Goal: Task Accomplishment & Management: Use online tool/utility

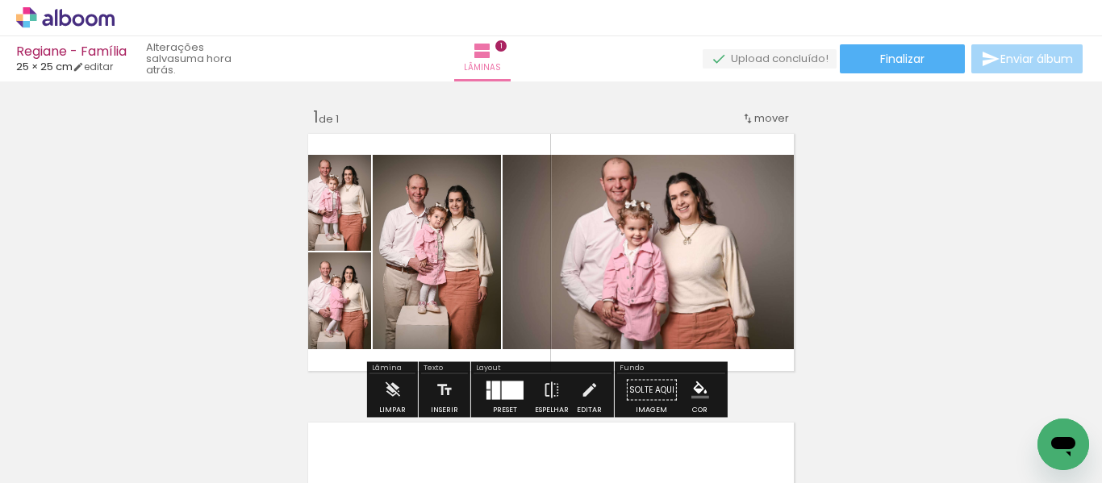
scroll to position [174, 0]
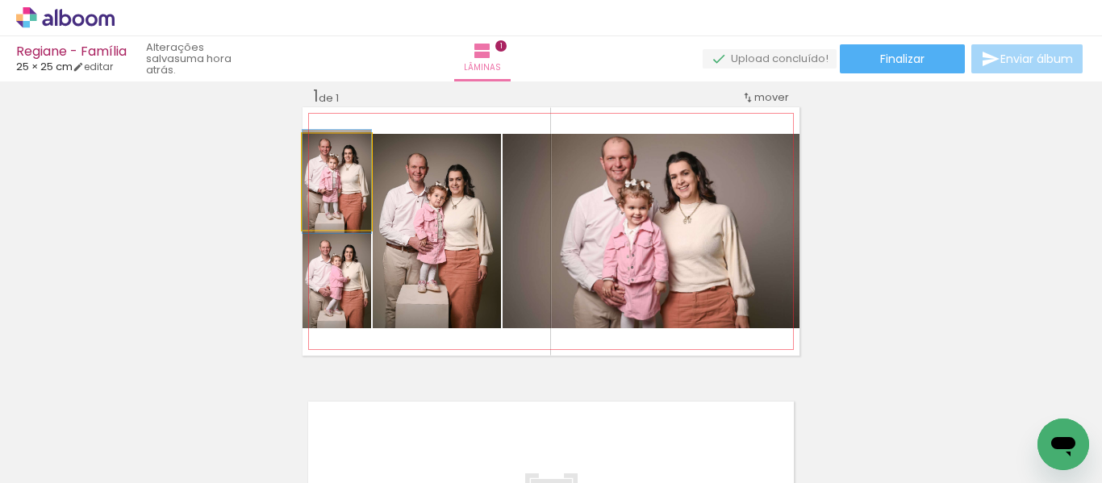
click at [345, 208] on quentale-photo at bounding box center [337, 182] width 69 height 96
drag, startPoint x: 345, startPoint y: 208, endPoint x: 359, endPoint y: 207, distance: 14.5
click at [339, 210] on quentale-photo at bounding box center [337, 182] width 69 height 96
drag, startPoint x: 339, startPoint y: 210, endPoint x: 345, endPoint y: 231, distance: 21.7
click at [345, 231] on quentale-layouter at bounding box center [551, 231] width 497 height 249
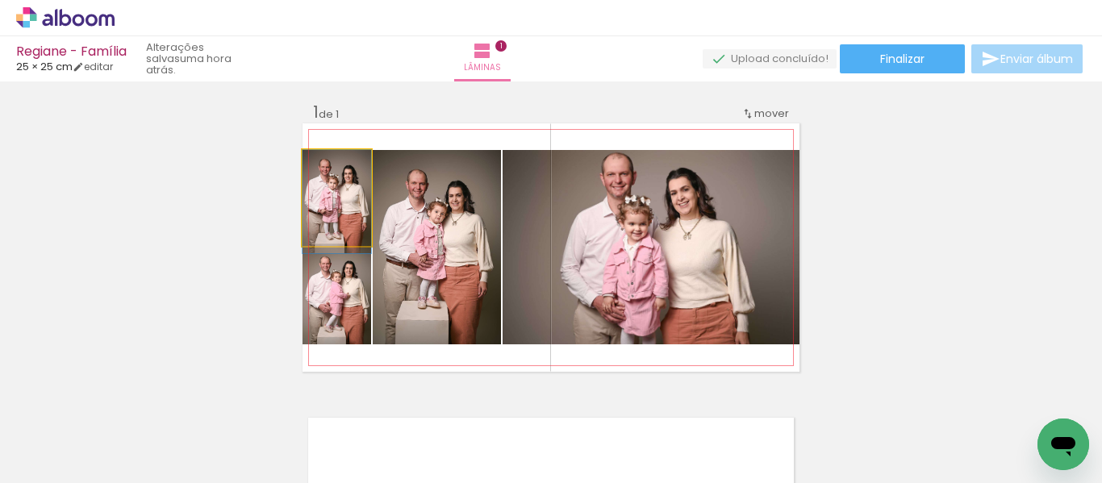
scroll to position [0, 0]
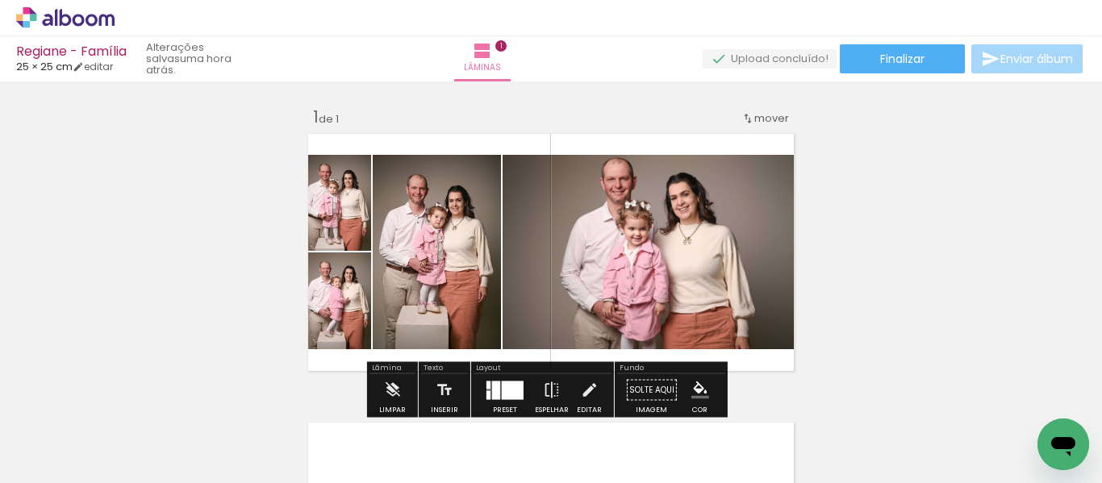
click at [342, 221] on quentale-photo at bounding box center [337, 203] width 69 height 96
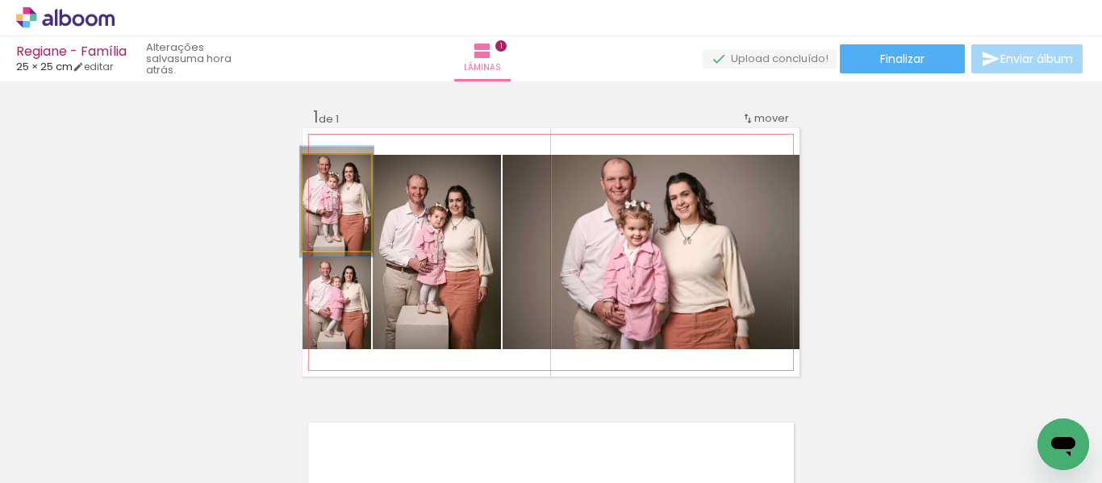
click at [326, 173] on div at bounding box center [333, 172] width 15 height 15
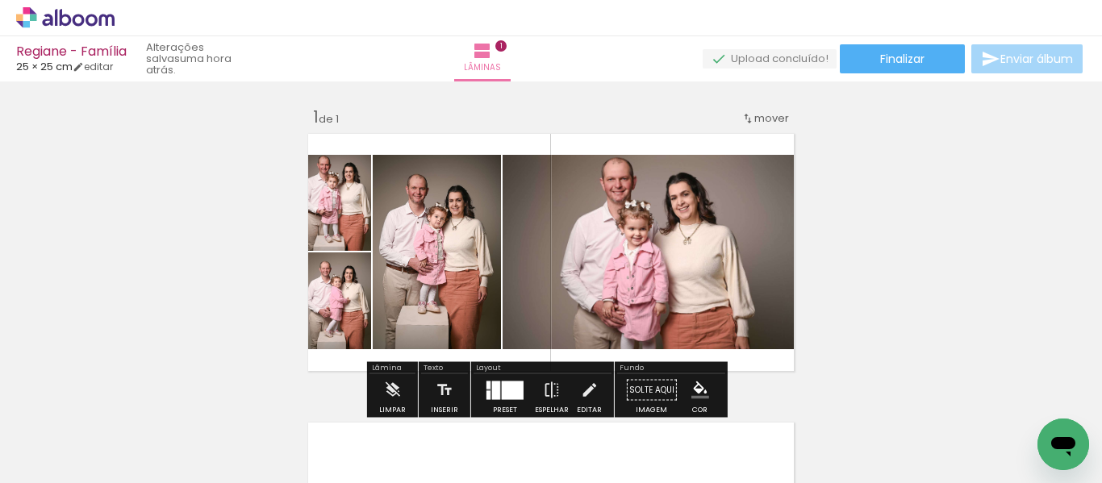
click at [908, 256] on div "Inserir lâmina 1 de 1" at bounding box center [551, 376] width 1102 height 579
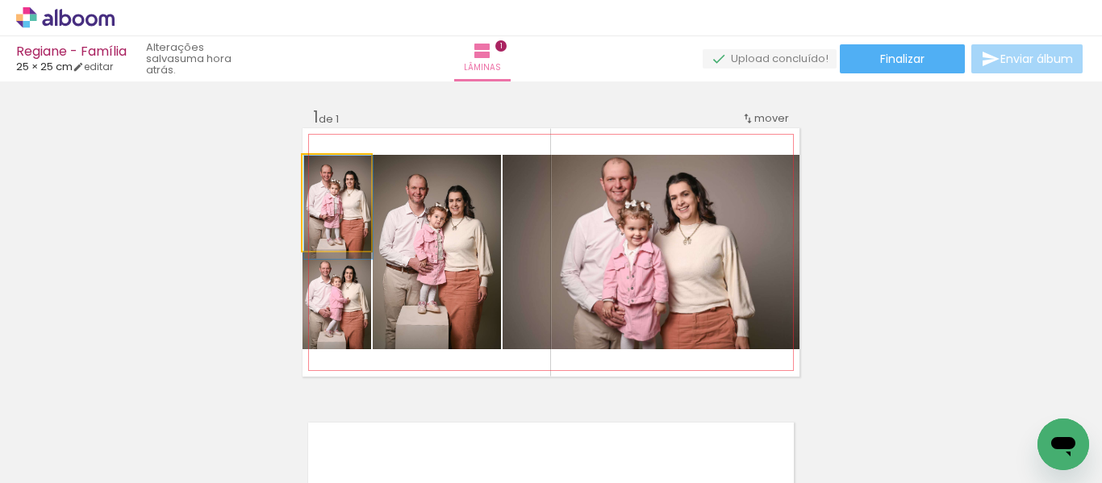
drag, startPoint x: 332, startPoint y: 171, endPoint x: 317, endPoint y: 178, distance: 17.0
type paper-slider "100"
click at [320, 178] on div at bounding box center [333, 172] width 26 height 26
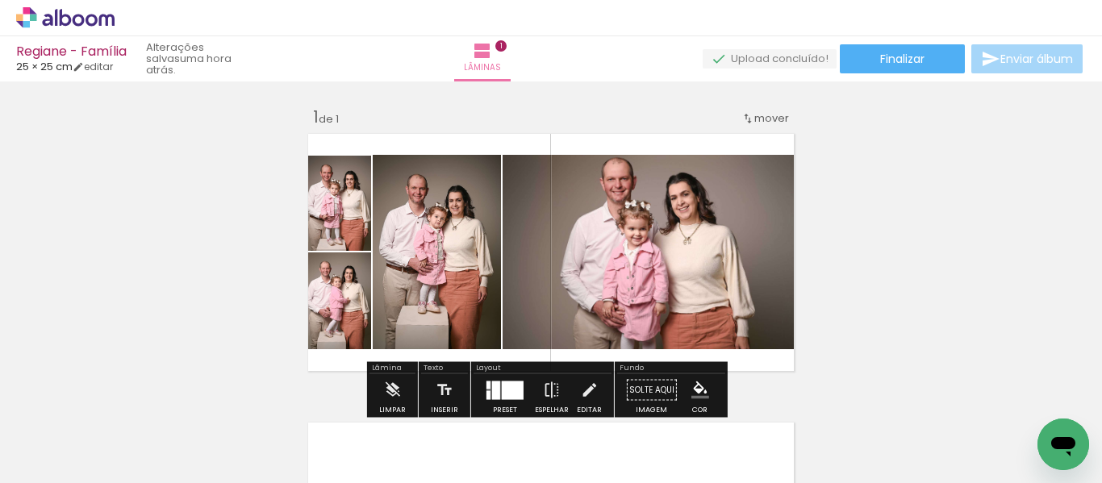
click at [942, 244] on div "Inserir lâmina 1 de 1" at bounding box center [551, 376] width 1102 height 579
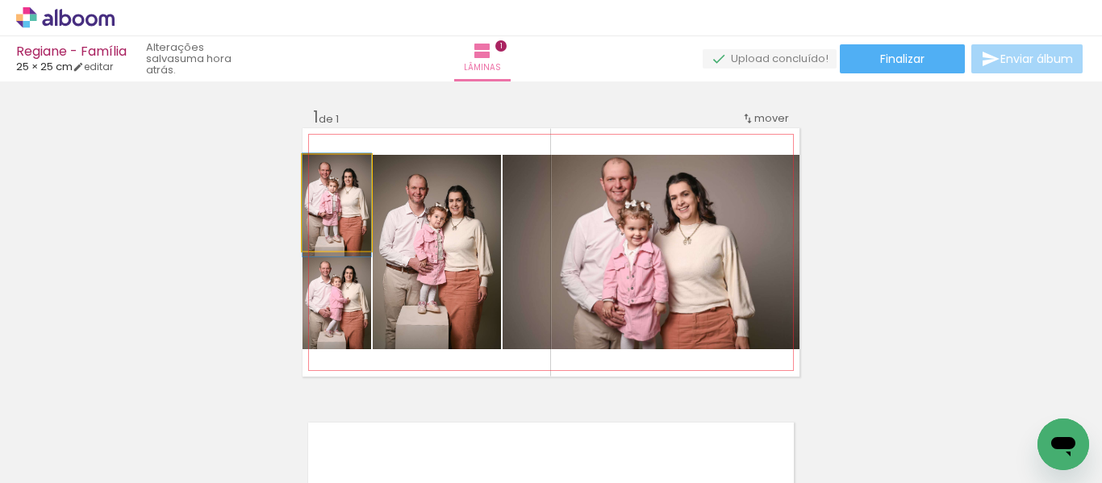
drag, startPoint x: 334, startPoint y: 227, endPoint x: 350, endPoint y: 224, distance: 16.3
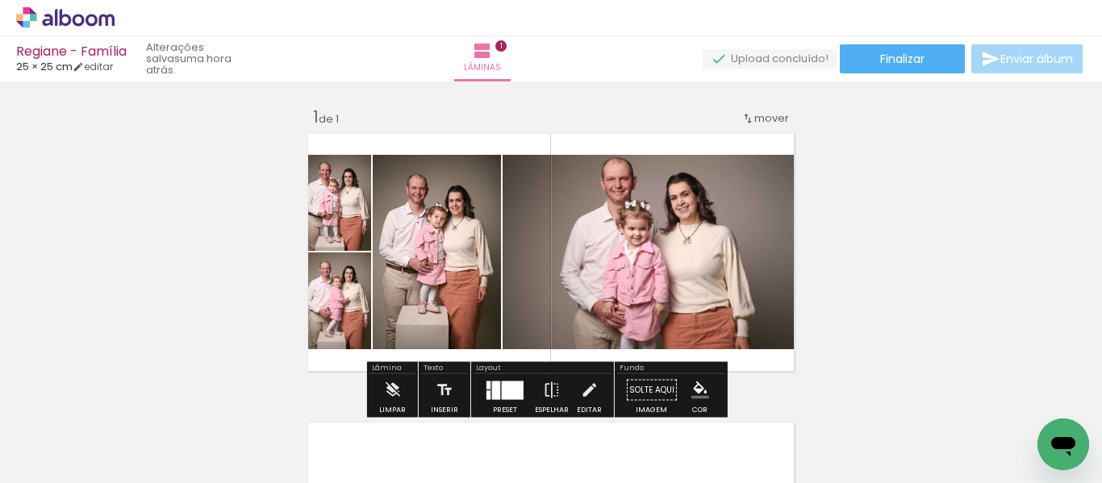
click at [888, 236] on div "Inserir lâmina 1 de 1" at bounding box center [551, 376] width 1102 height 579
click at [320, 332] on quentale-photo at bounding box center [337, 301] width 69 height 97
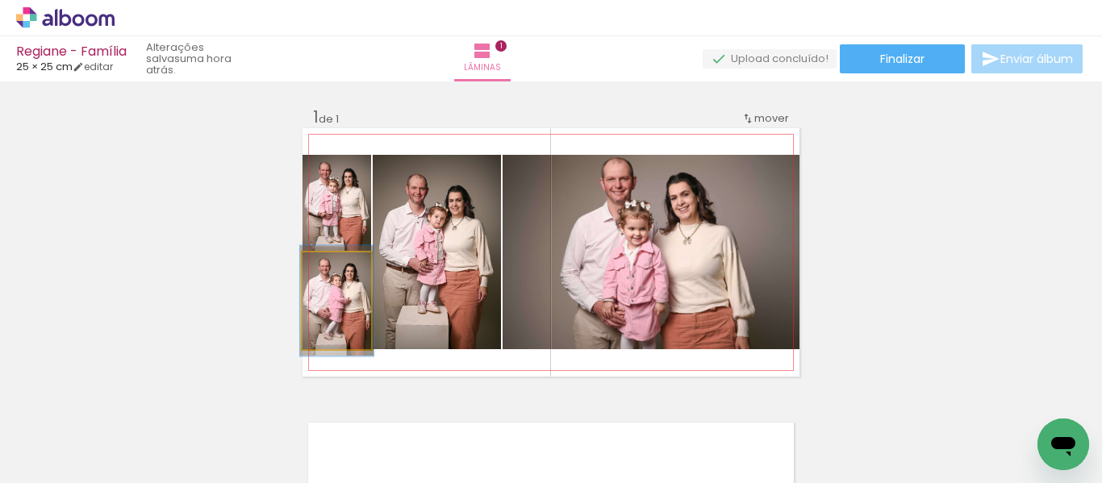
type paper-slider "107"
click at [326, 274] on div at bounding box center [333, 269] width 15 height 15
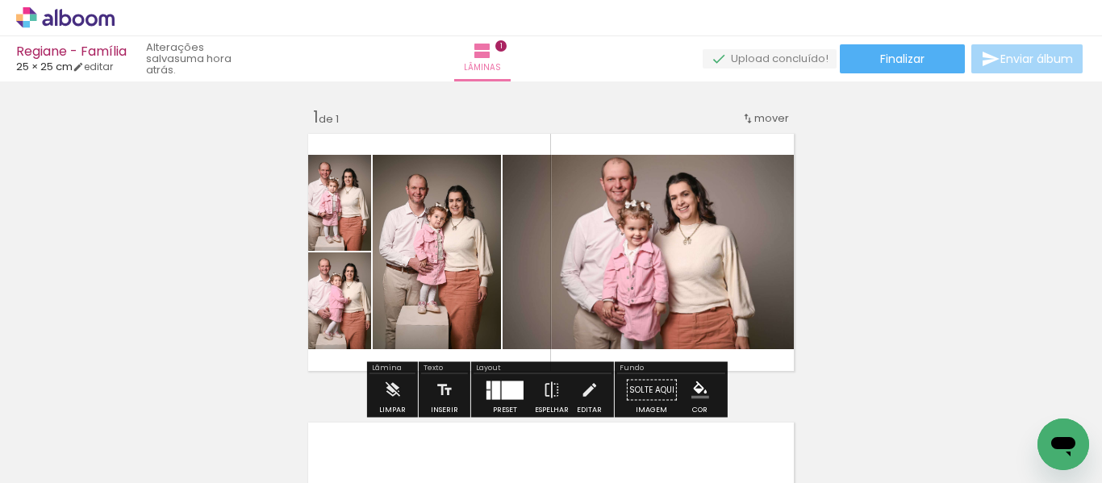
click at [207, 317] on div "Inserir lâmina 1 de 1" at bounding box center [551, 376] width 1102 height 579
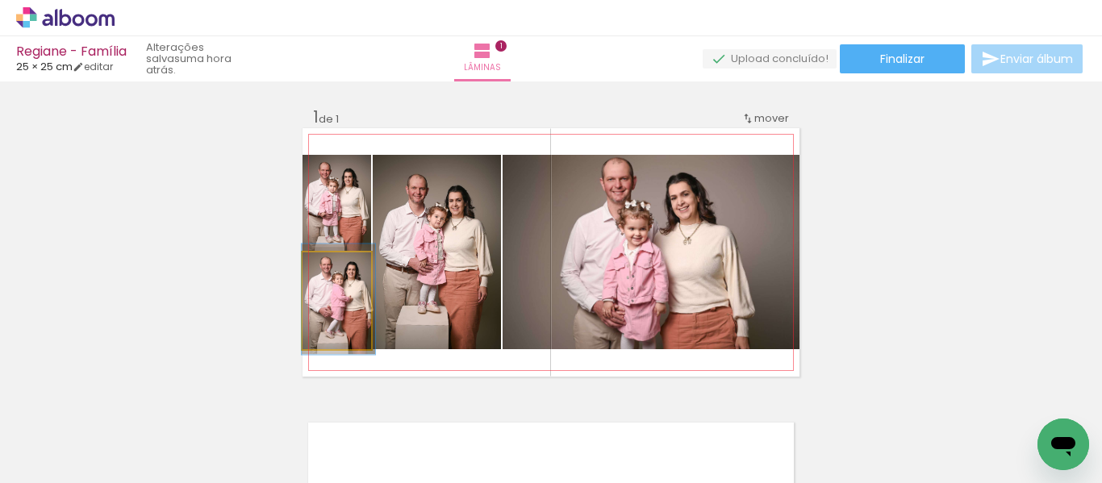
drag, startPoint x: 327, startPoint y: 319, endPoint x: 346, endPoint y: 317, distance: 19.4
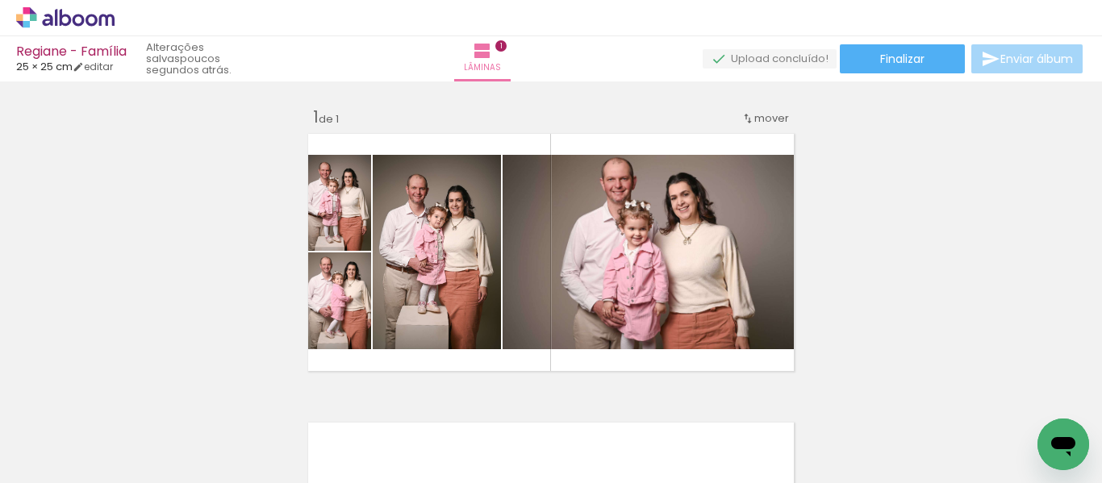
scroll to position [0, 618]
drag, startPoint x: 892, startPoint y: 428, endPoint x: 920, endPoint y: 449, distance: 35.2
click at [920, 449] on div at bounding box center [899, 429] width 80 height 53
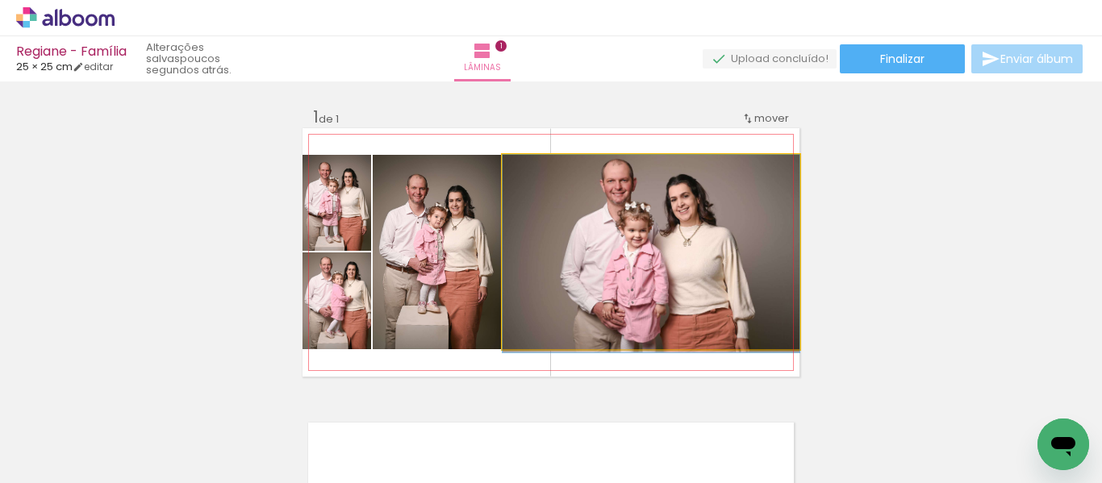
drag, startPoint x: 638, startPoint y: 251, endPoint x: 675, endPoint y: 268, distance: 40.8
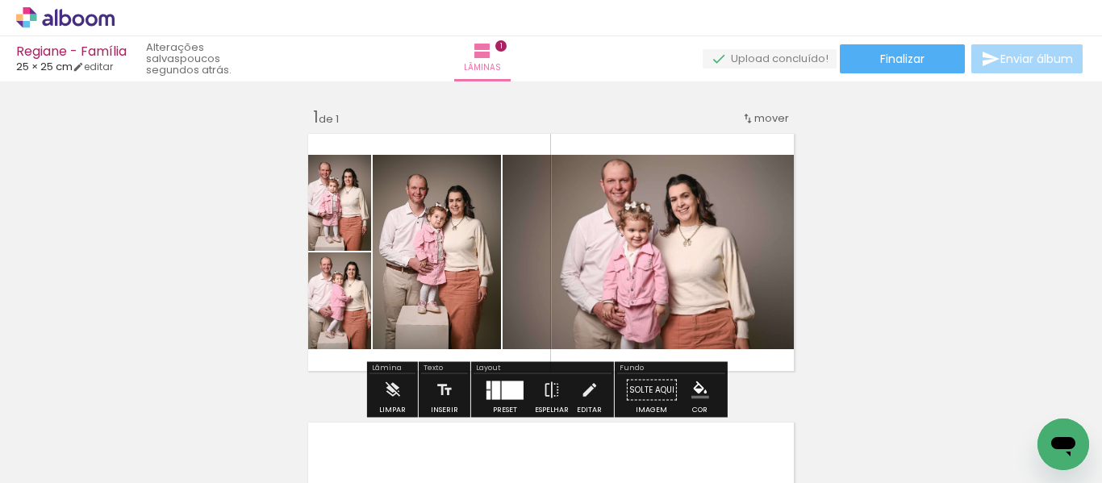
click at [976, 236] on div "Inserir lâmina 1 de 1" at bounding box center [551, 376] width 1102 height 579
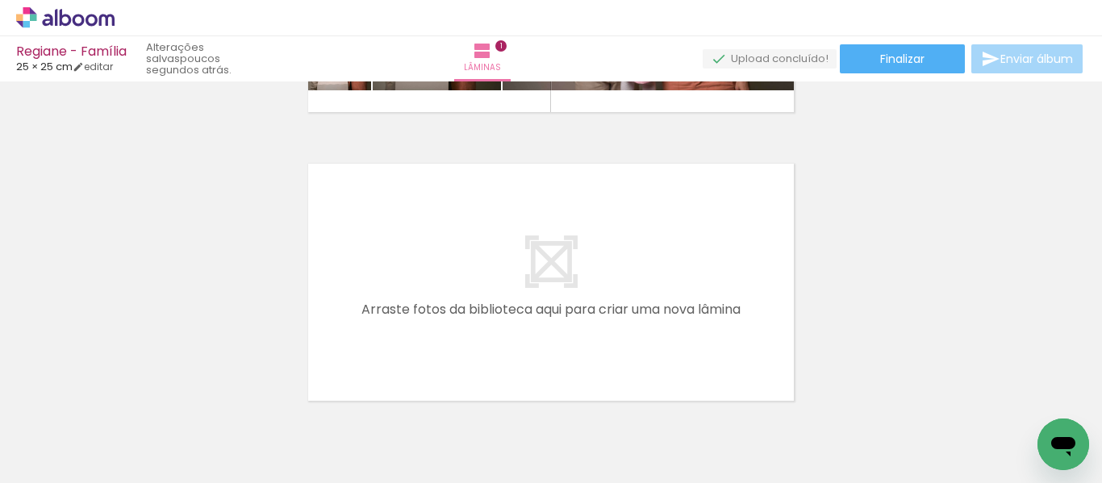
scroll to position [0, 1035]
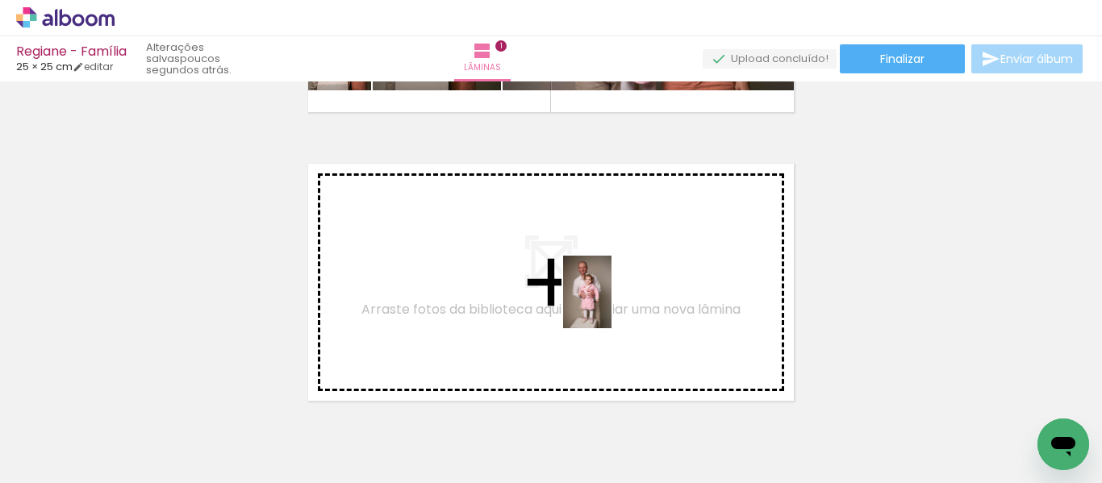
drag, startPoint x: 848, startPoint y: 421, endPoint x: 608, endPoint y: 303, distance: 267.8
click at [608, 303] on quentale-workspace at bounding box center [551, 241] width 1102 height 483
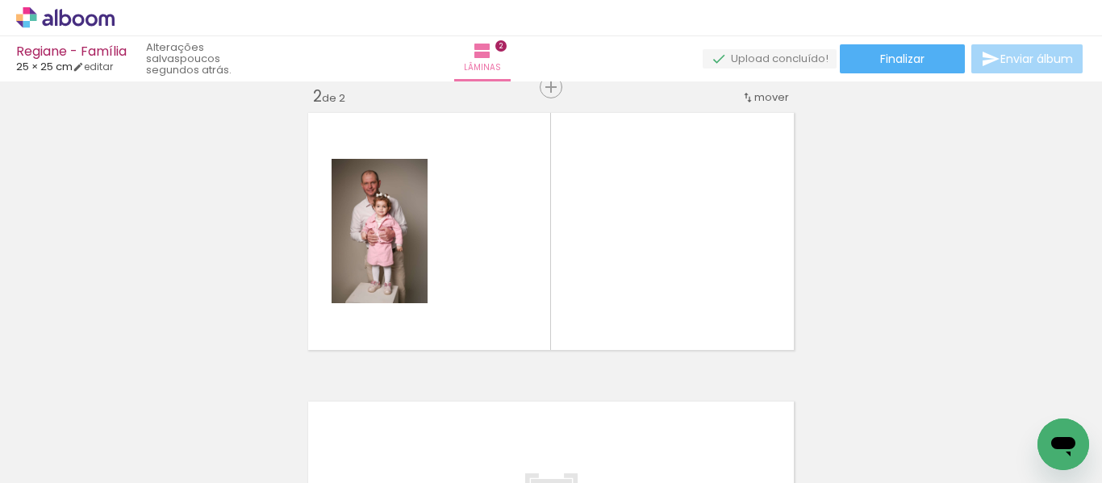
scroll to position [0, 0]
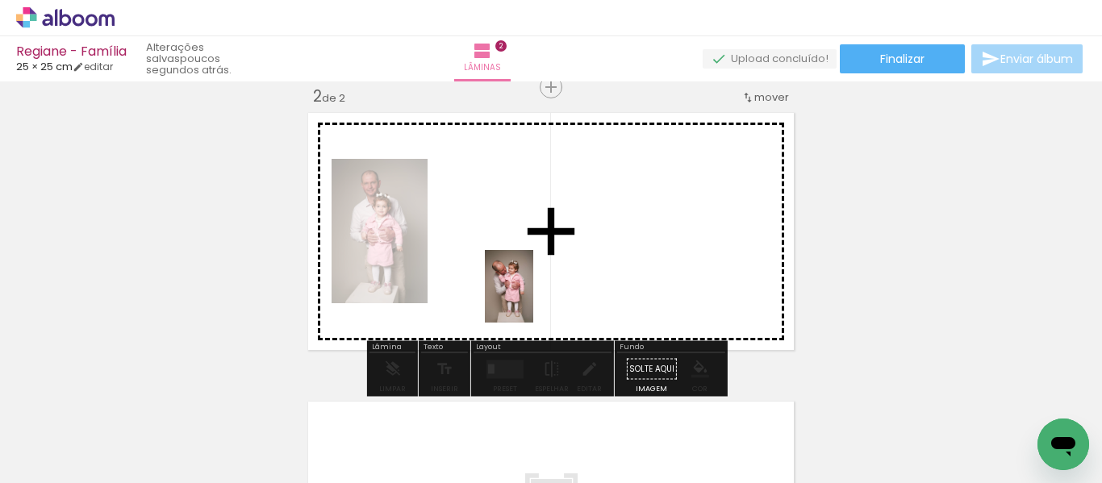
drag, startPoint x: 249, startPoint y: 430, endPoint x: 564, endPoint y: 281, distance: 349.0
click at [564, 281] on quentale-workspace at bounding box center [551, 241] width 1102 height 483
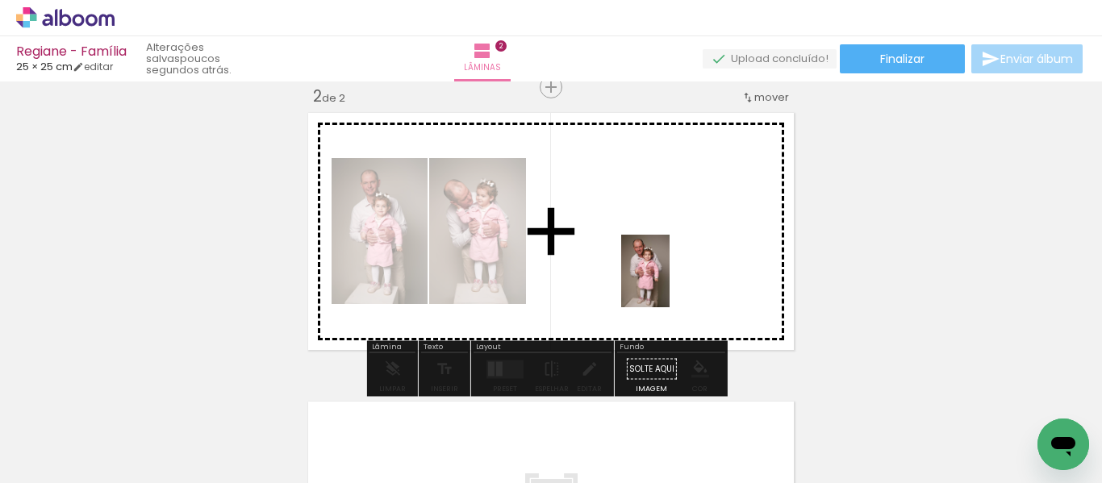
drag, startPoint x: 173, startPoint y: 421, endPoint x: 707, endPoint y: 276, distance: 552.8
click at [707, 276] on quentale-workspace at bounding box center [551, 241] width 1102 height 483
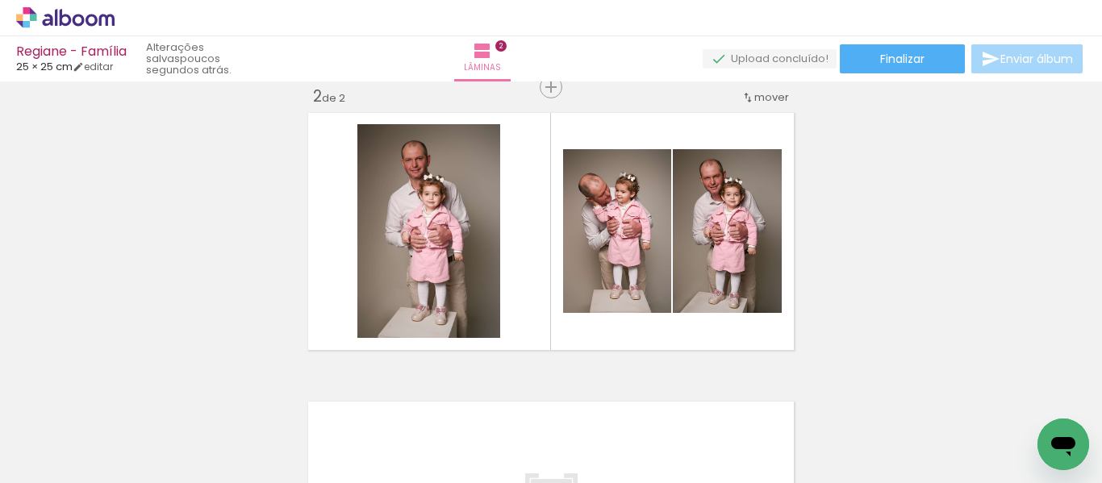
scroll to position [0, 751]
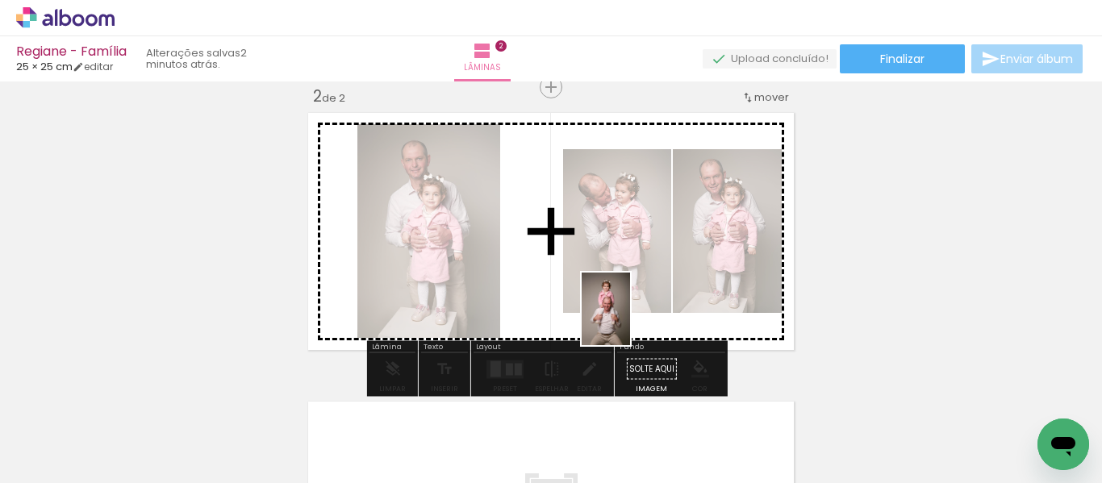
drag, startPoint x: 439, startPoint y: 437, endPoint x: 630, endPoint y: 321, distance: 223.3
click at [630, 321] on quentale-workspace at bounding box center [551, 241] width 1102 height 483
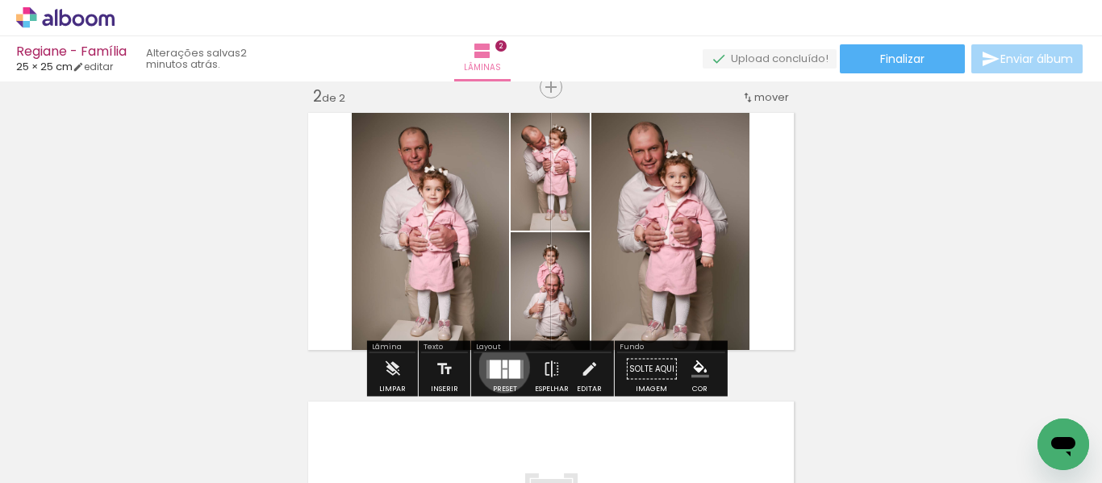
click at [503, 367] on div at bounding box center [505, 364] width 5 height 8
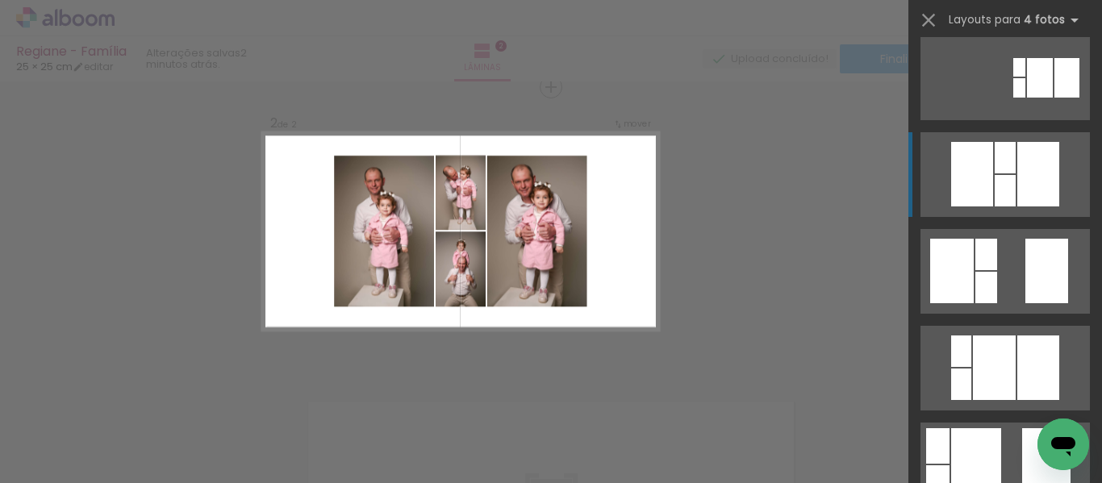
scroll to position [323, 0]
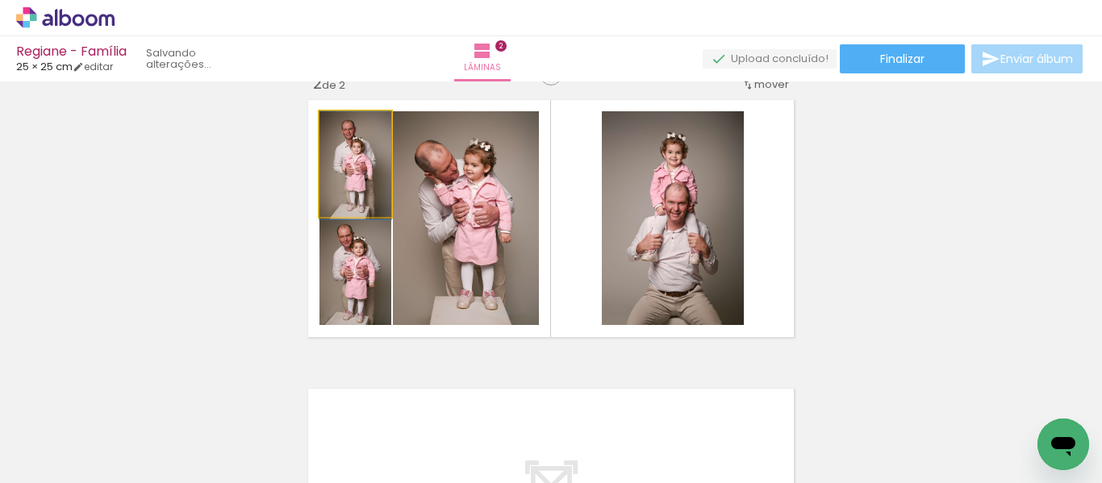
drag, startPoint x: 348, startPoint y: 179, endPoint x: 348, endPoint y: 189, distance: 9.7
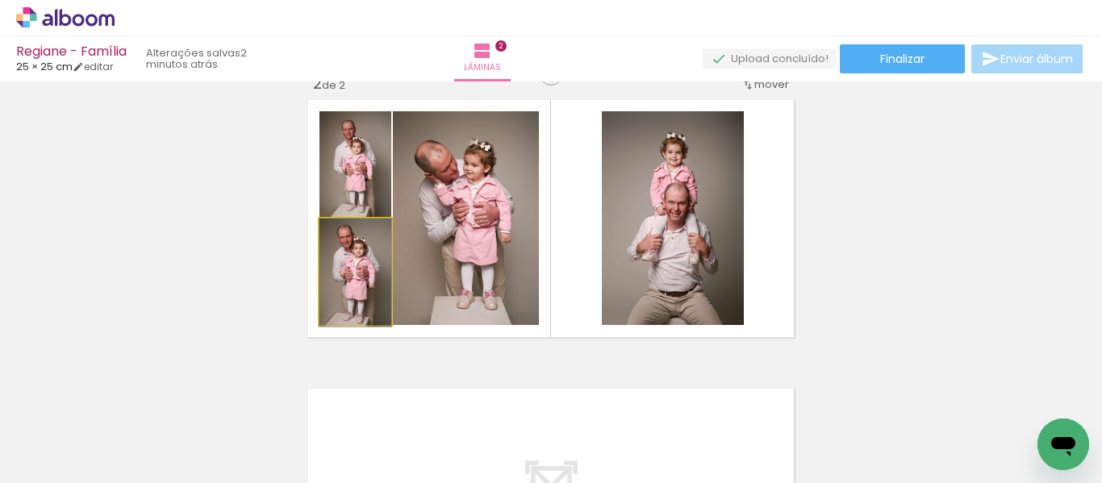
drag, startPoint x: 349, startPoint y: 299, endPoint x: 354, endPoint y: 322, distance: 23.3
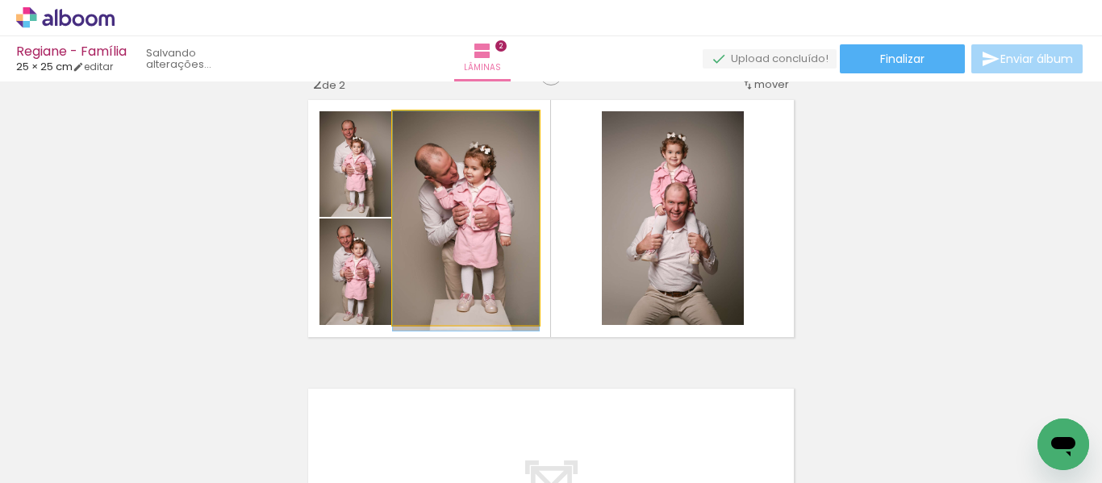
drag, startPoint x: 495, startPoint y: 211, endPoint x: 491, endPoint y: 235, distance: 24.7
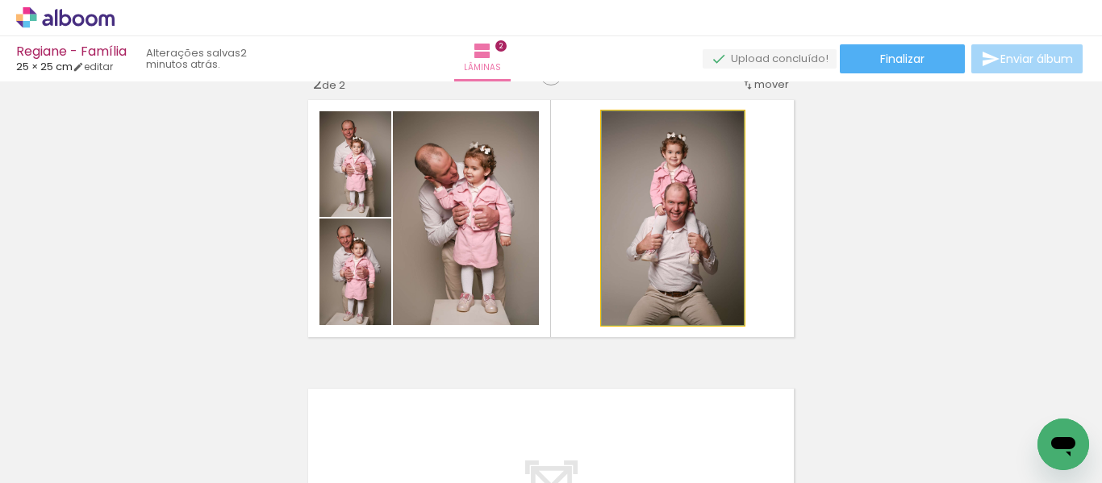
drag, startPoint x: 672, startPoint y: 207, endPoint x: 663, endPoint y: 236, distance: 30.4
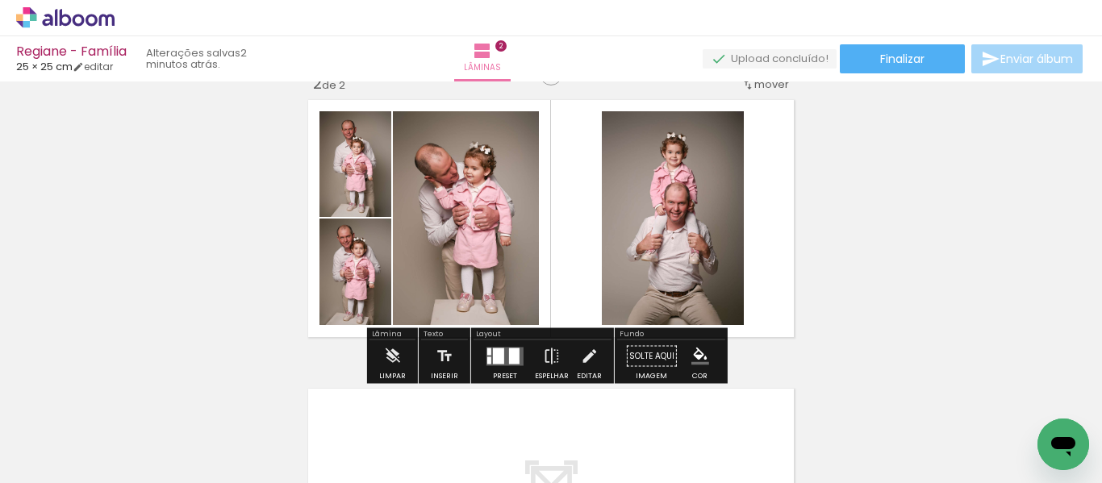
click at [865, 178] on div "Inserir lâmina 1 de 2 Inserir lâmina 2 de 2" at bounding box center [551, 197] width 1102 height 867
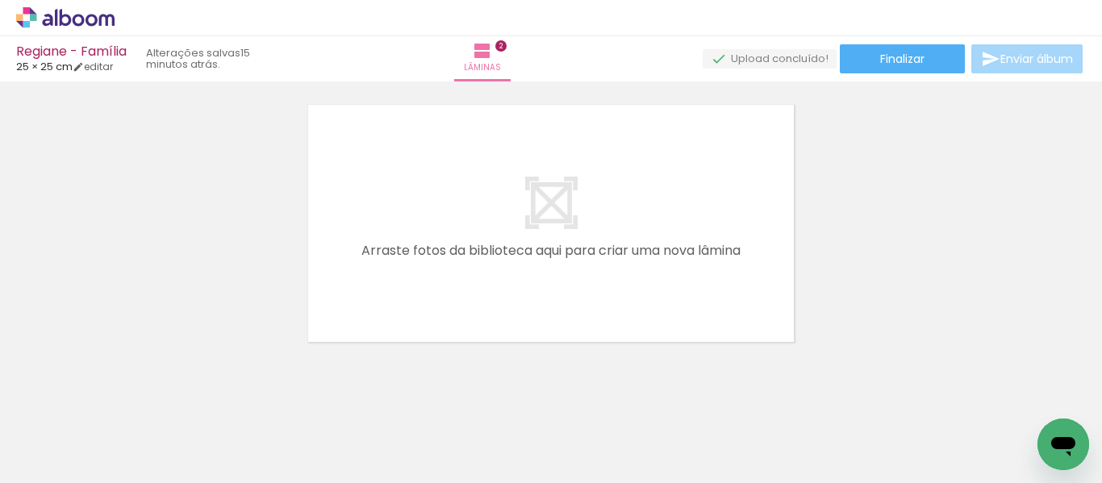
scroll to position [629, 0]
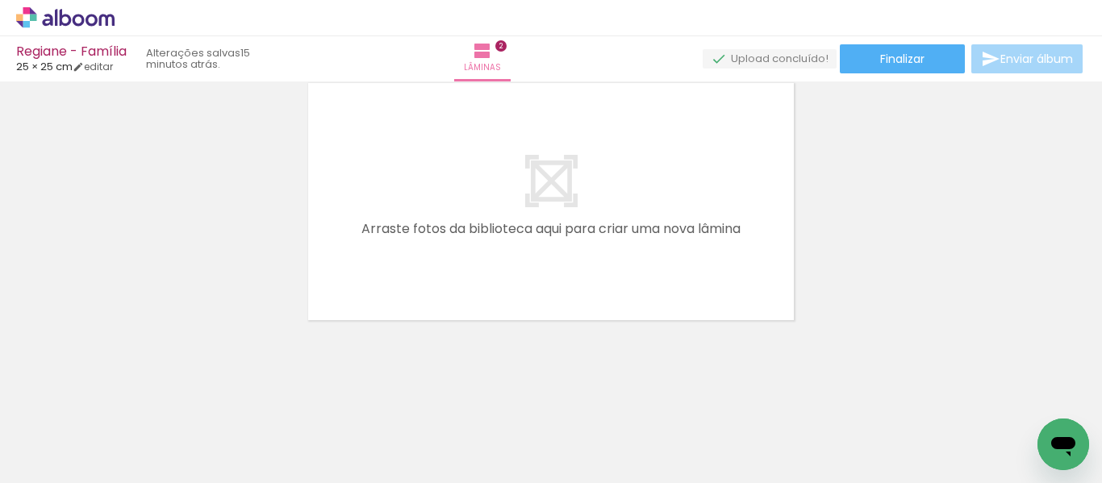
click at [132, 471] on iron-horizontal-list at bounding box center [116, 432] width 32 height 101
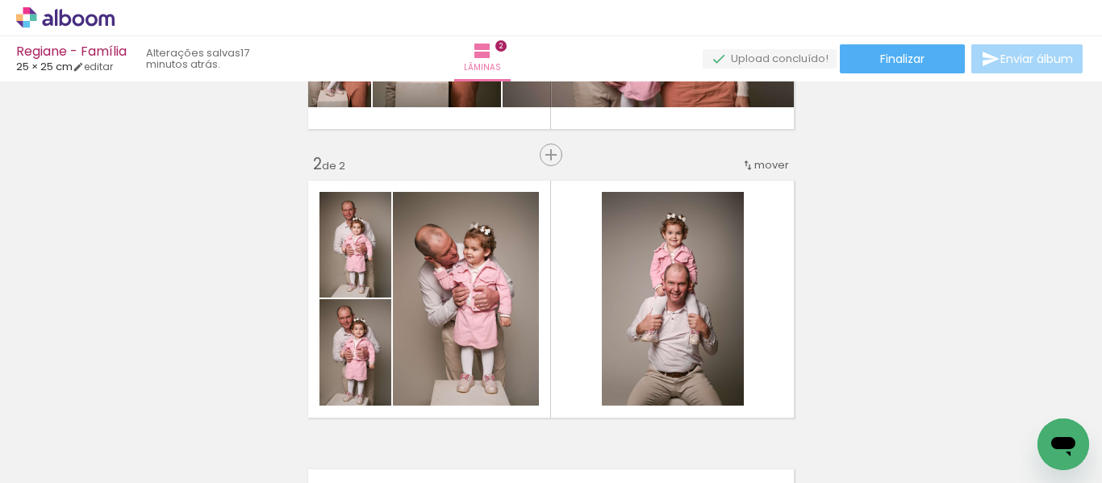
scroll to position [323, 0]
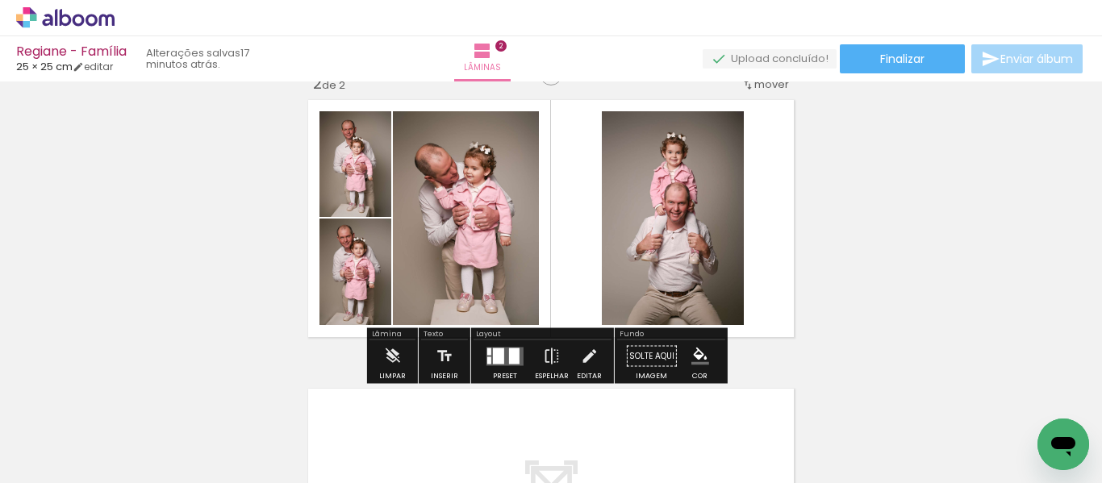
click at [883, 215] on div "Inserir lâmina 1 de 2 Inserir lâmina 2 de 2" at bounding box center [551, 197] width 1102 height 867
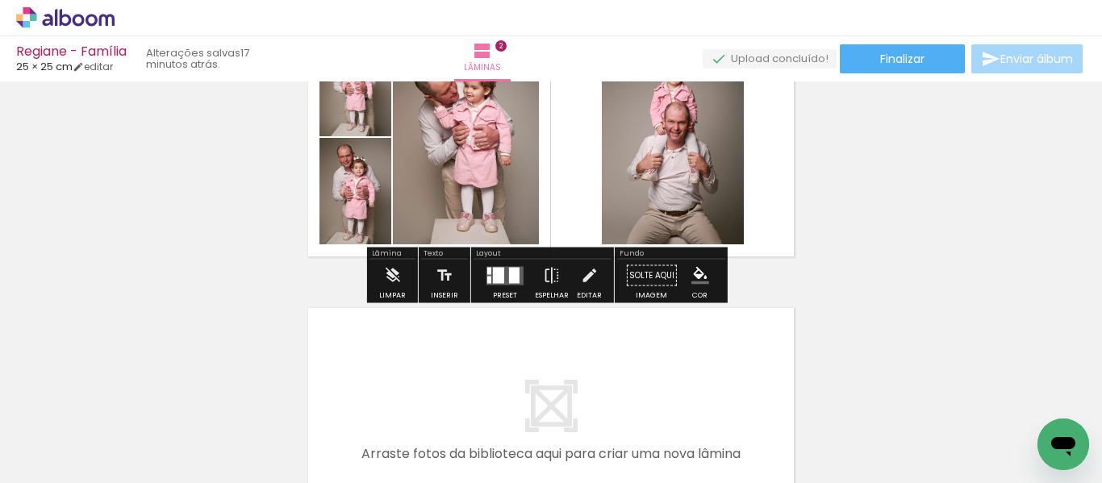
scroll to position [484, 0]
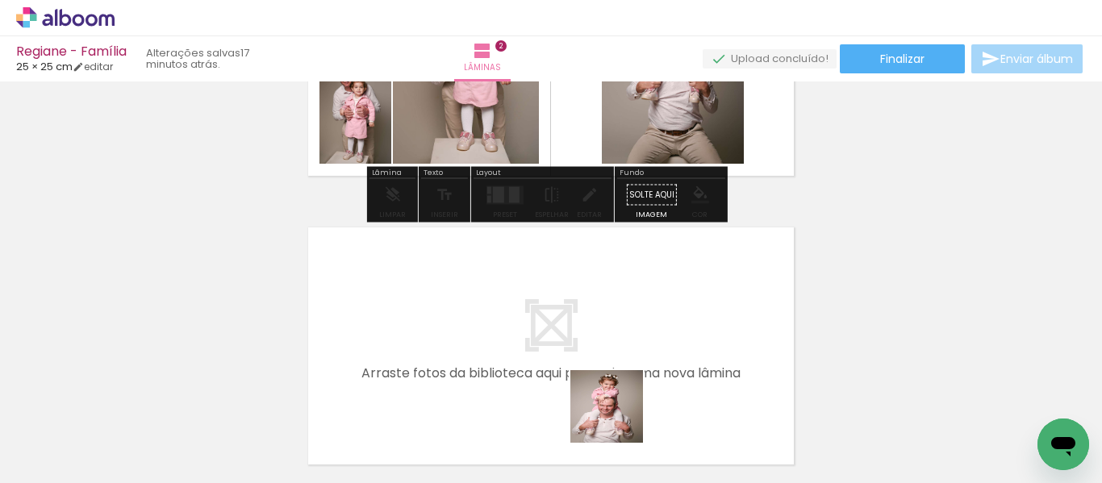
drag, startPoint x: 595, startPoint y: 432, endPoint x: 708, endPoint y: 357, distance: 134.9
click at [708, 357] on quentale-workspace at bounding box center [551, 241] width 1102 height 483
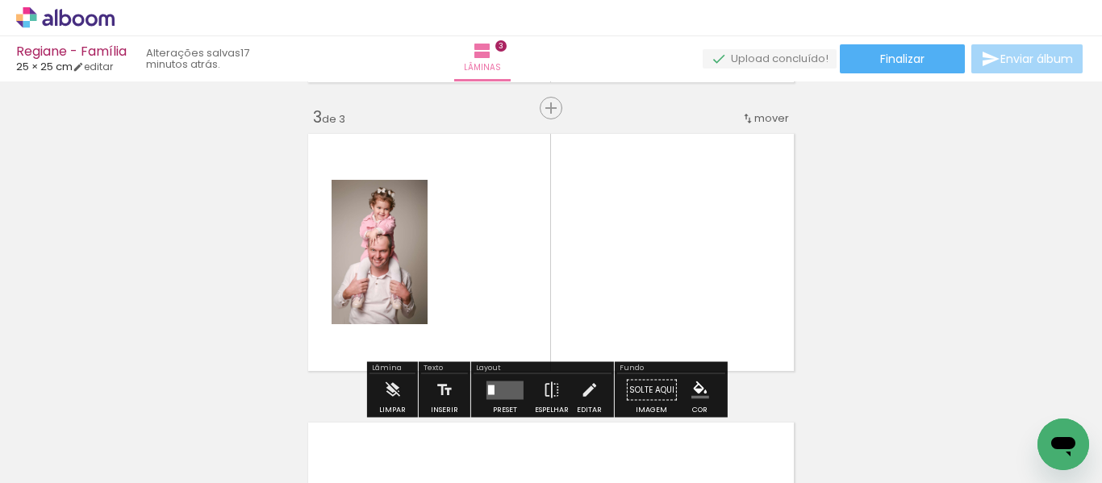
scroll to position [599, 0]
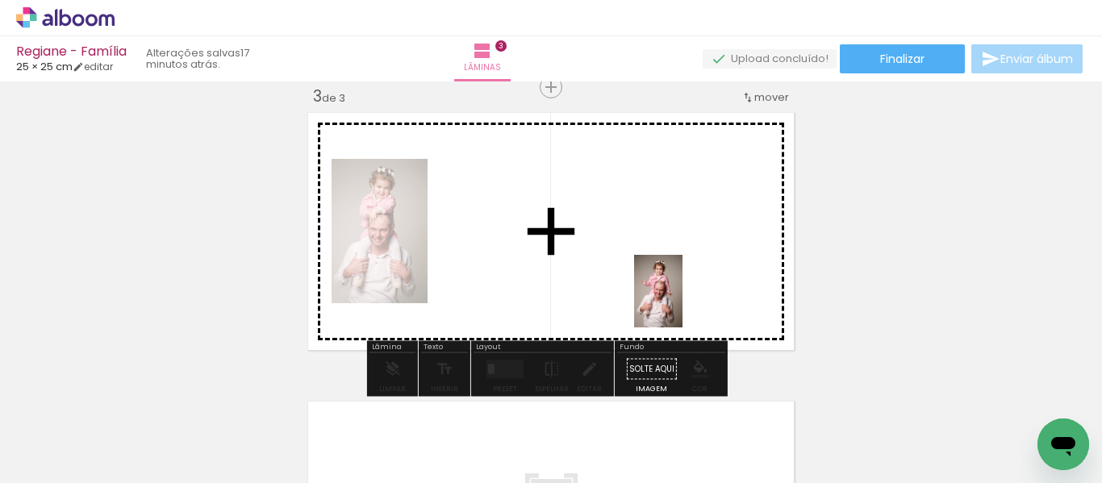
drag, startPoint x: 497, startPoint y: 416, endPoint x: 666, endPoint y: 302, distance: 203.4
click at [683, 302] on quentale-workspace at bounding box center [551, 241] width 1102 height 483
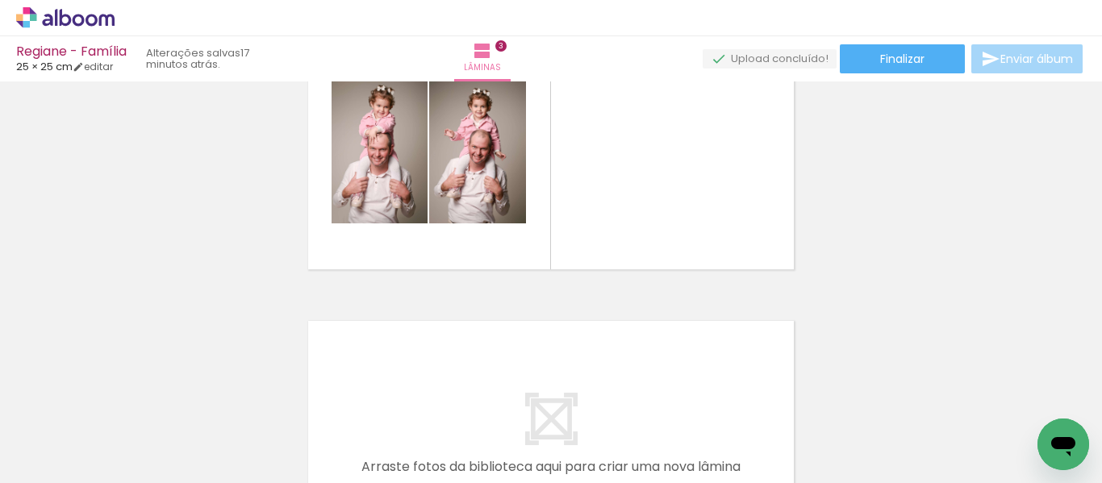
scroll to position [0, 103]
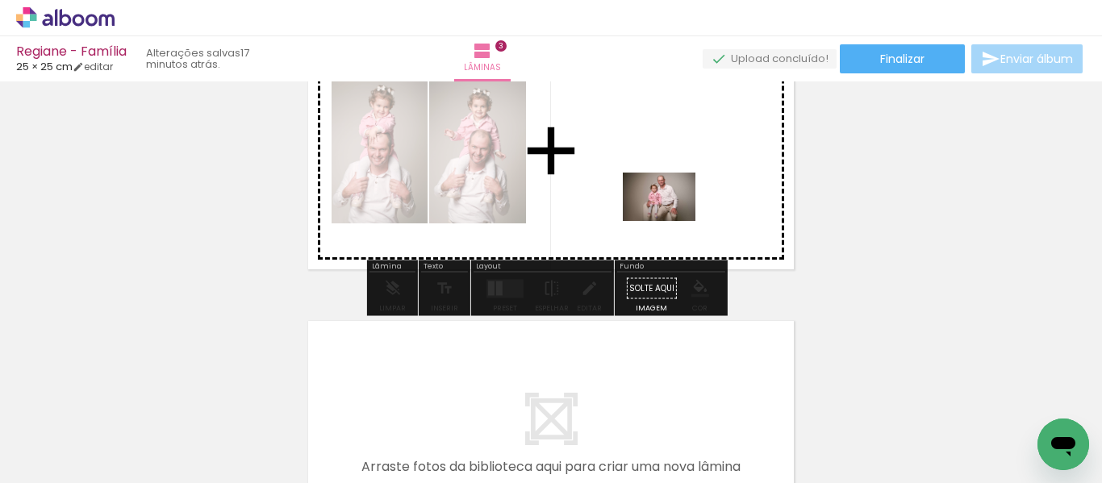
drag, startPoint x: 242, startPoint y: 432, endPoint x: 671, endPoint y: 219, distance: 478.9
click at [671, 219] on quentale-workspace at bounding box center [551, 241] width 1102 height 483
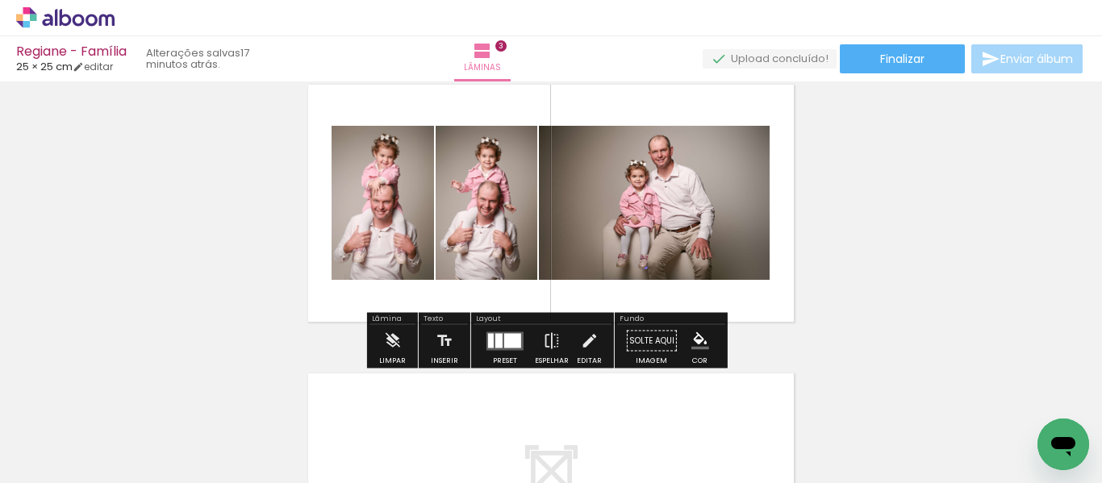
scroll to position [599, 0]
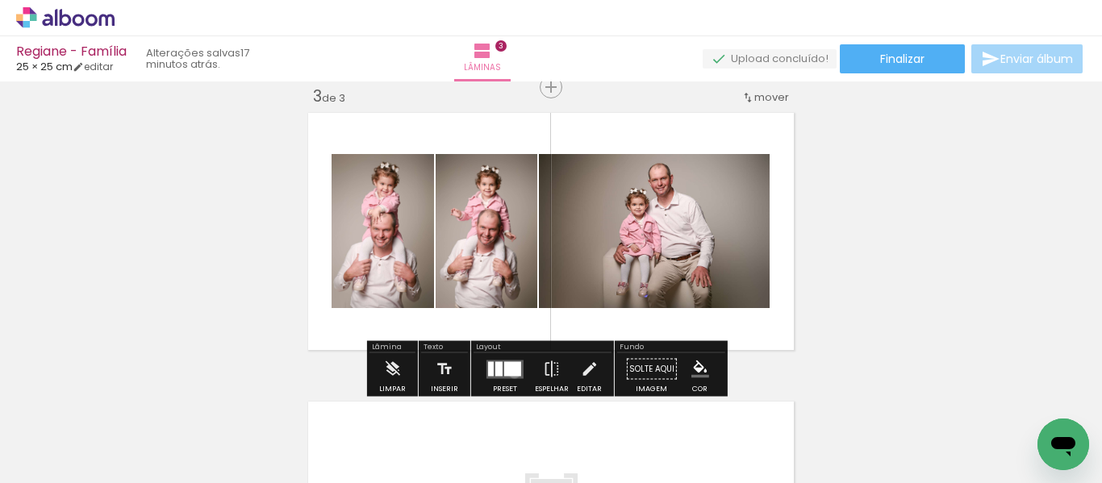
click at [511, 373] on div at bounding box center [512, 368] width 17 height 15
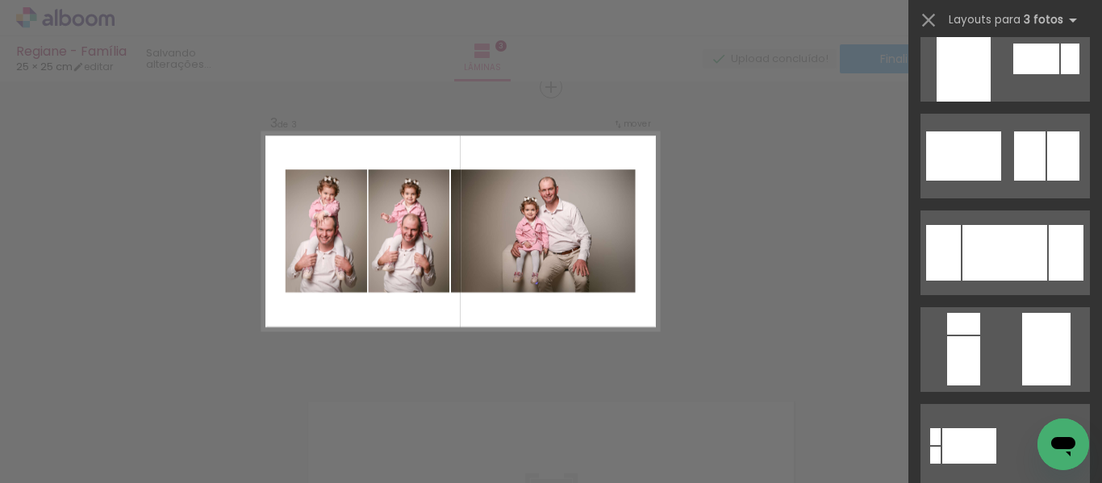
scroll to position [0, 0]
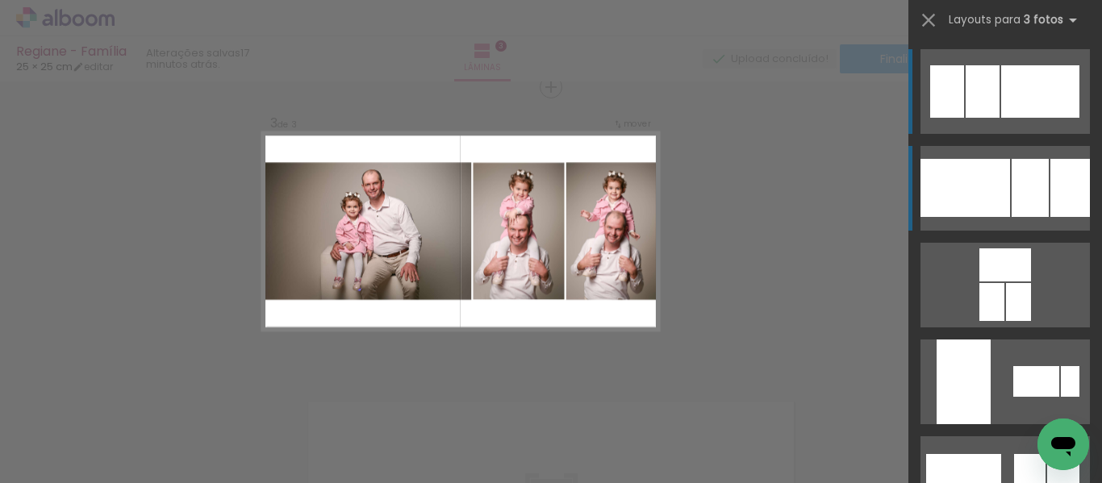
click at [1000, 118] on div at bounding box center [983, 91] width 34 height 52
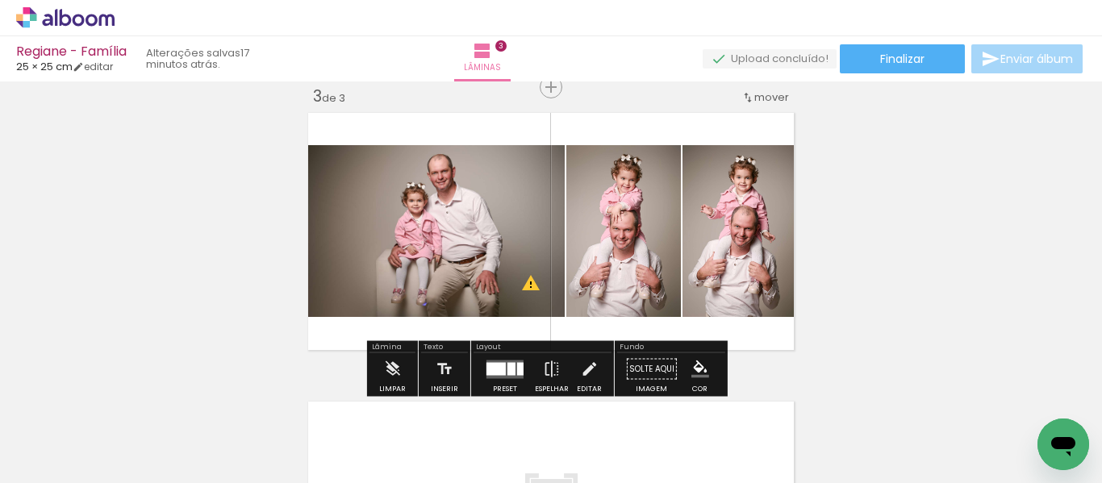
click at [499, 380] on div at bounding box center [505, 369] width 44 height 32
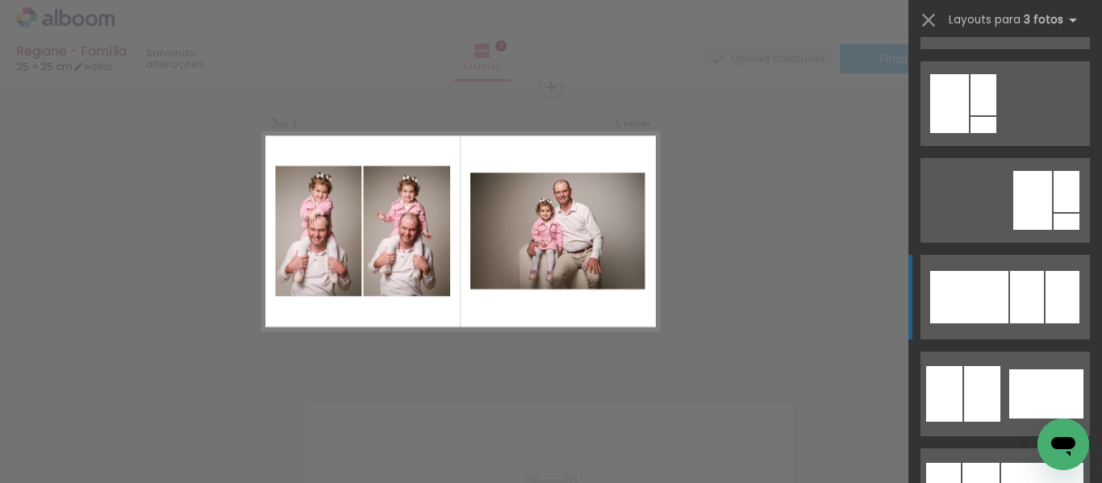
scroll to position [1065, 0]
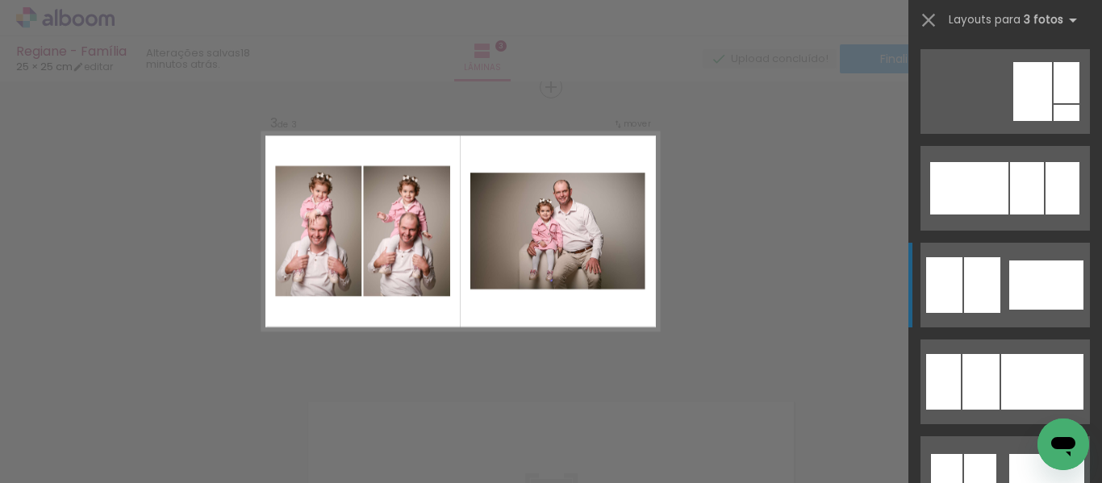
click at [1002, 231] on quentale-layouter at bounding box center [1005, 188] width 169 height 85
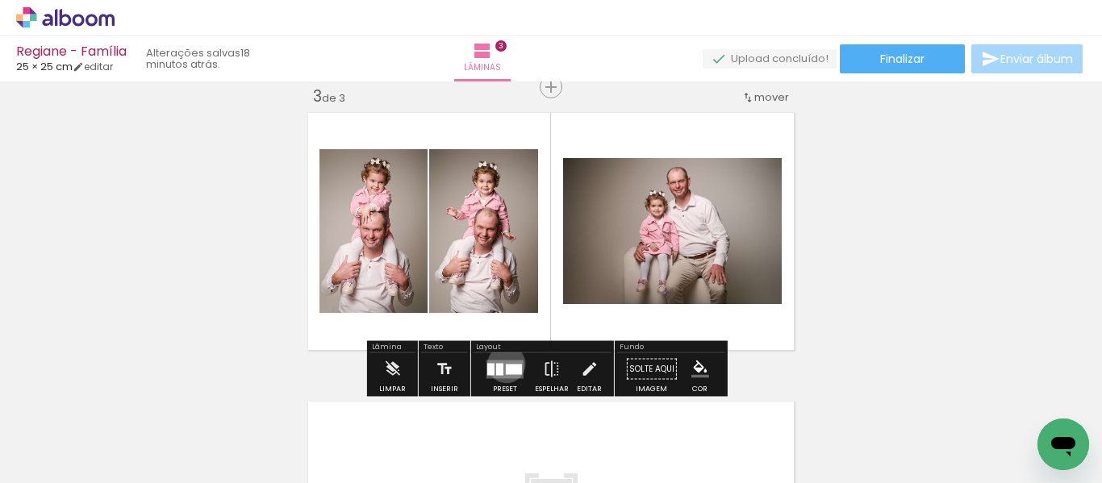
click at [506, 364] on div at bounding box center [514, 369] width 16 height 10
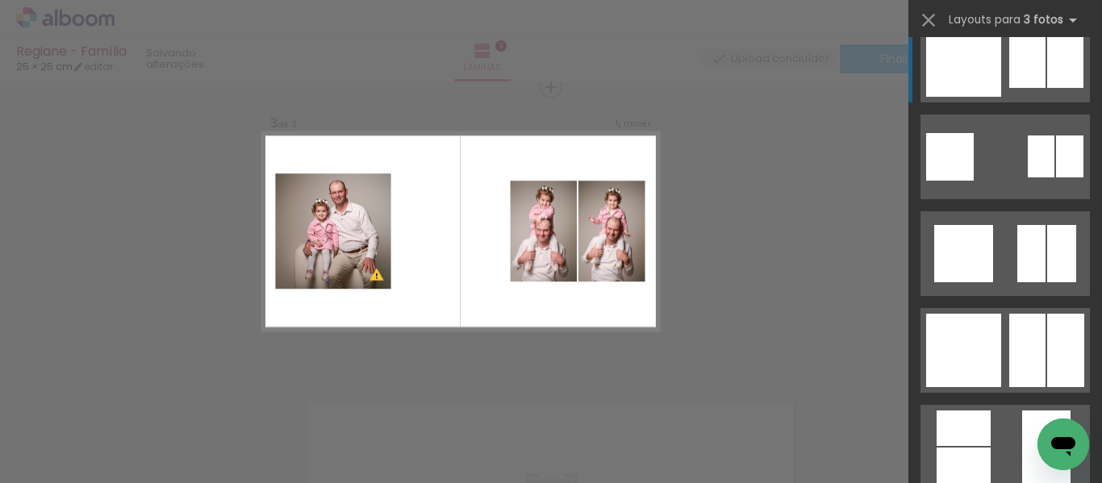
scroll to position [4486, 0]
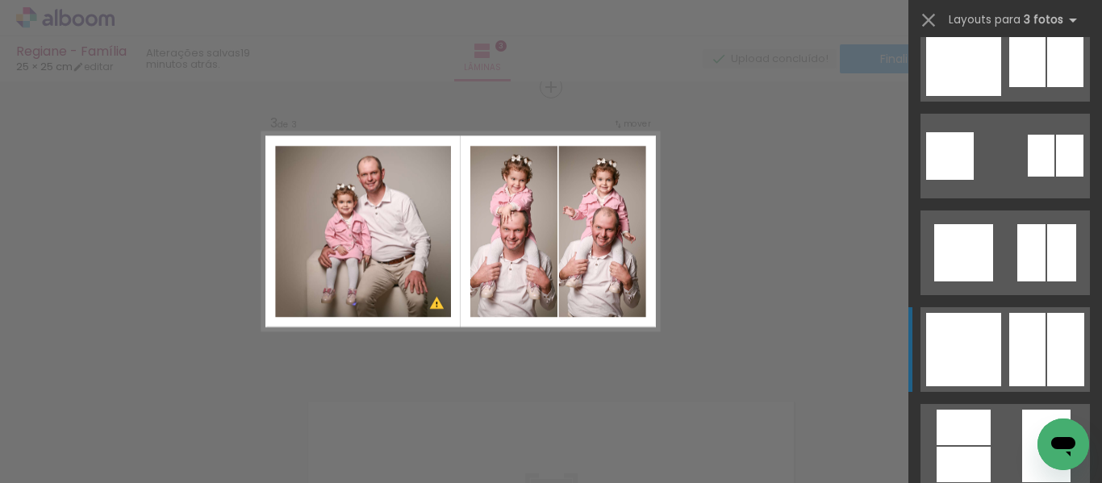
click at [1017, 282] on div at bounding box center [1031, 252] width 28 height 57
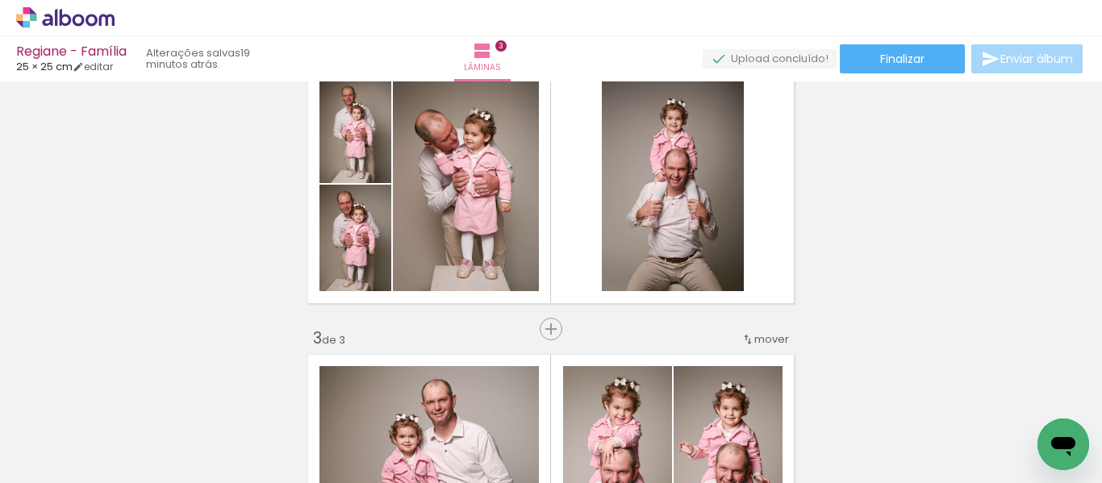
scroll to position [276, 0]
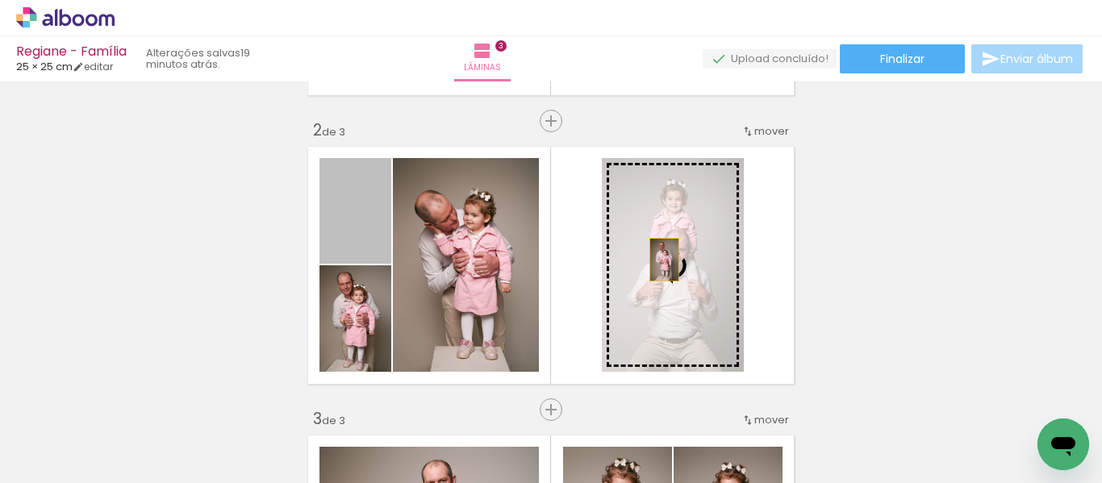
drag, startPoint x: 349, startPoint y: 235, endPoint x: 658, endPoint y: 260, distance: 310.0
click at [0, 0] on slot at bounding box center [0, 0] width 0 height 0
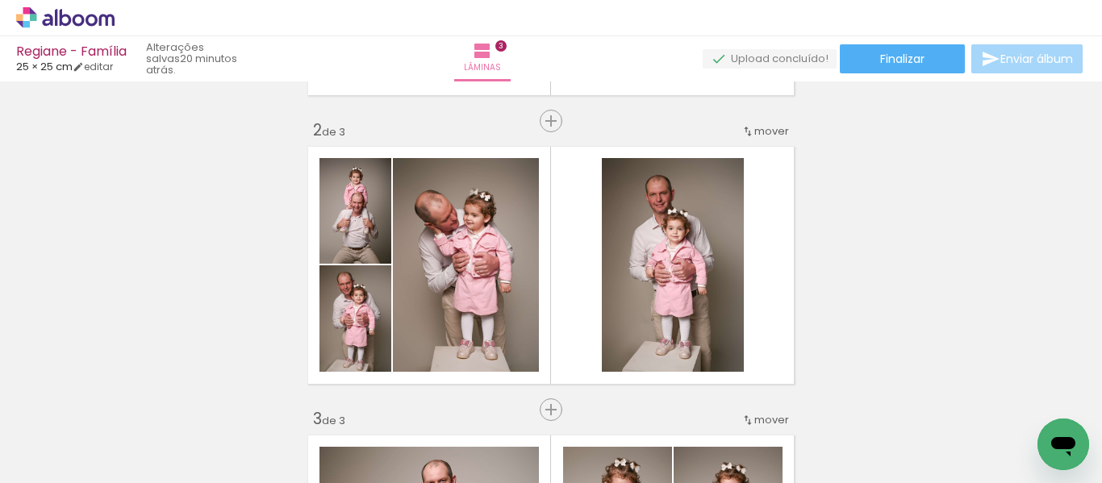
scroll to position [357, 0]
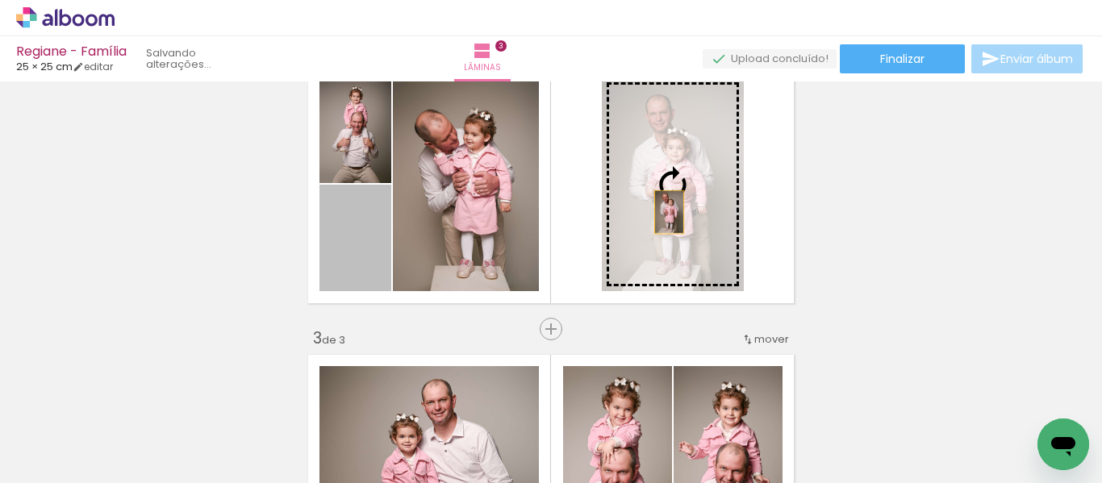
drag, startPoint x: 341, startPoint y: 265, endPoint x: 665, endPoint y: 211, distance: 329.0
click at [0, 0] on slot at bounding box center [0, 0] width 0 height 0
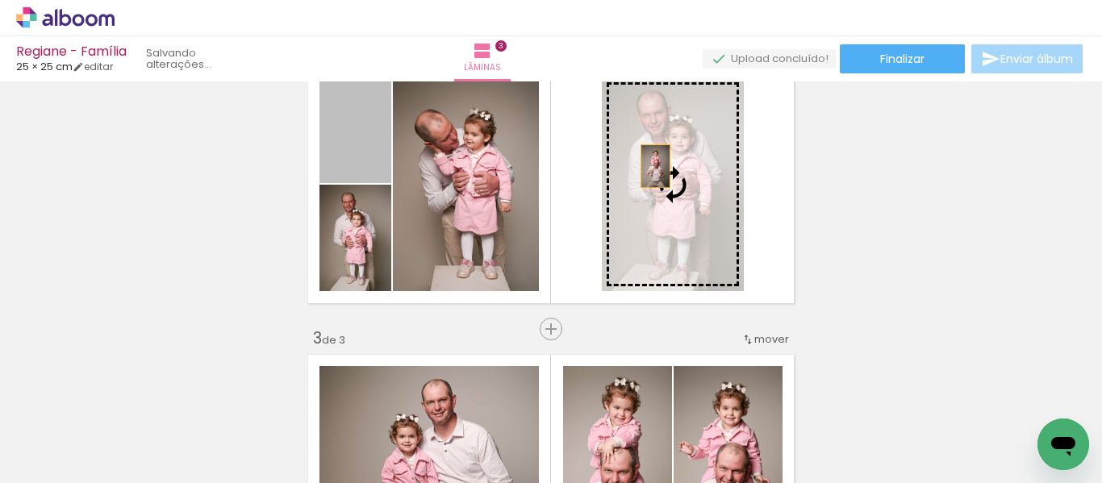
drag, startPoint x: 349, startPoint y: 153, endPoint x: 650, endPoint y: 166, distance: 300.4
click at [0, 0] on slot at bounding box center [0, 0] width 0 height 0
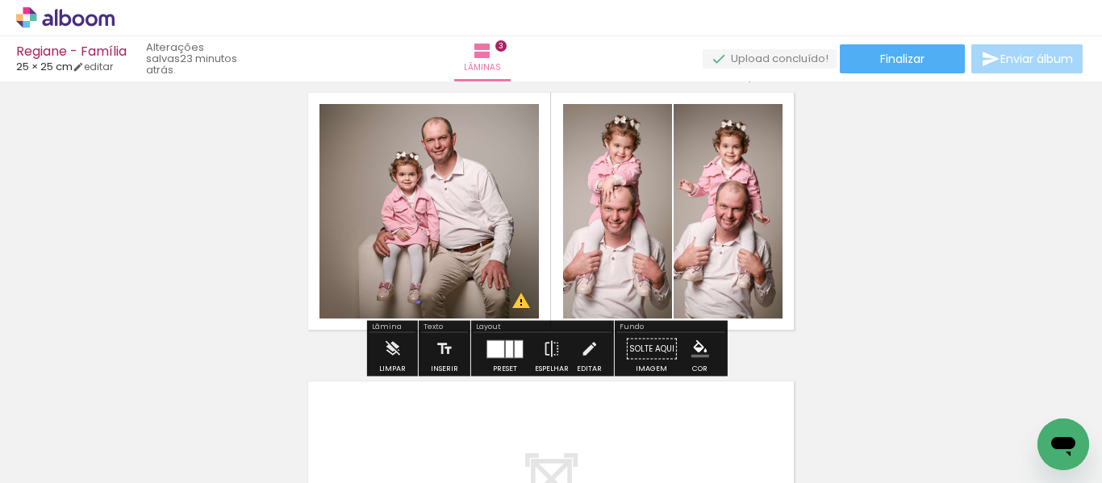
scroll to position [646, 0]
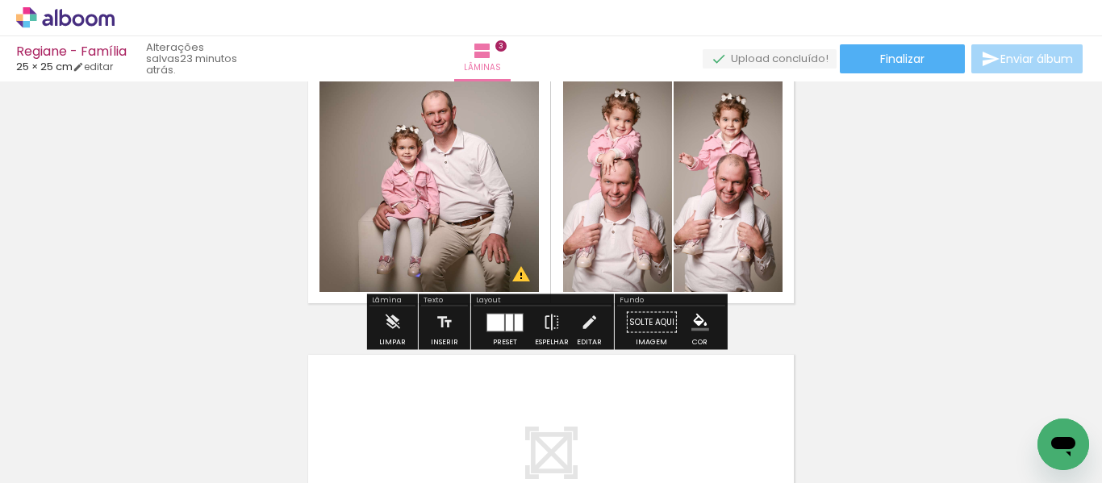
click at [506, 324] on div at bounding box center [509, 322] width 7 height 17
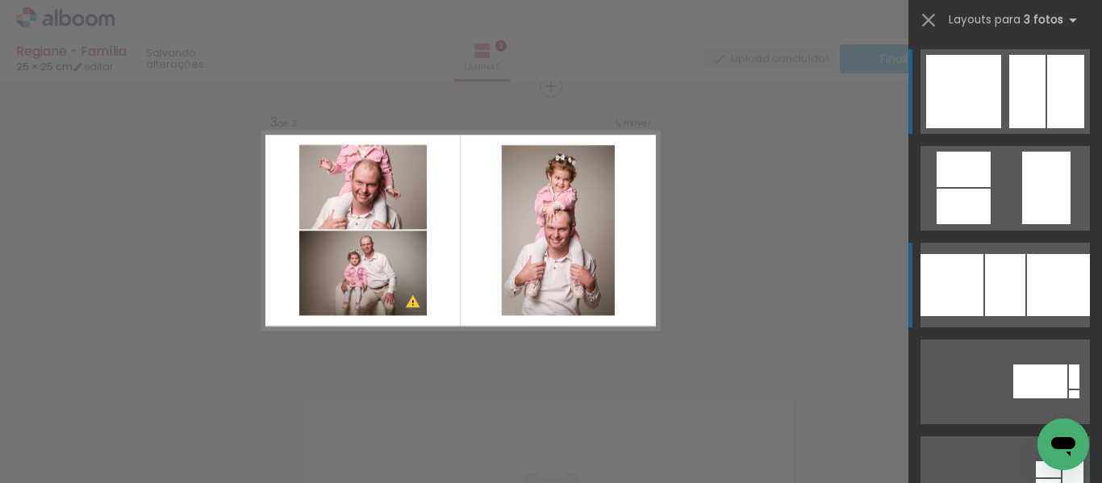
scroll to position [599, 0]
drag, startPoint x: 984, startPoint y: 158, endPoint x: 977, endPoint y: 81, distance: 77.8
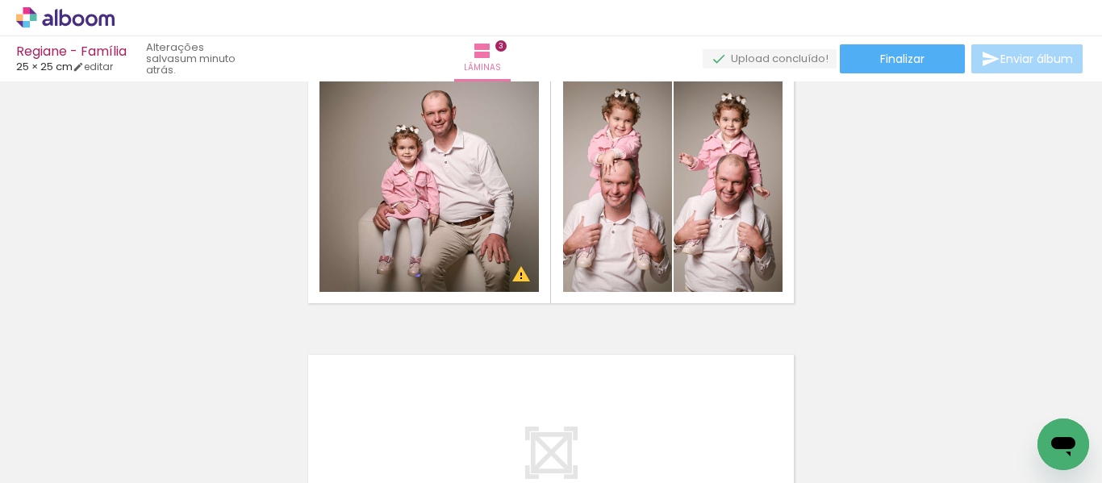
scroll to position [0, 533]
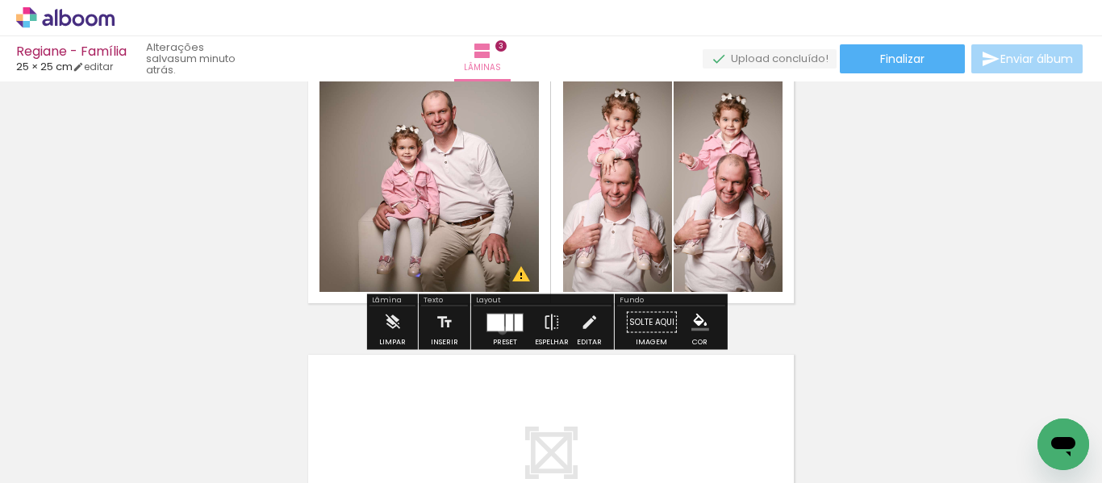
click at [499, 330] on div at bounding box center [495, 322] width 17 height 17
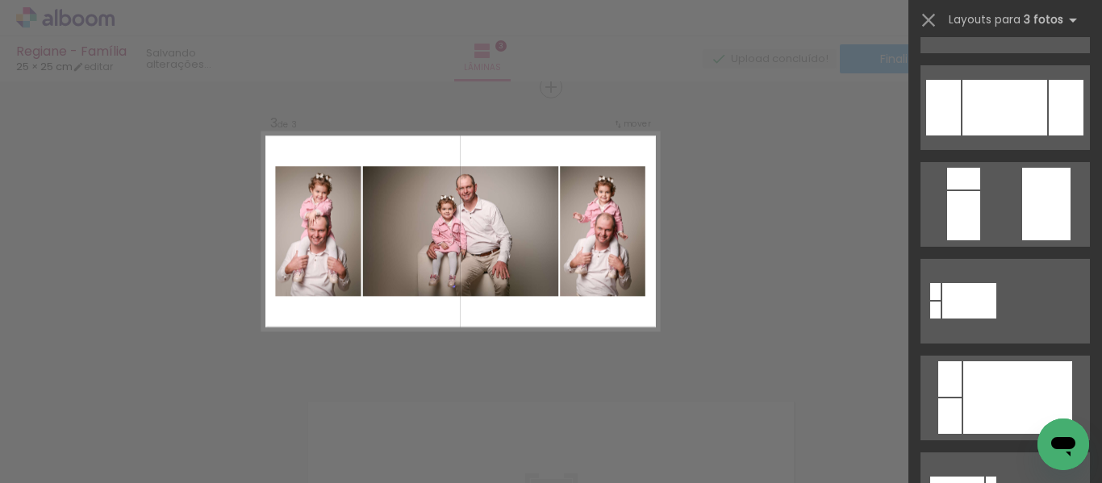
scroll to position [0, 0]
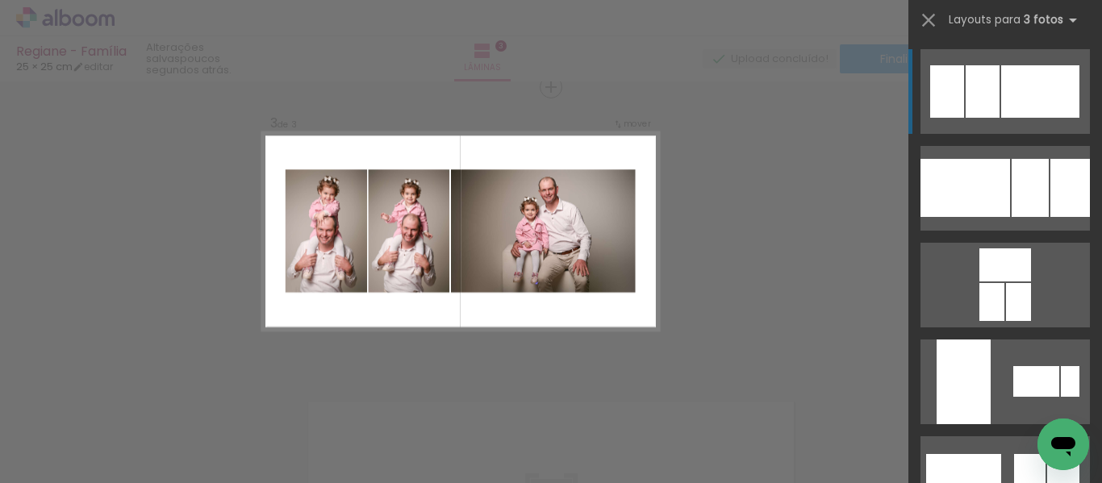
click at [981, 89] on div at bounding box center [983, 91] width 34 height 52
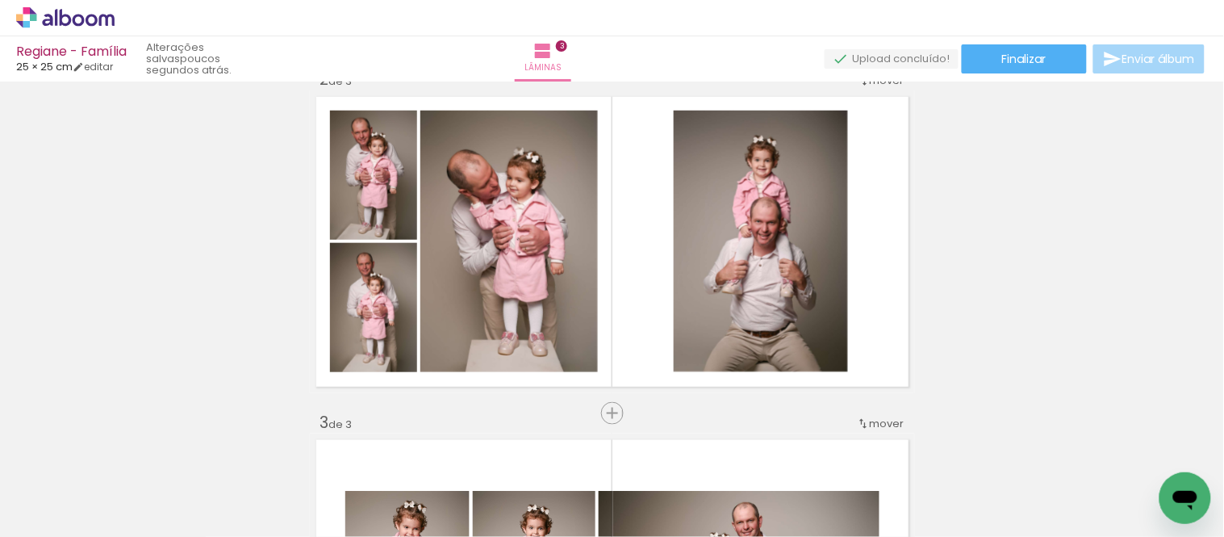
scroll to position [412, 0]
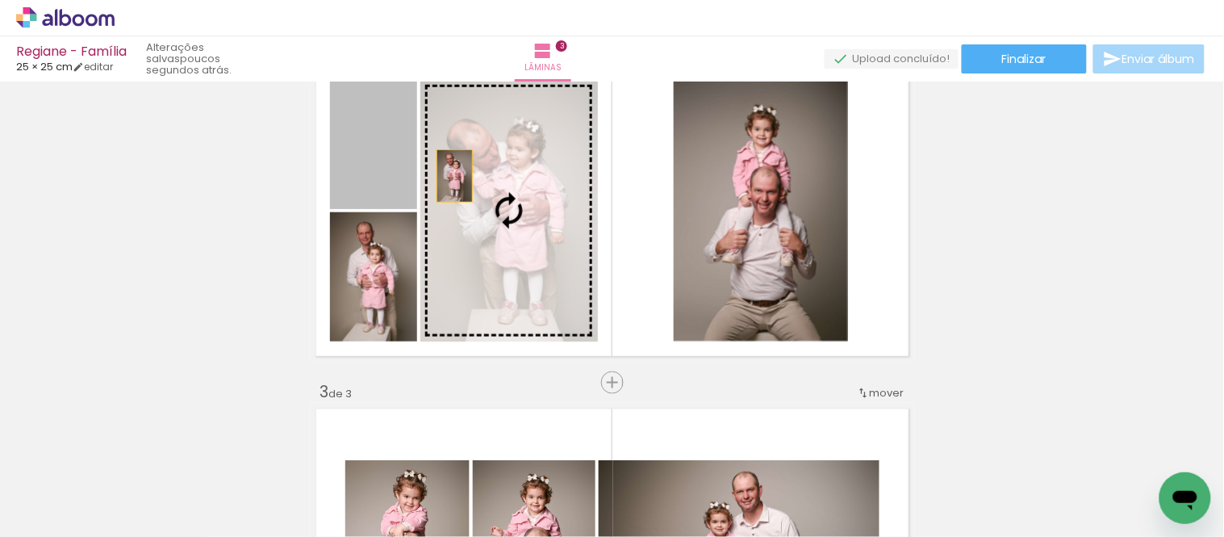
drag, startPoint x: 380, startPoint y: 164, endPoint x: 473, endPoint y: 187, distance: 95.7
click at [0, 0] on slot at bounding box center [0, 0] width 0 height 0
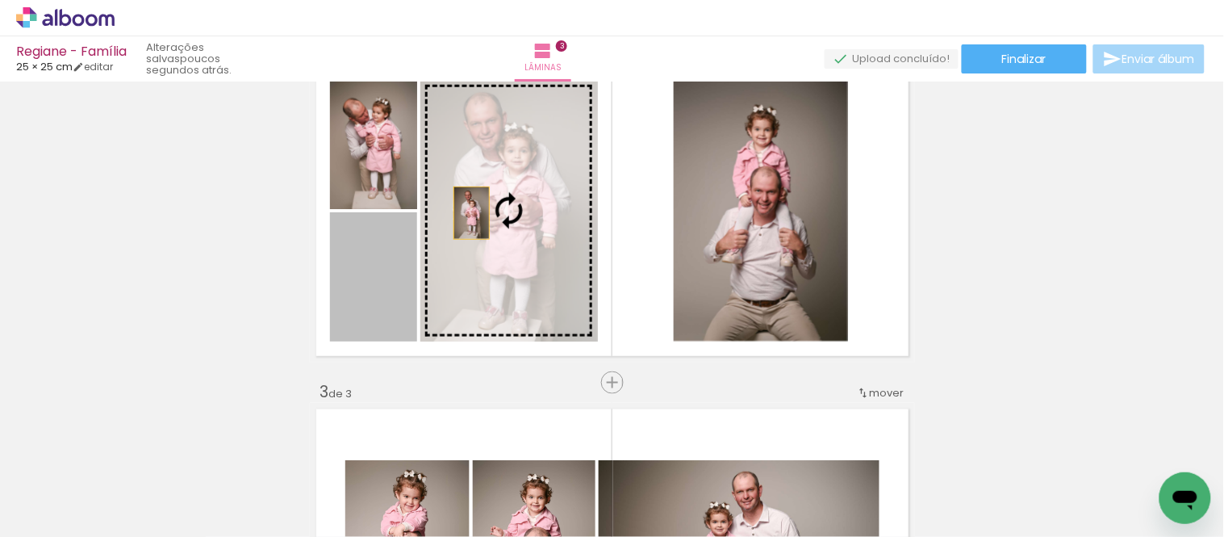
drag, startPoint x: 380, startPoint y: 289, endPoint x: 465, endPoint y: 213, distance: 113.7
click at [0, 0] on slot at bounding box center [0, 0] width 0 height 0
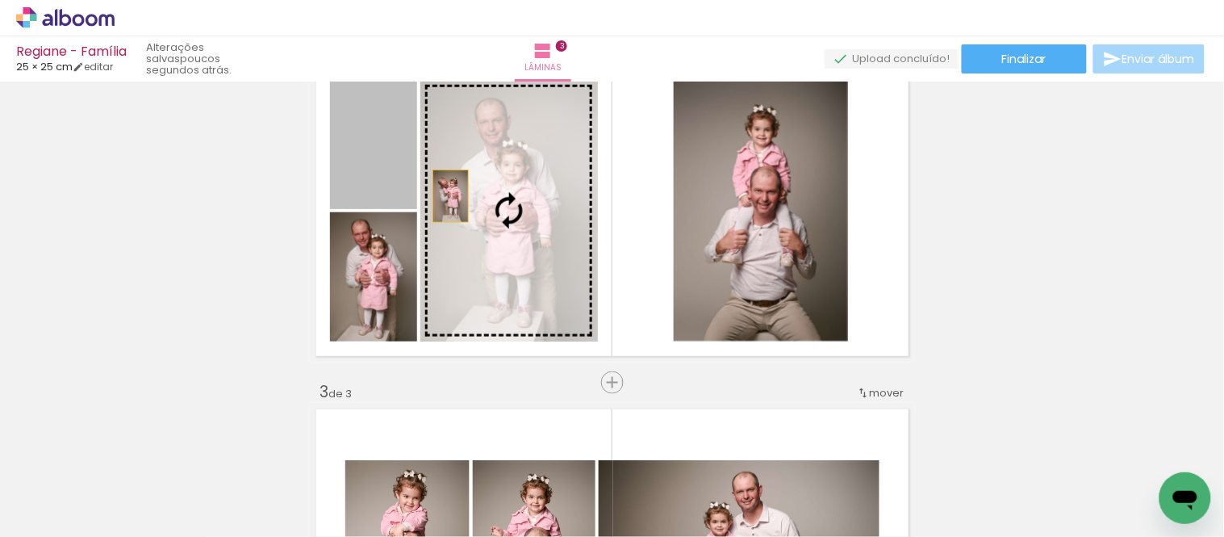
drag, startPoint x: 348, startPoint y: 166, endPoint x: 487, endPoint y: 223, distance: 149.8
click at [0, 0] on slot at bounding box center [0, 0] width 0 height 0
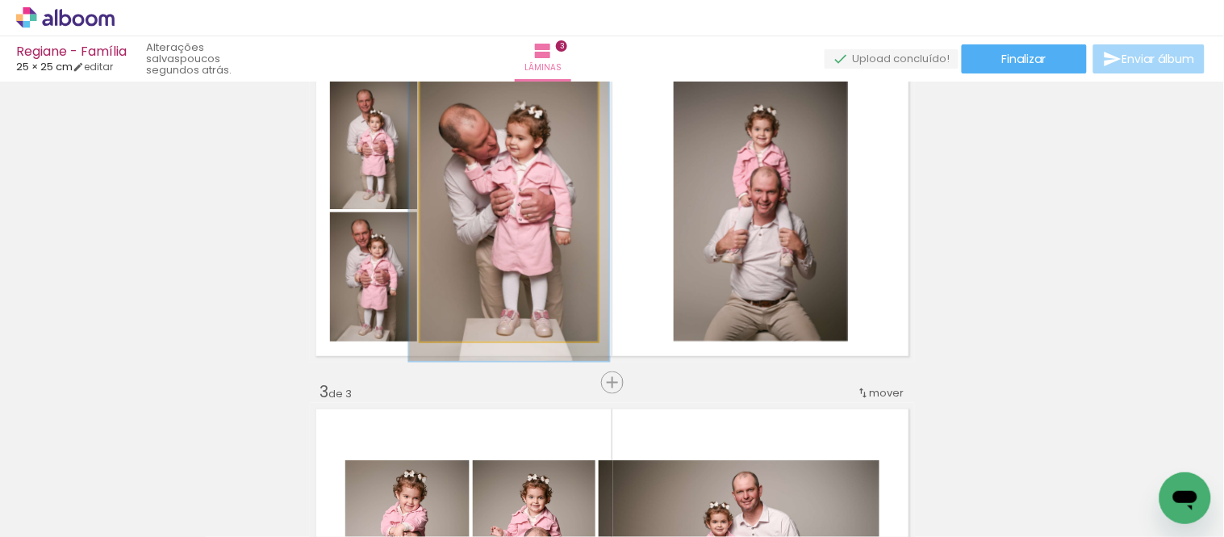
type paper-slider "113"
click at [462, 95] on div at bounding box center [465, 97] width 15 height 15
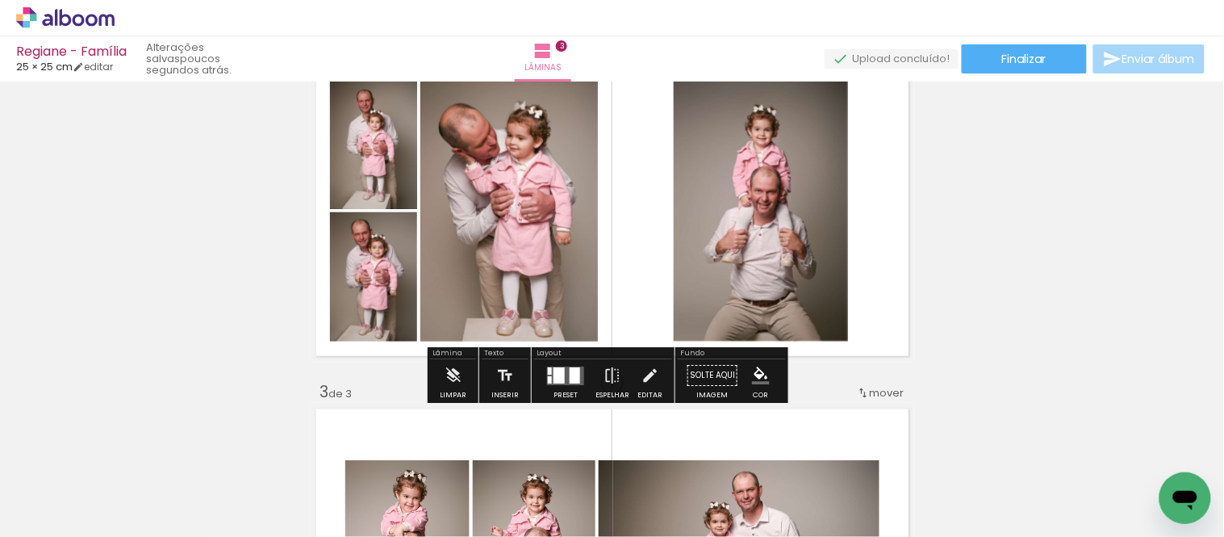
click at [963, 228] on div "Inserir lâmina 1 de 3 Inserir lâmina 2 de 3 Inserir lâmina 3 de 3" at bounding box center [612, 362] width 1224 height 1373
click at [1086, 243] on div "Inserir lâmina 1 de 3 Inserir lâmina 2 de 3 Inserir lâmina 3 de 3" at bounding box center [612, 362] width 1224 height 1373
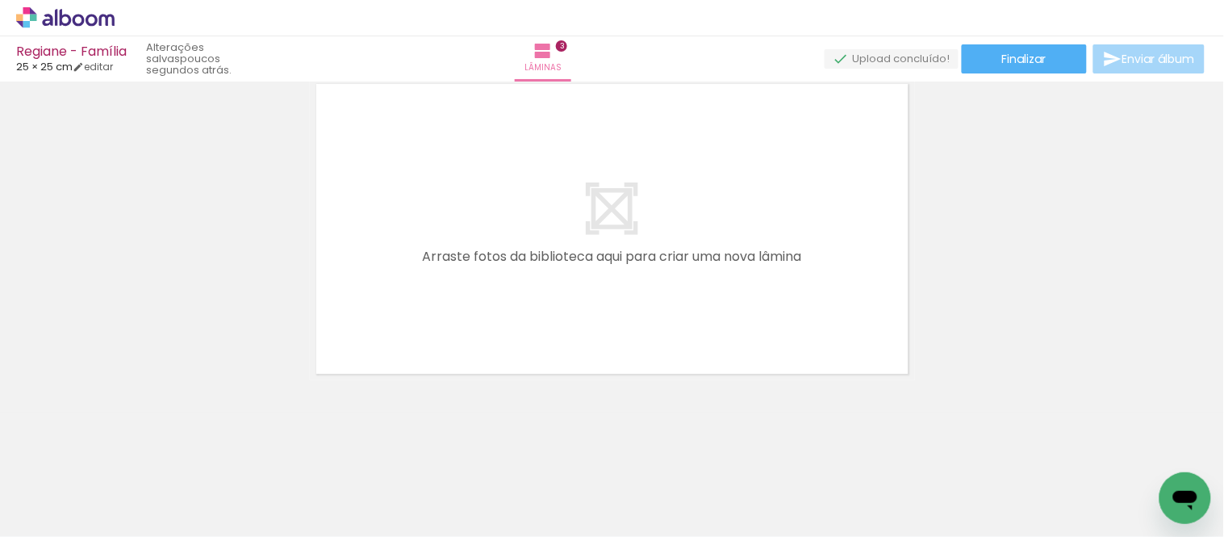
scroll to position [0, 477]
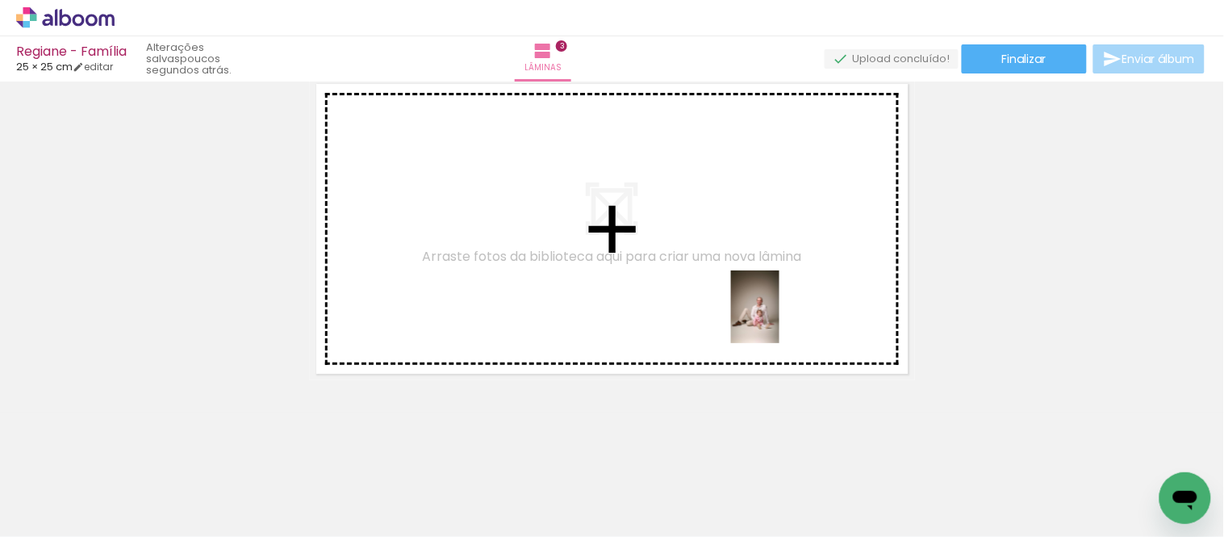
drag, startPoint x: 784, startPoint y: 474, endPoint x: 914, endPoint y: 512, distance: 135.3
click at [779, 313] on quentale-workspace at bounding box center [612, 268] width 1224 height 537
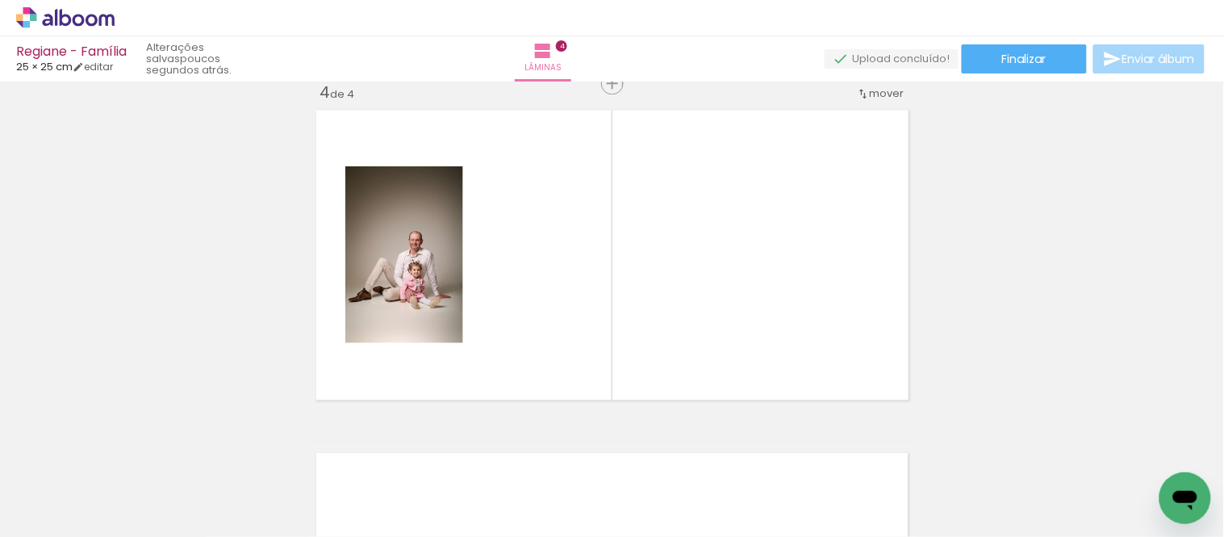
scroll to position [1050, 0]
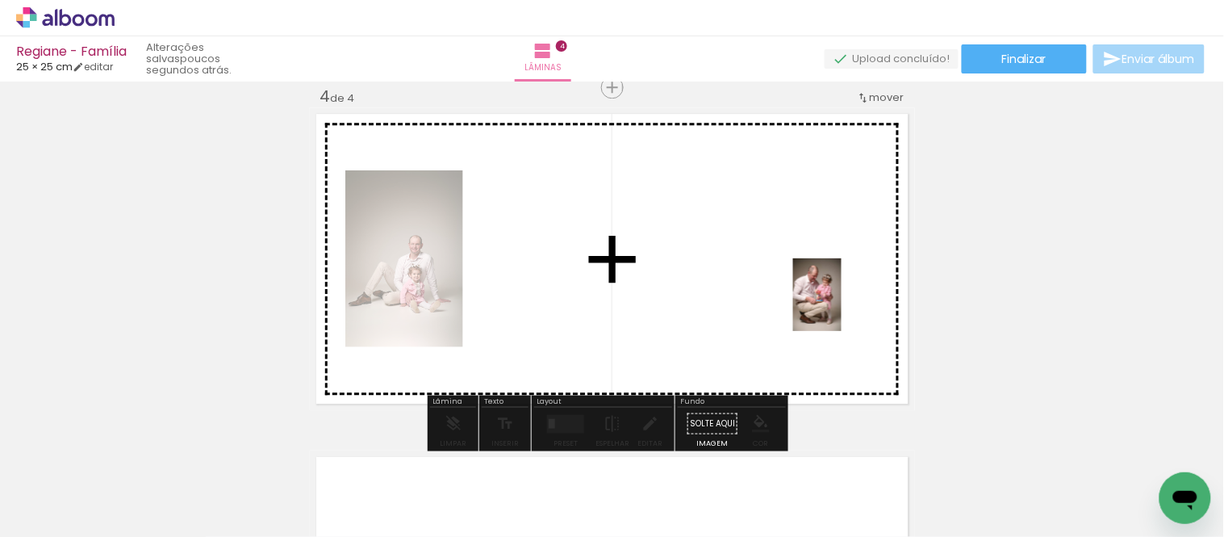
drag, startPoint x: 874, startPoint y: 487, endPoint x: 841, endPoint y: 301, distance: 188.5
click at [841, 301] on quentale-workspace at bounding box center [612, 268] width 1224 height 537
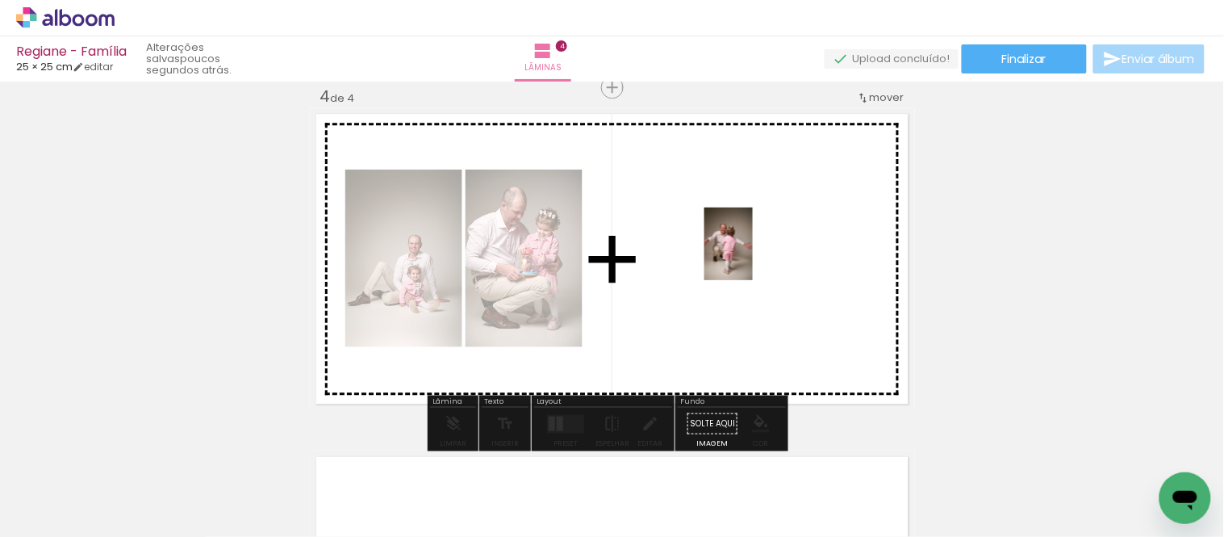
drag, startPoint x: 945, startPoint y: 482, endPoint x: 753, endPoint y: 256, distance: 296.5
click at [753, 256] on quentale-workspace at bounding box center [612, 268] width 1224 height 537
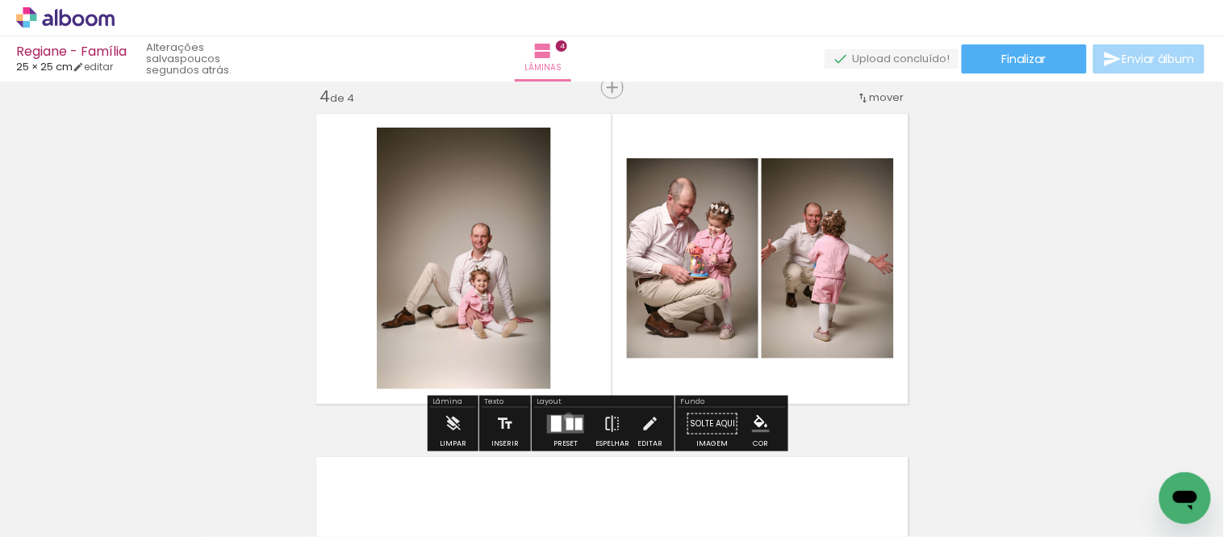
click at [566, 417] on div at bounding box center [569, 423] width 7 height 12
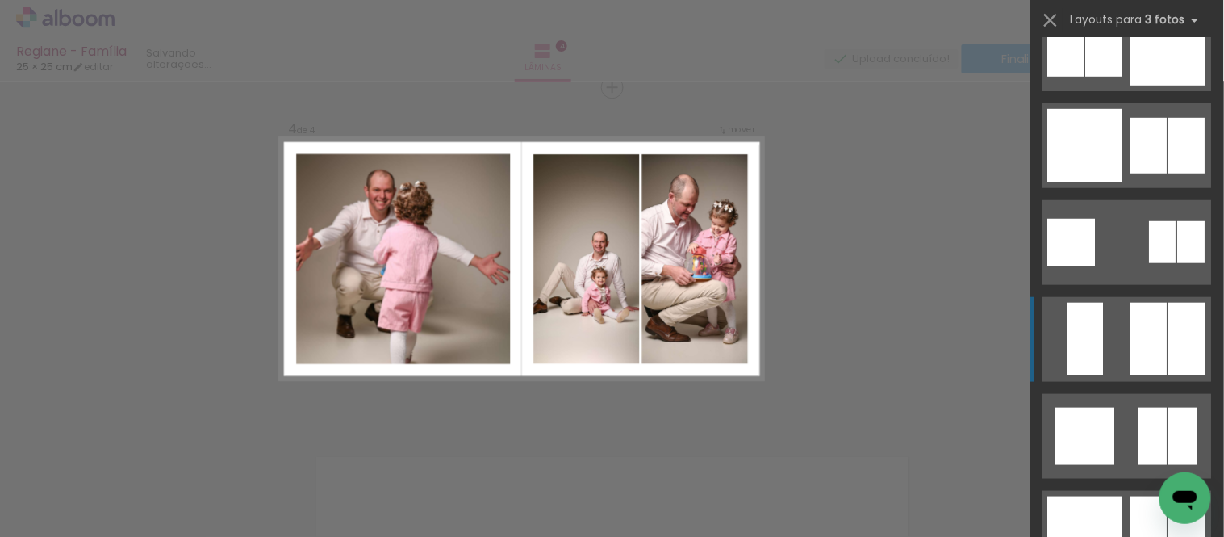
scroll to position [1972, 0]
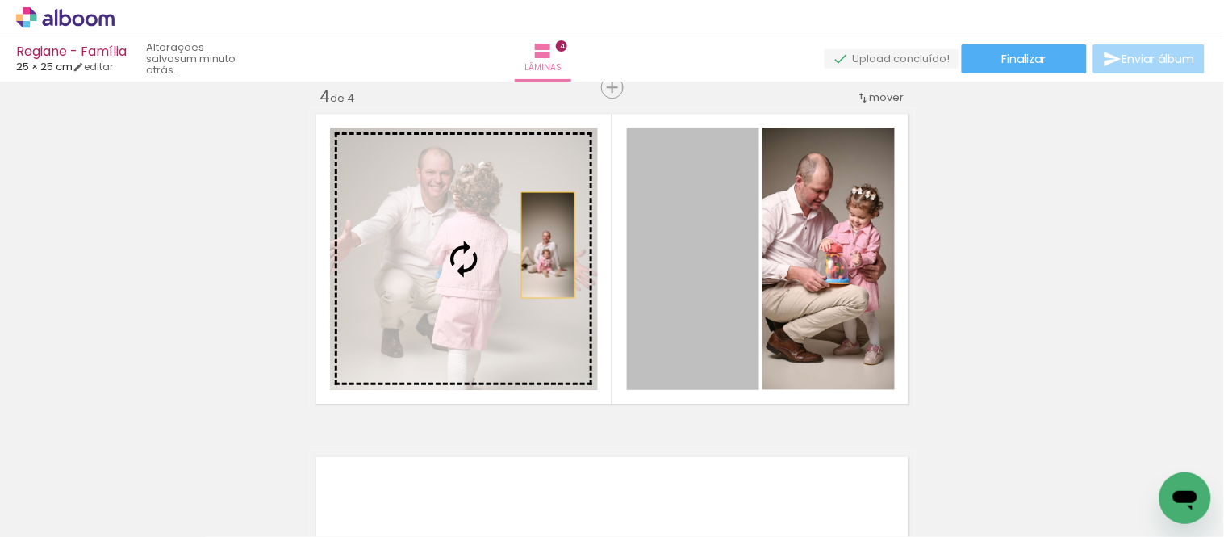
drag, startPoint x: 700, startPoint y: 264, endPoint x: 526, endPoint y: 257, distance: 174.4
click at [0, 0] on slot at bounding box center [0, 0] width 0 height 0
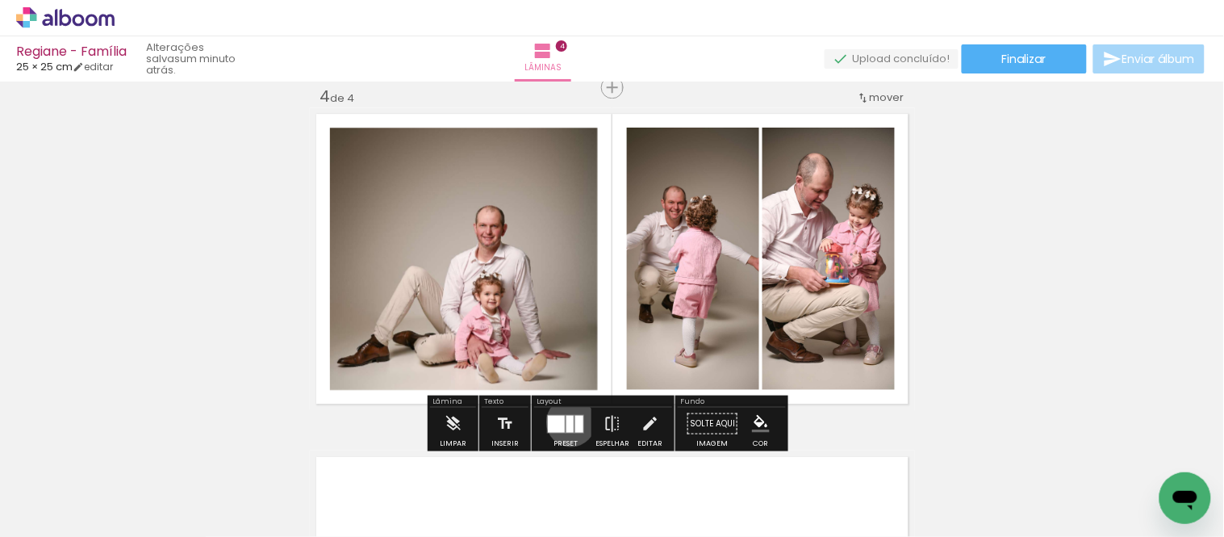
click at [567, 421] on div at bounding box center [569, 423] width 7 height 17
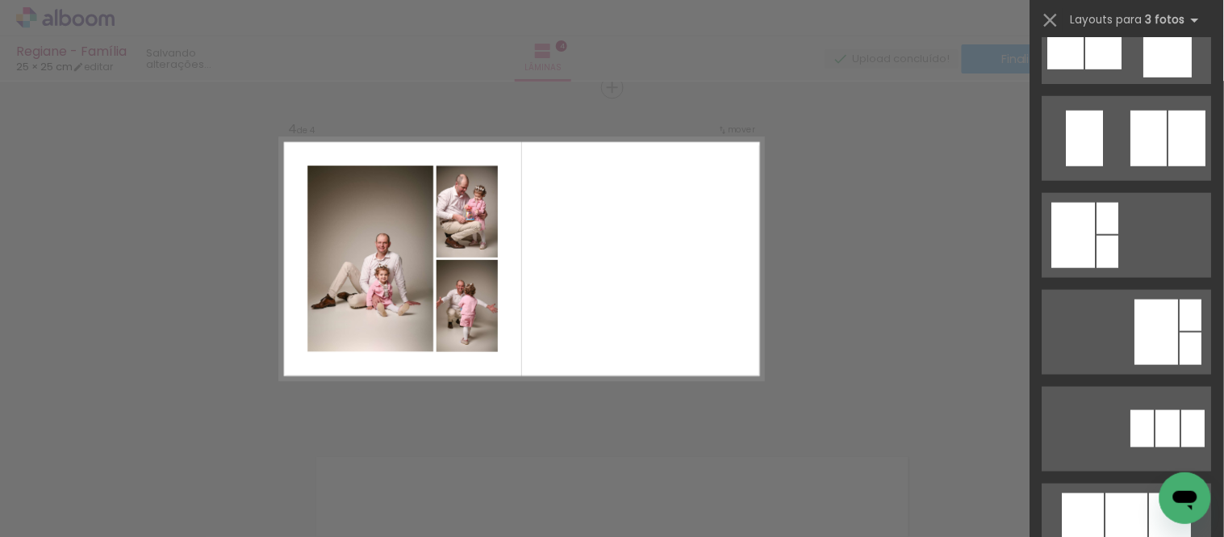
scroll to position [0, 0]
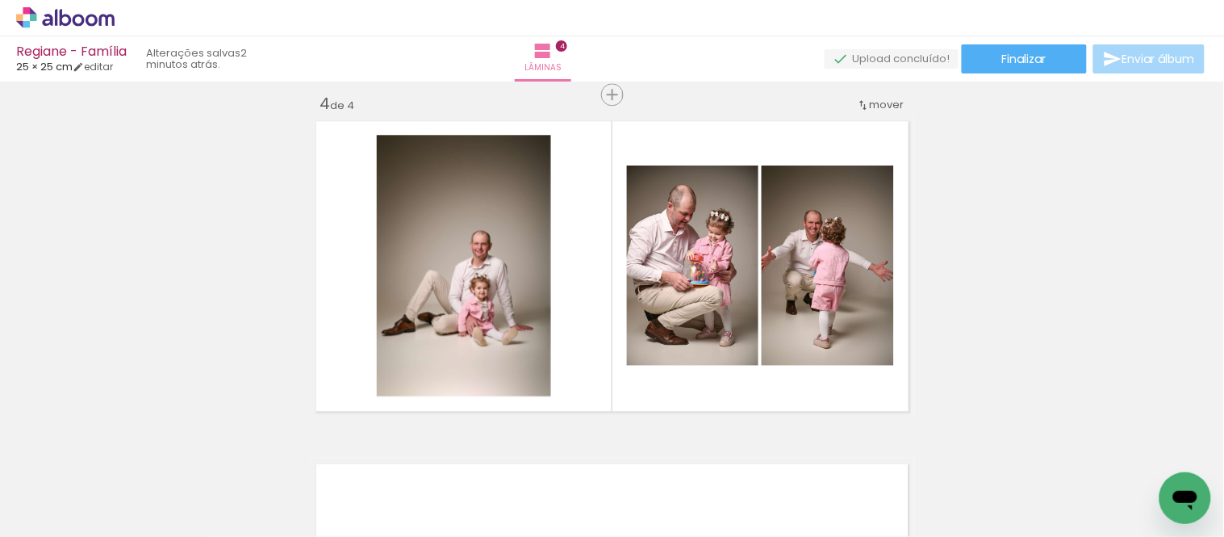
scroll to position [1050, 0]
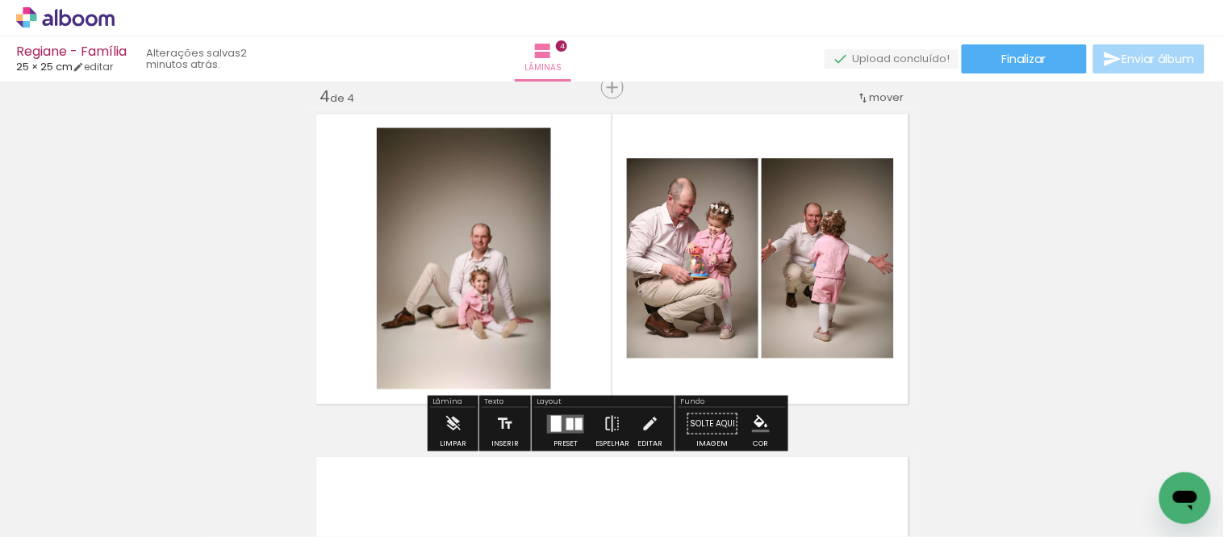
click at [566, 424] on div at bounding box center [569, 423] width 7 height 12
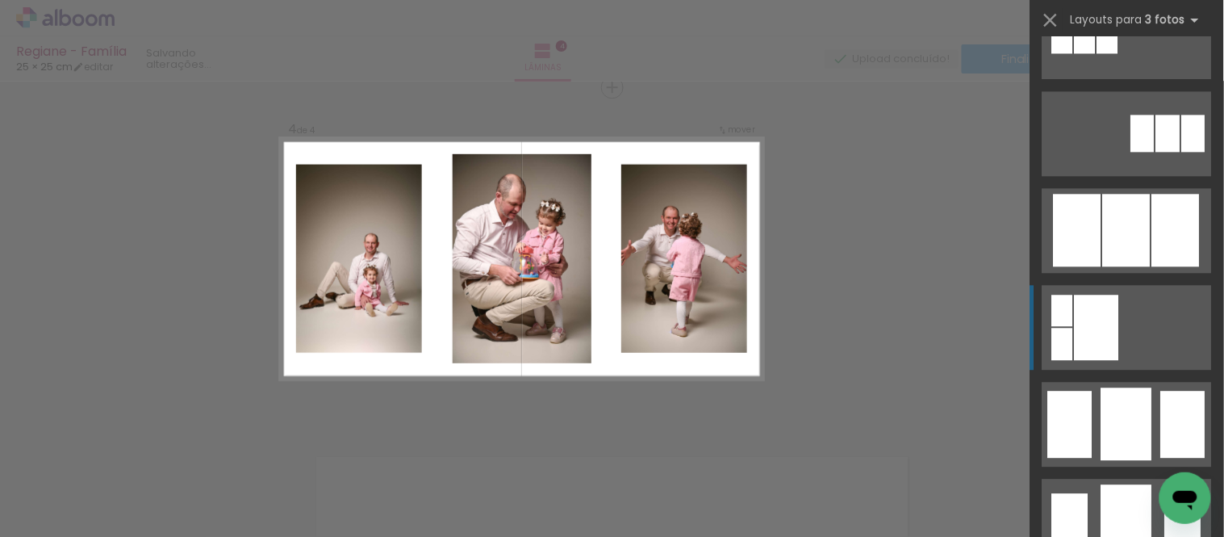
scroll to position [986, 0]
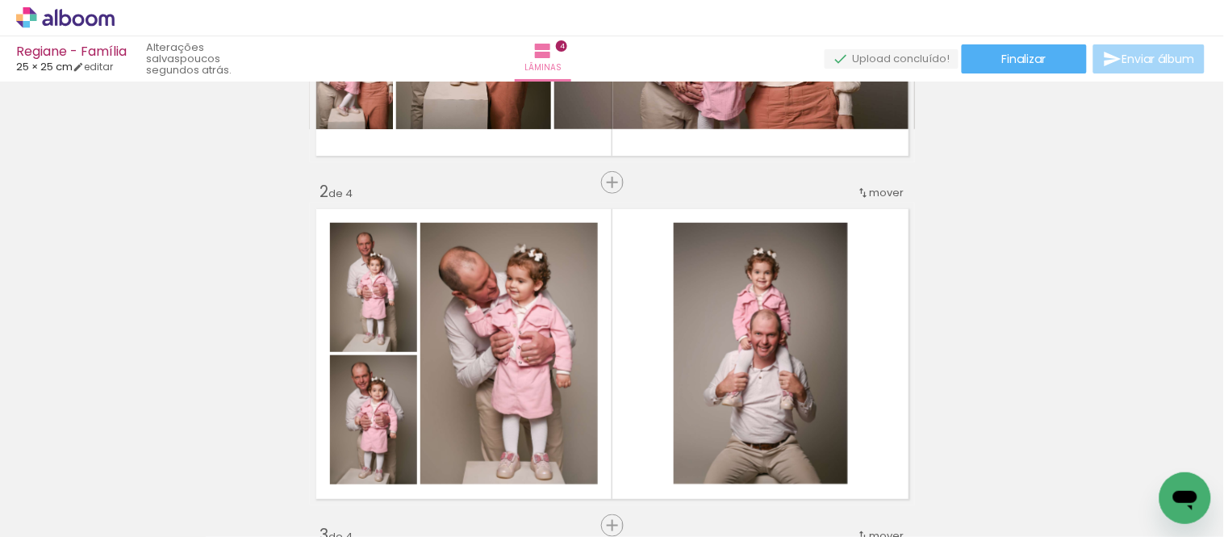
scroll to position [0, 0]
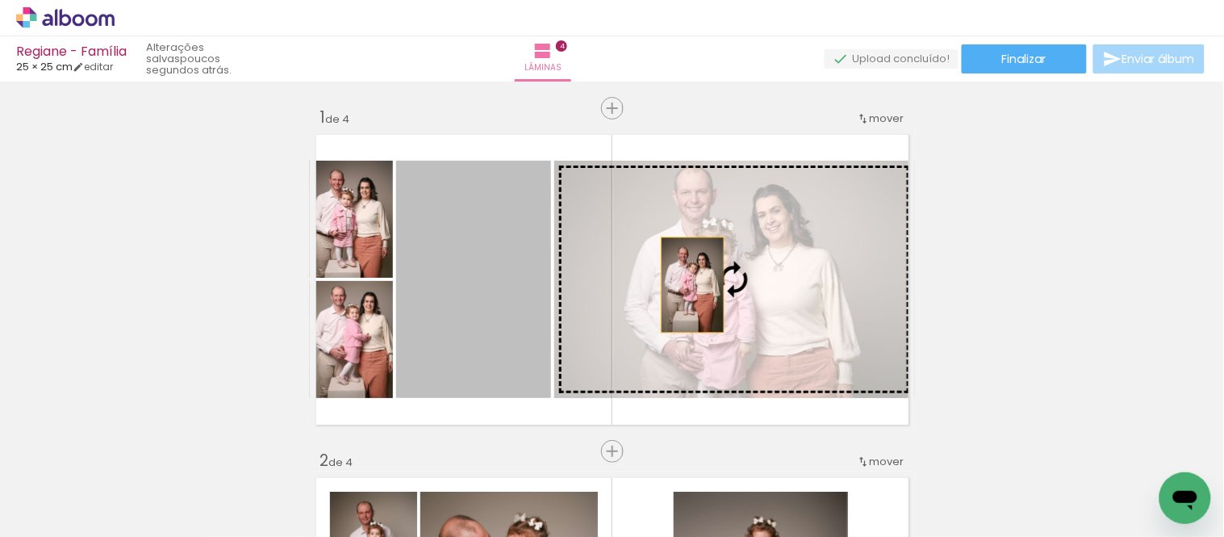
drag, startPoint x: 512, startPoint y: 275, endPoint x: 692, endPoint y: 285, distance: 179.4
click at [0, 0] on slot at bounding box center [0, 0] width 0 height 0
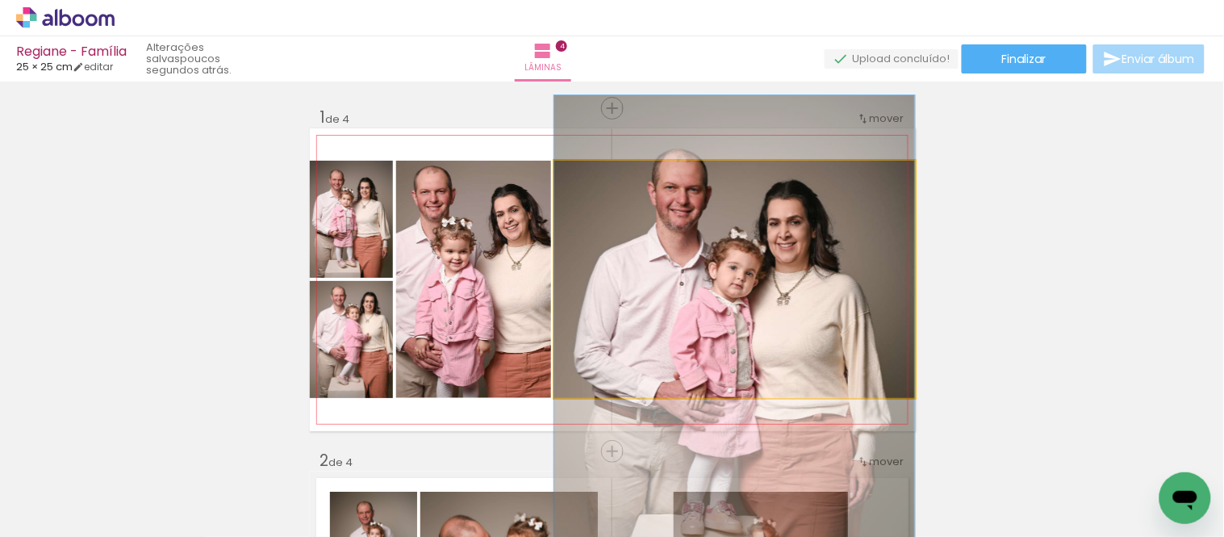
drag, startPoint x: 758, startPoint y: 238, endPoint x: 762, endPoint y: 324, distance: 86.4
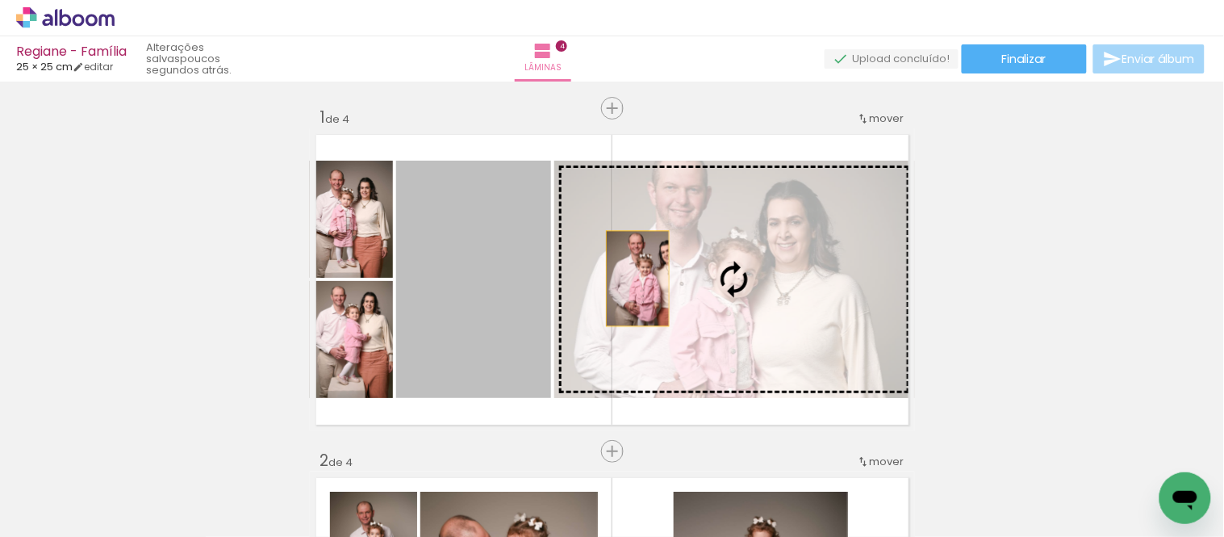
drag, startPoint x: 501, startPoint y: 267, endPoint x: 631, endPoint y: 278, distance: 130.4
click at [0, 0] on slot at bounding box center [0, 0] width 0 height 0
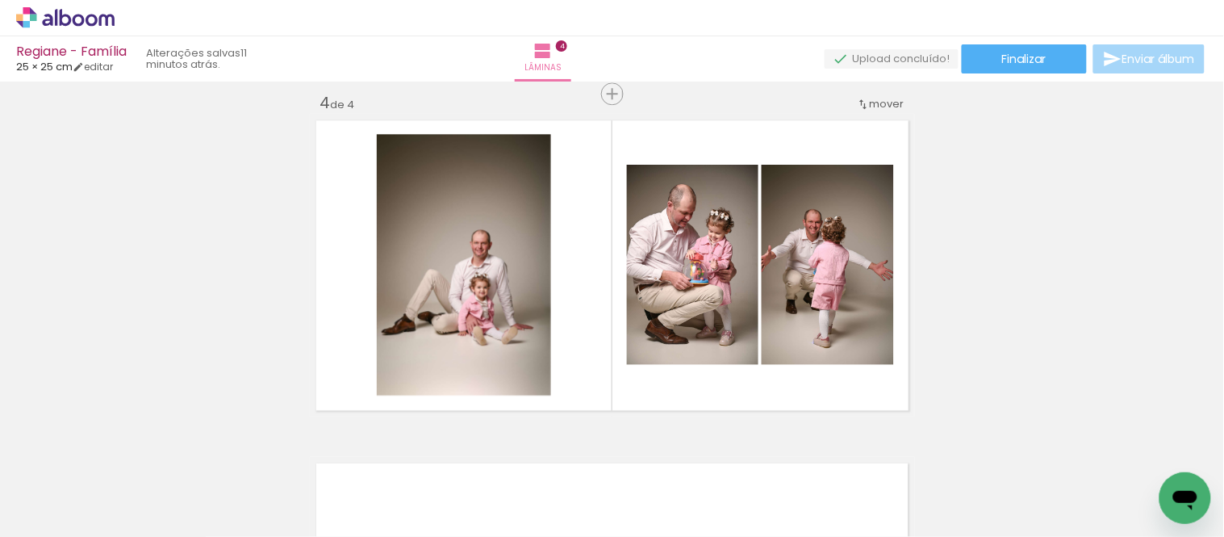
scroll to position [1076, 0]
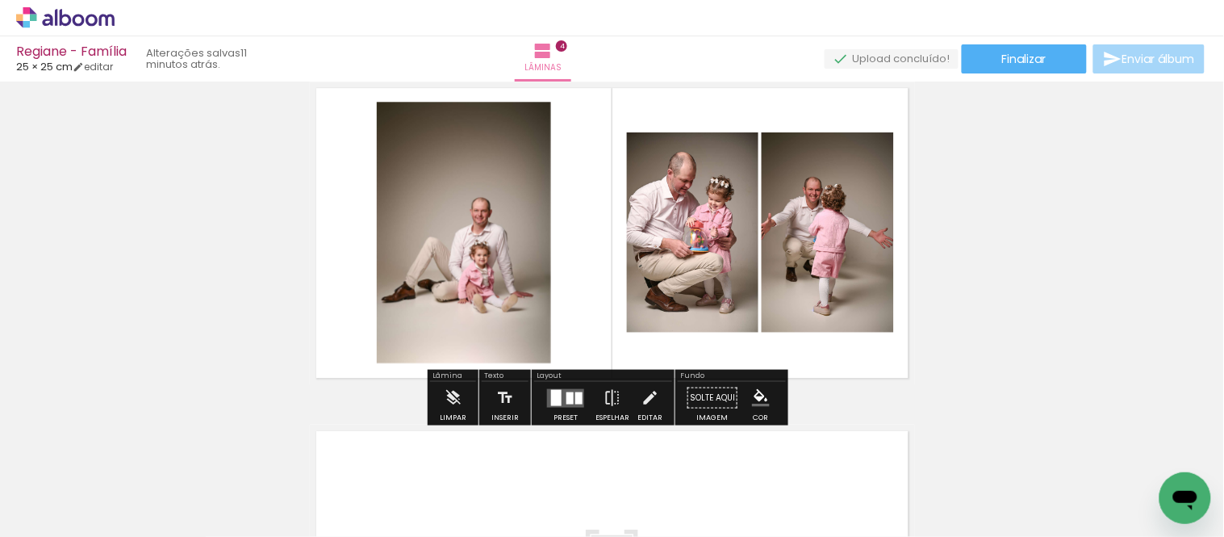
click at [570, 394] on quentale-layouter at bounding box center [565, 397] width 37 height 19
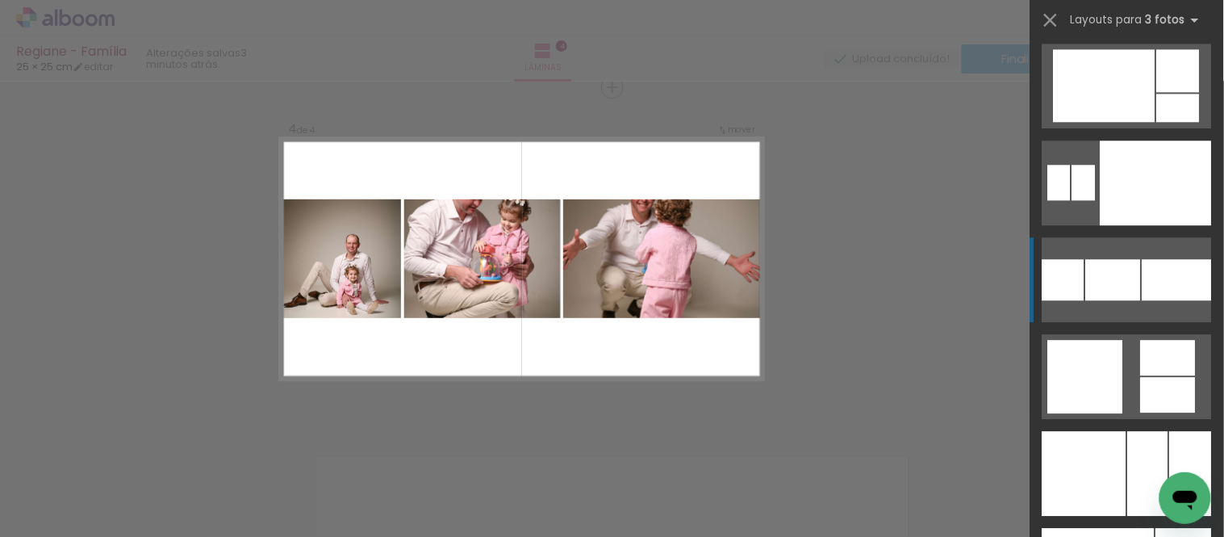
scroll to position [10579, 0]
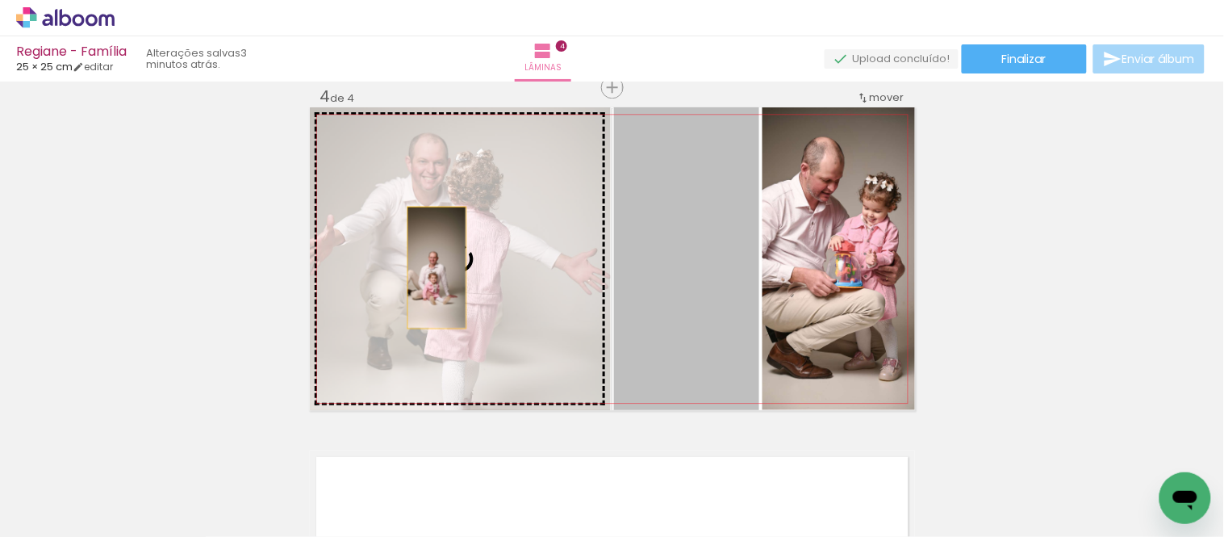
drag, startPoint x: 721, startPoint y: 281, endPoint x: 430, endPoint y: 267, distance: 291.6
click at [0, 0] on slot at bounding box center [0, 0] width 0 height 0
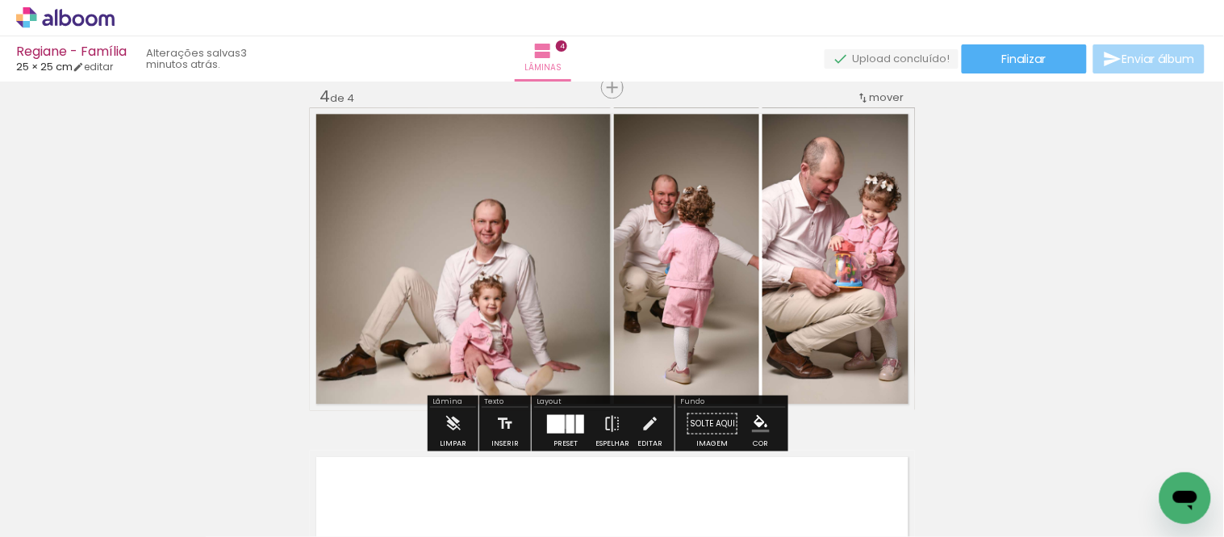
click at [566, 421] on div at bounding box center [570, 423] width 8 height 19
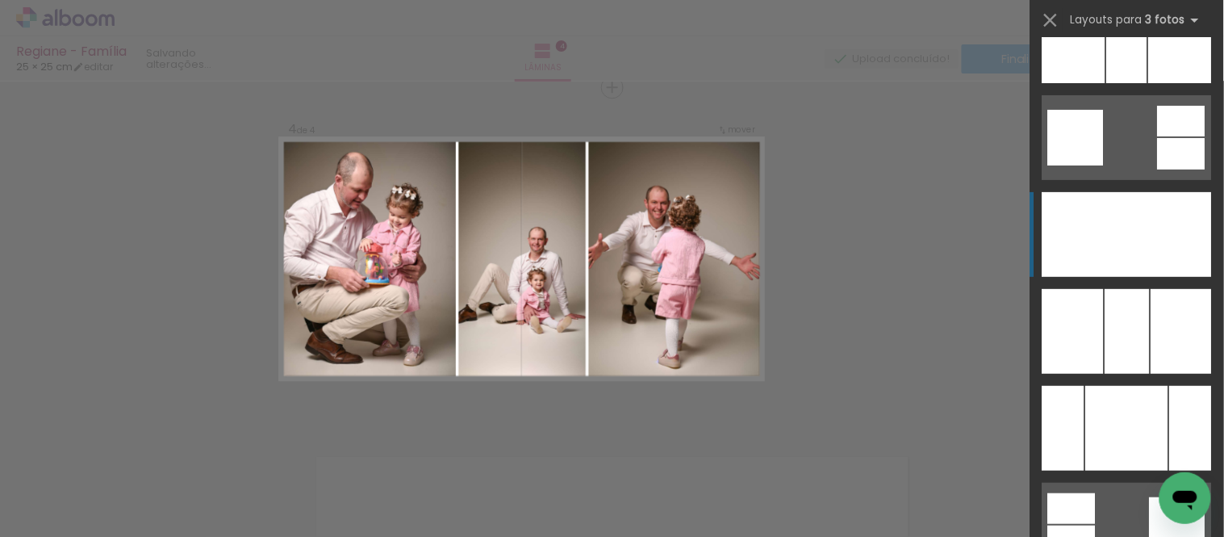
scroll to position [11113, 0]
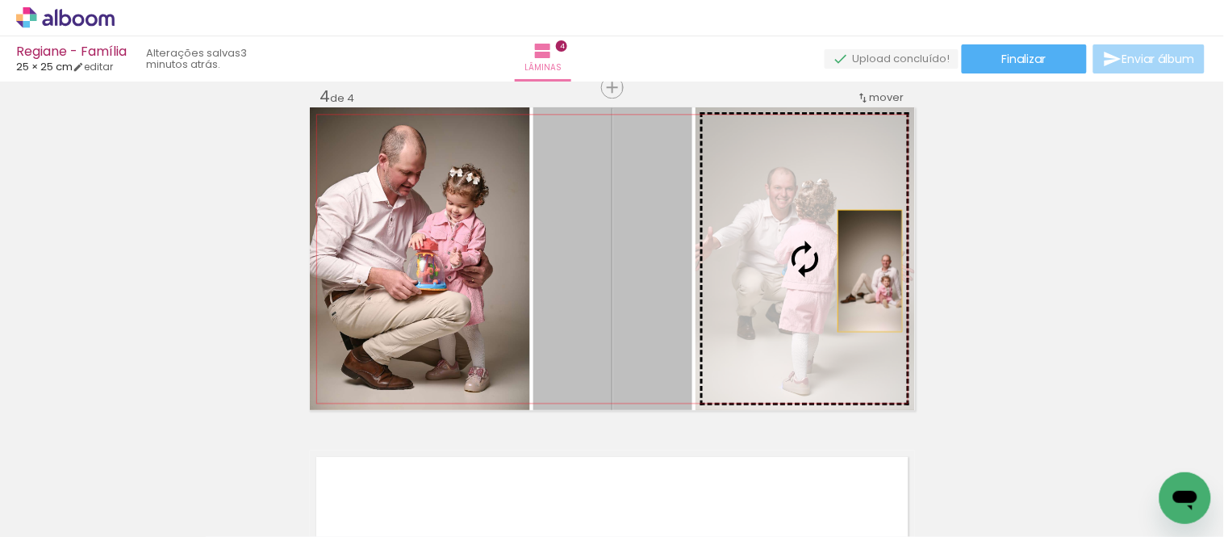
drag, startPoint x: 619, startPoint y: 289, endPoint x: 863, endPoint y: 270, distance: 245.2
click at [0, 0] on slot at bounding box center [0, 0] width 0 height 0
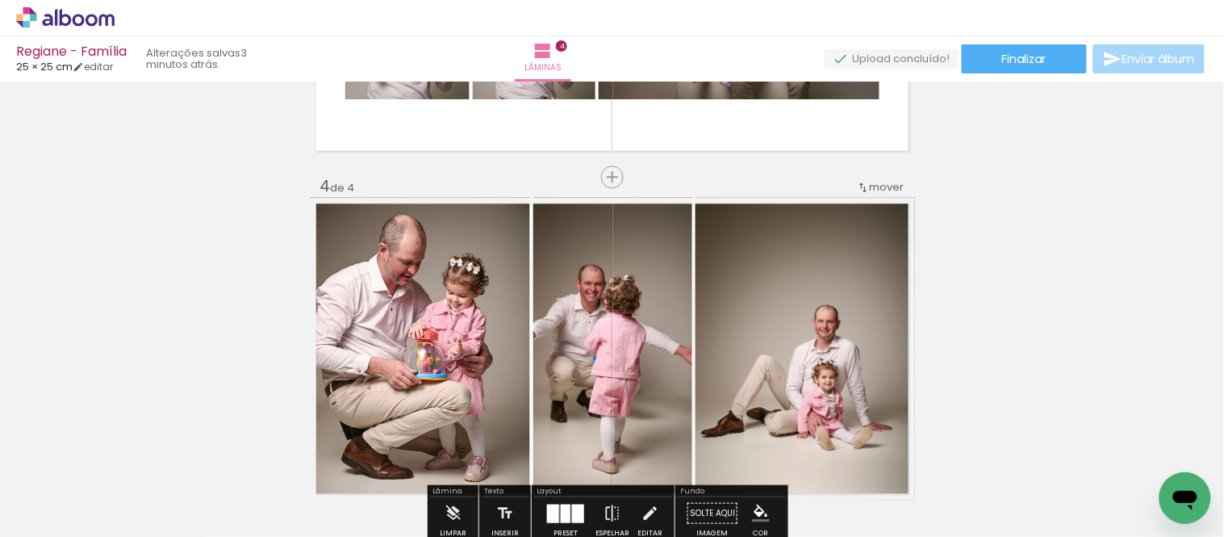
scroll to position [1050, 0]
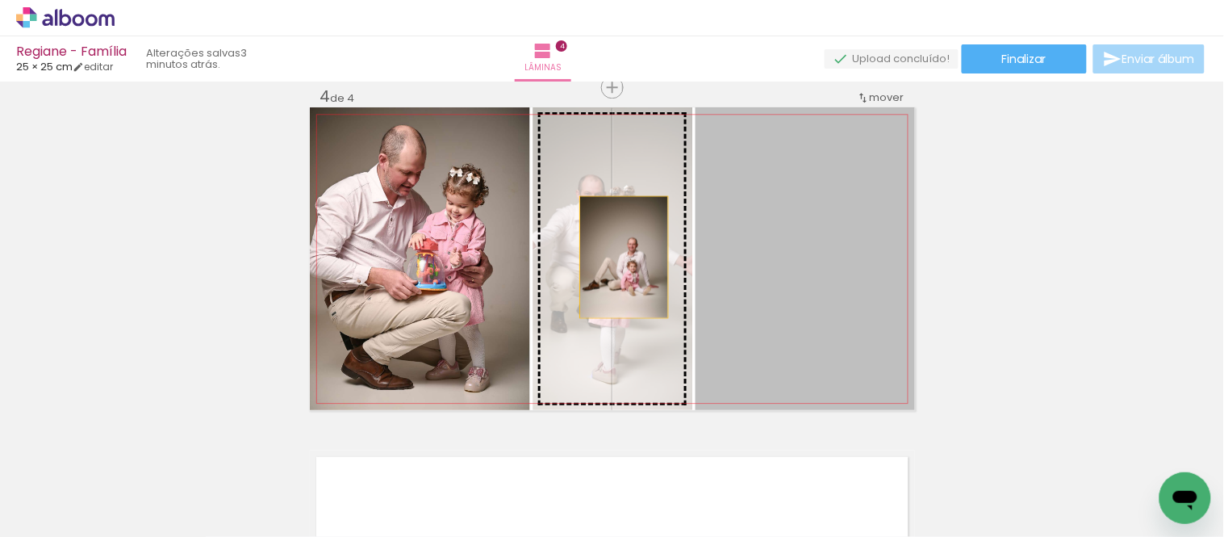
drag, startPoint x: 821, startPoint y: 259, endPoint x: 600, endPoint y: 257, distance: 221.1
click at [0, 0] on slot at bounding box center [0, 0] width 0 height 0
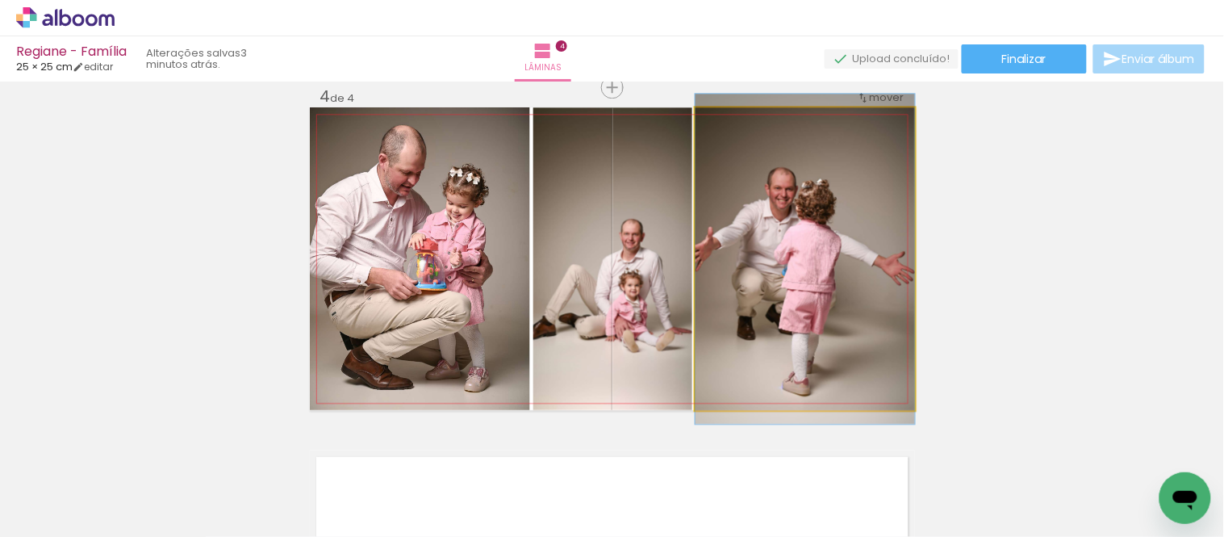
drag, startPoint x: 804, startPoint y: 244, endPoint x: 829, endPoint y: 244, distance: 25.0
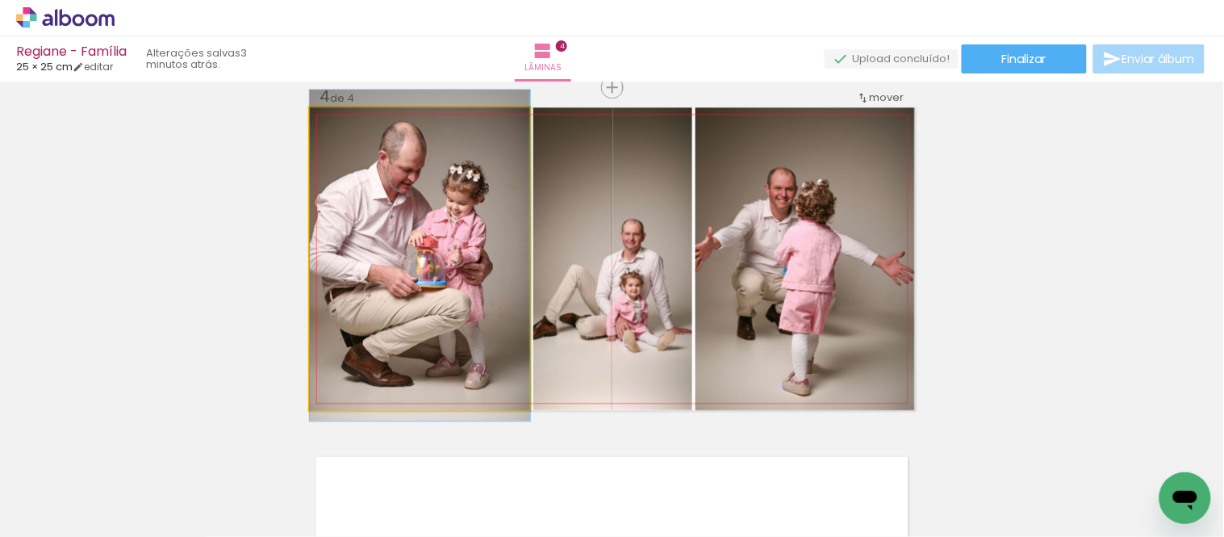
drag, startPoint x: 426, startPoint y: 243, endPoint x: 472, endPoint y: 240, distance: 46.1
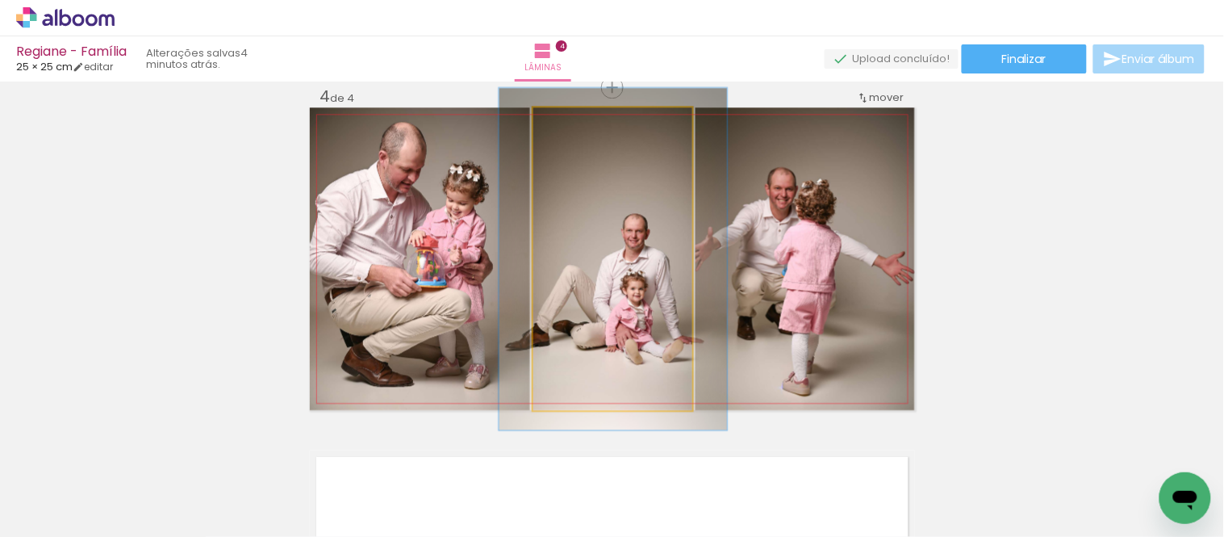
click at [577, 123] on div at bounding box center [578, 124] width 26 height 26
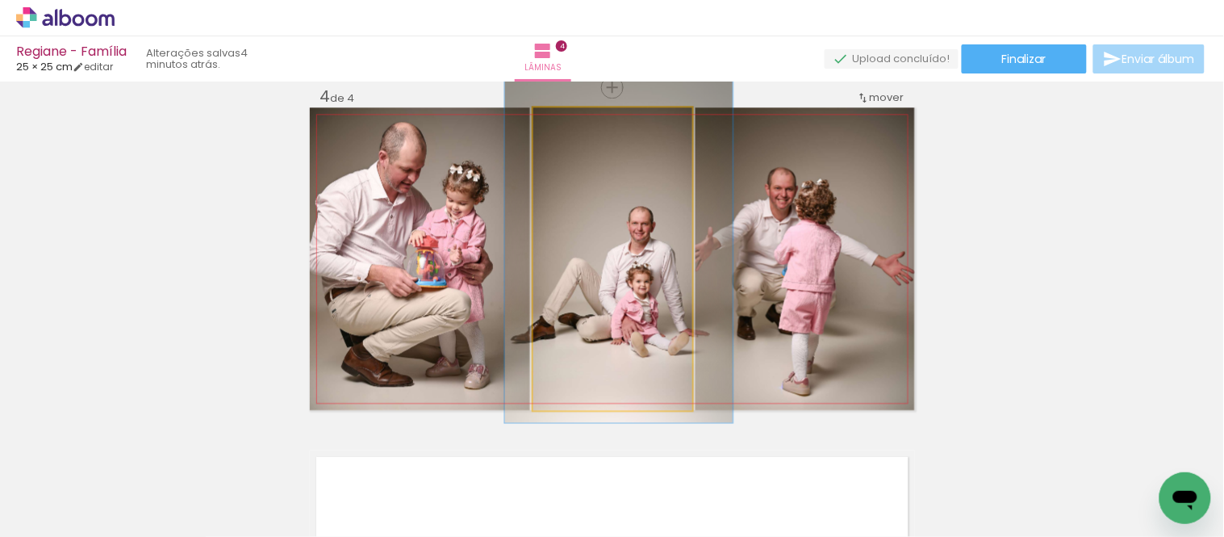
drag, startPoint x: 613, startPoint y: 276, endPoint x: 619, endPoint y: 269, distance: 9.2
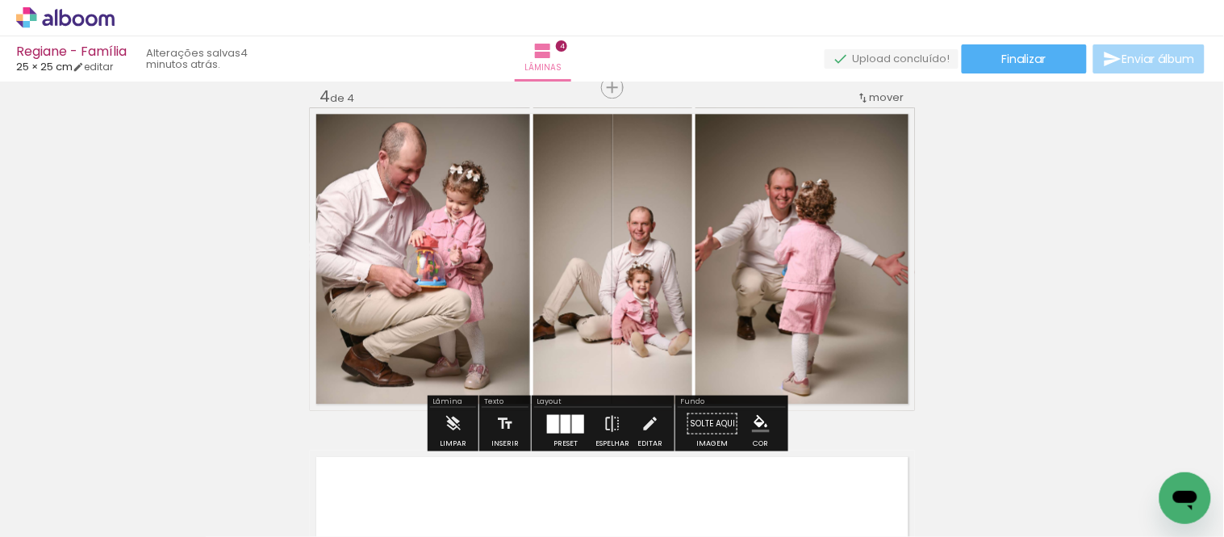
click at [552, 420] on div at bounding box center [553, 423] width 12 height 19
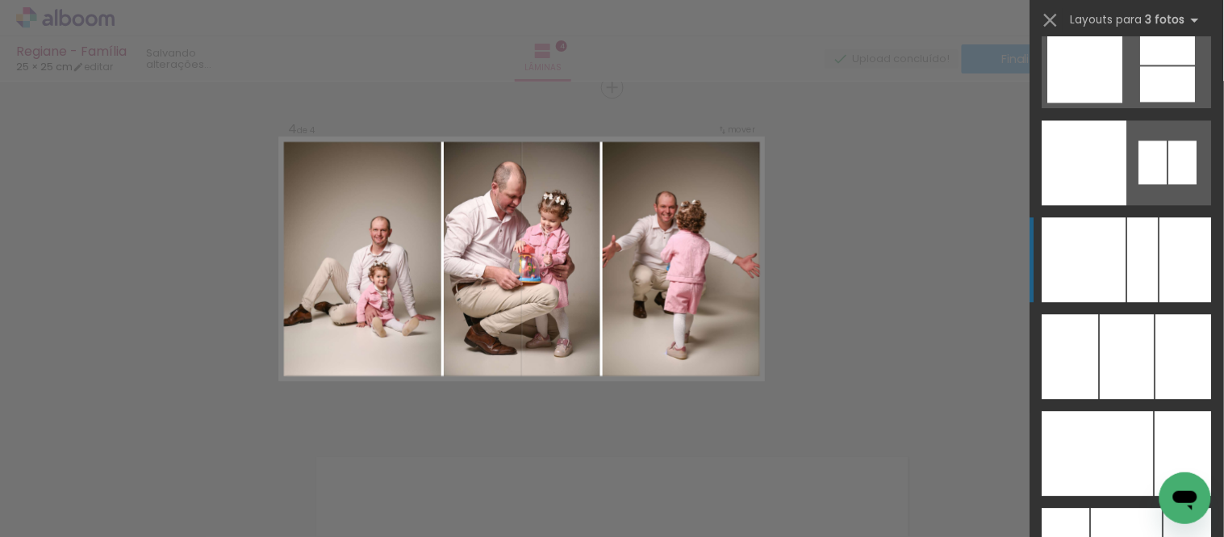
scroll to position [11956, 0]
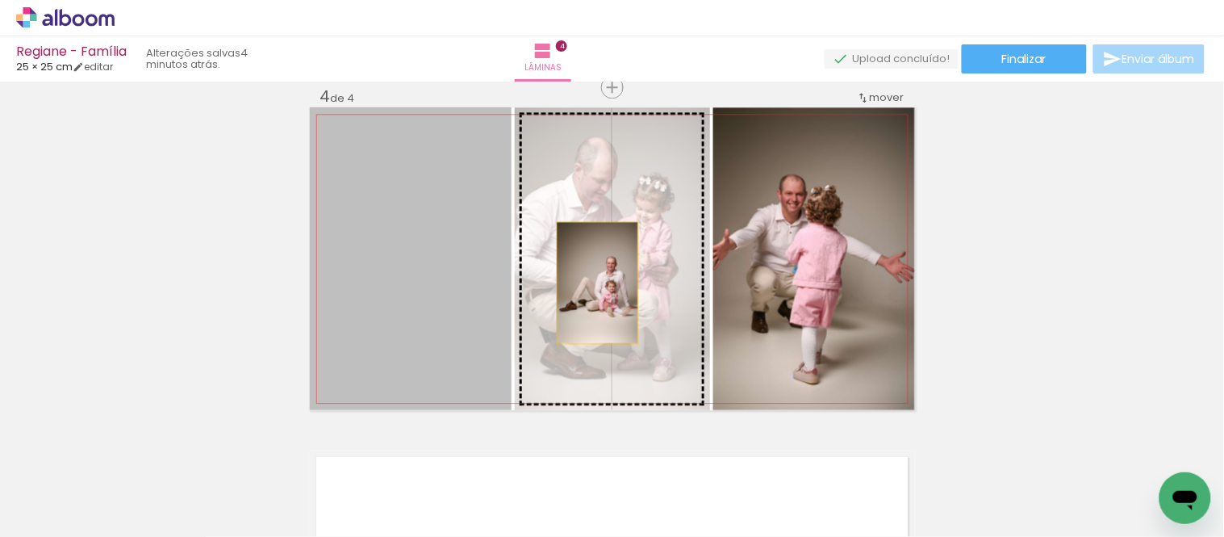
drag, startPoint x: 447, startPoint y: 303, endPoint x: 597, endPoint y: 278, distance: 152.2
click at [0, 0] on slot at bounding box center [0, 0] width 0 height 0
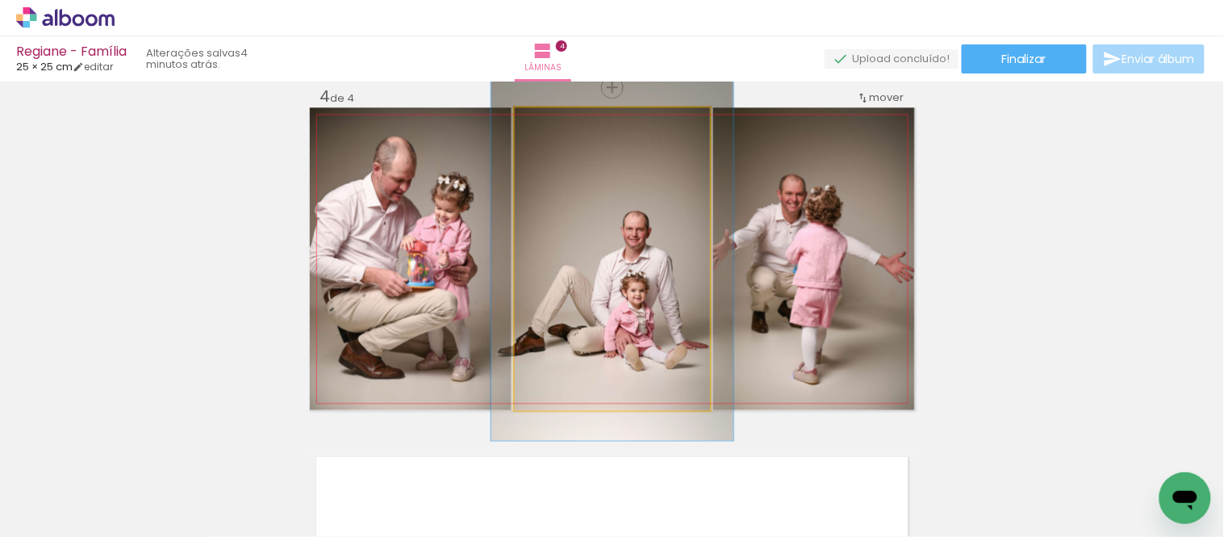
drag, startPoint x: 554, startPoint y: 127, endPoint x: 566, endPoint y: 127, distance: 11.3
type paper-slider "120"
click at [566, 127] on div at bounding box center [563, 124] width 26 height 26
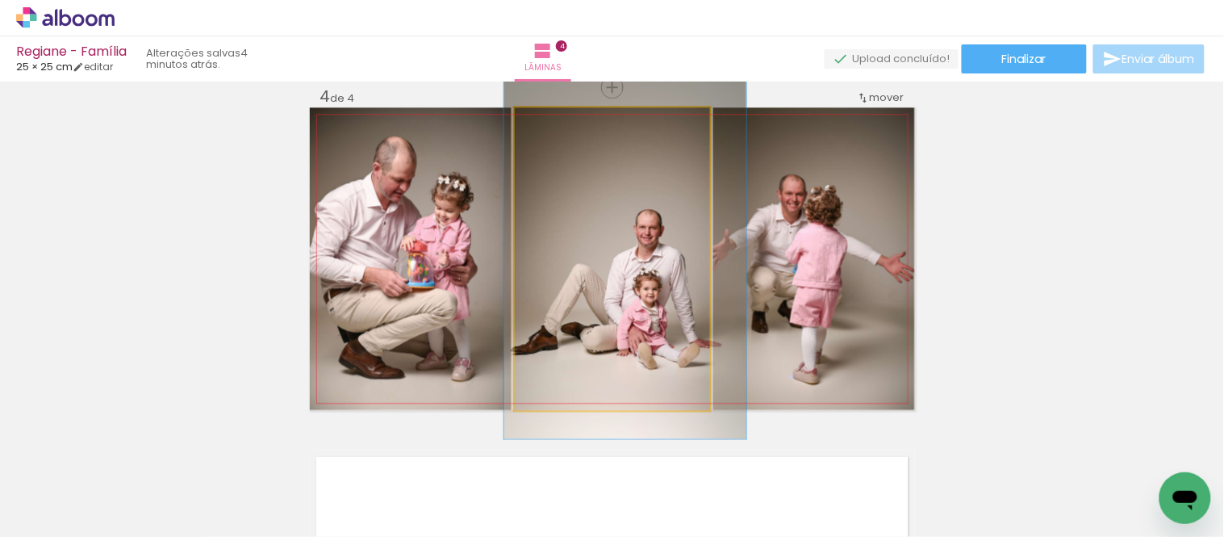
drag, startPoint x: 600, startPoint y: 187, endPoint x: 613, endPoint y: 186, distance: 13.0
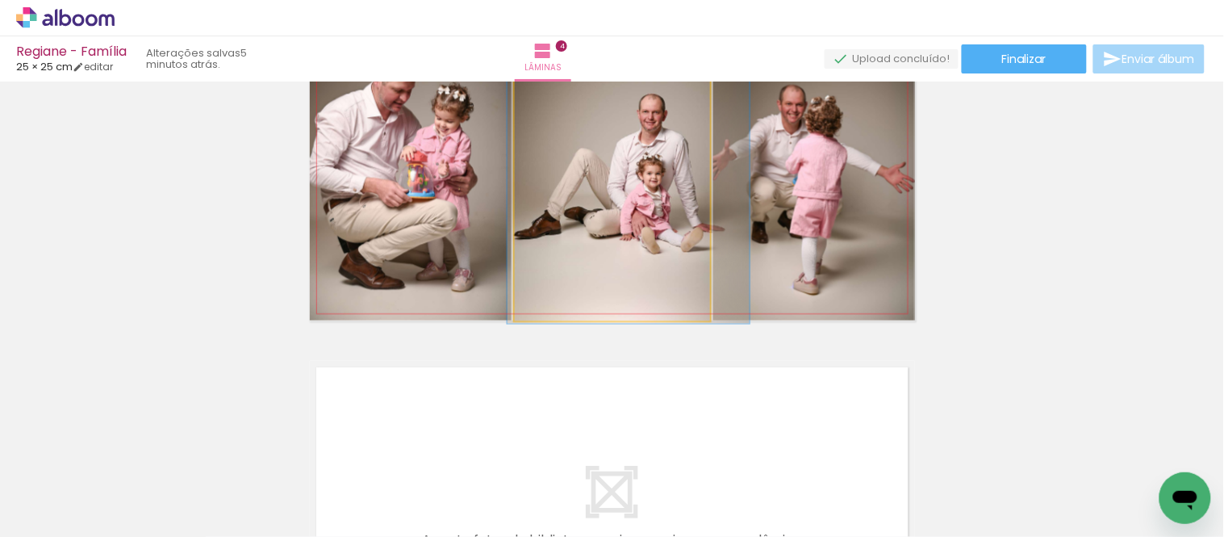
drag, startPoint x: 643, startPoint y: 222, endPoint x: 646, endPoint y: 196, distance: 26.0
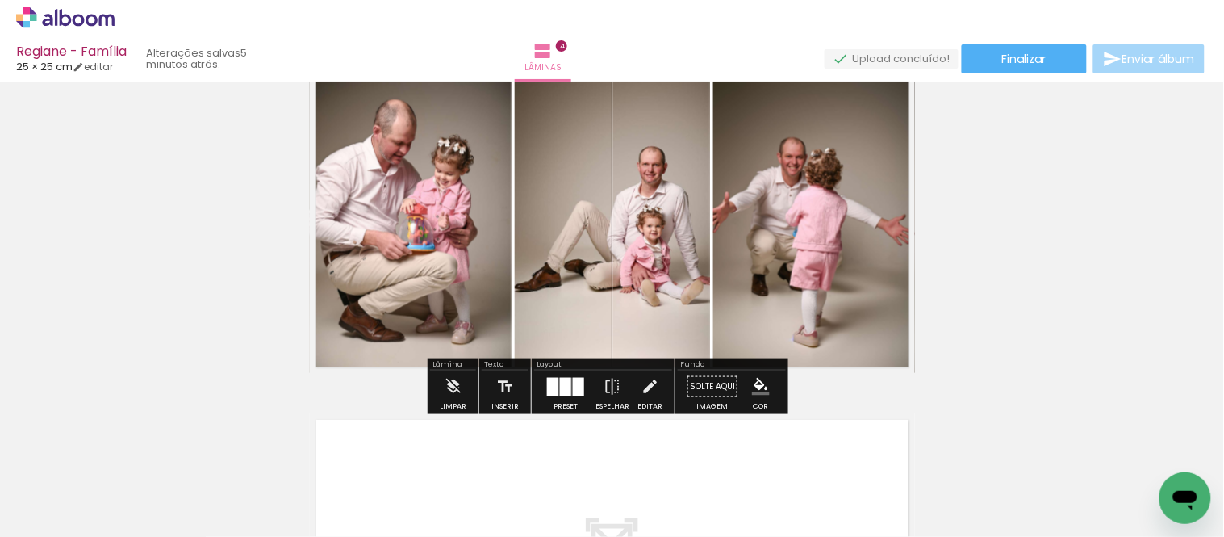
scroll to position [1050, 0]
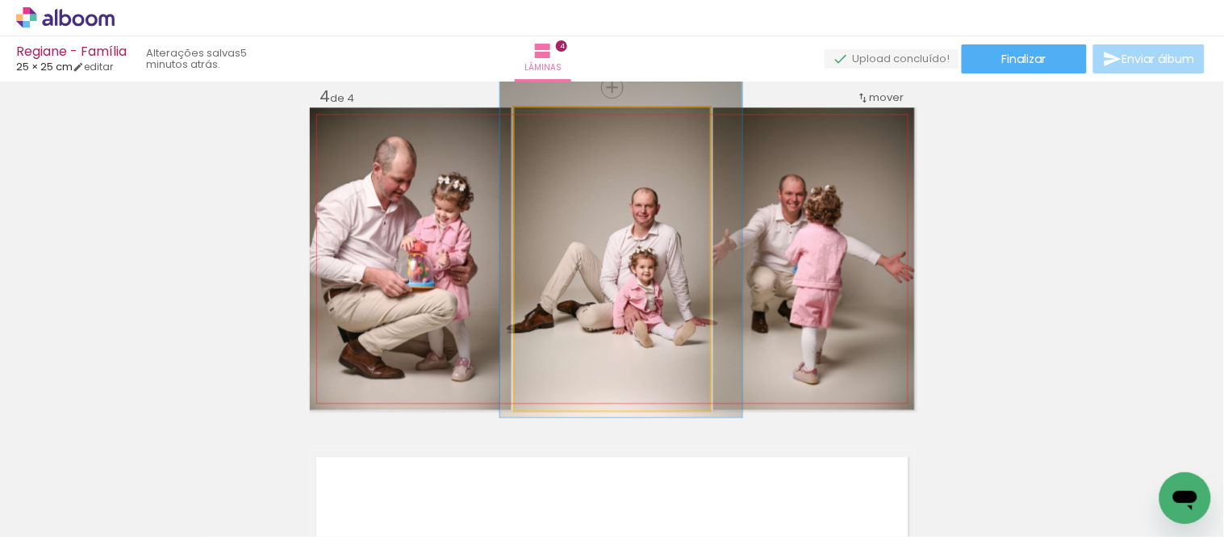
drag, startPoint x: 666, startPoint y: 271, endPoint x: 658, endPoint y: 275, distance: 8.3
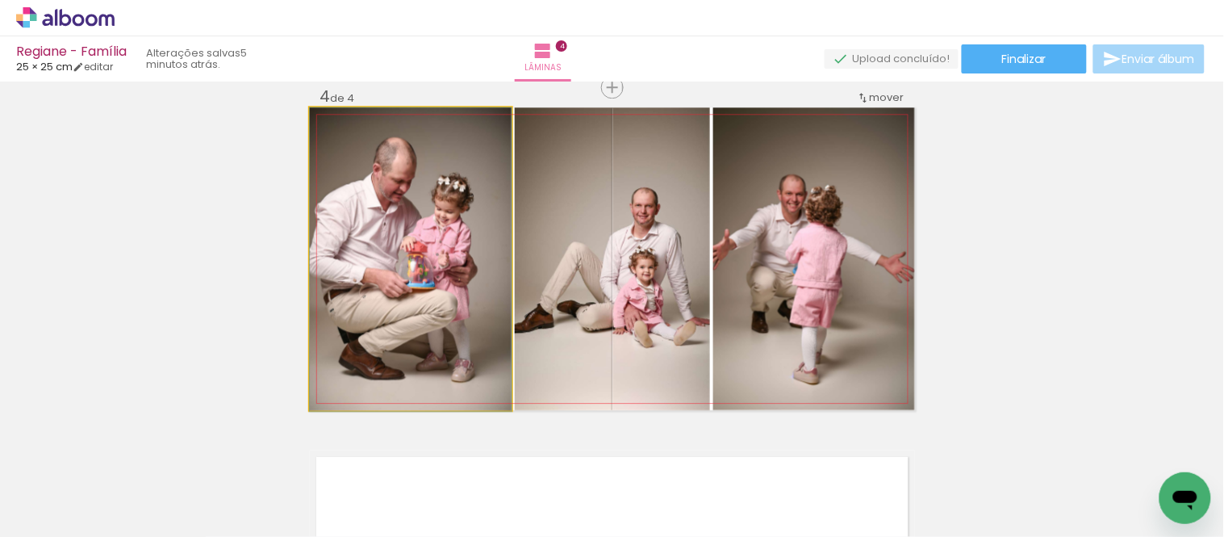
drag, startPoint x: 391, startPoint y: 274, endPoint x: 429, endPoint y: 278, distance: 38.1
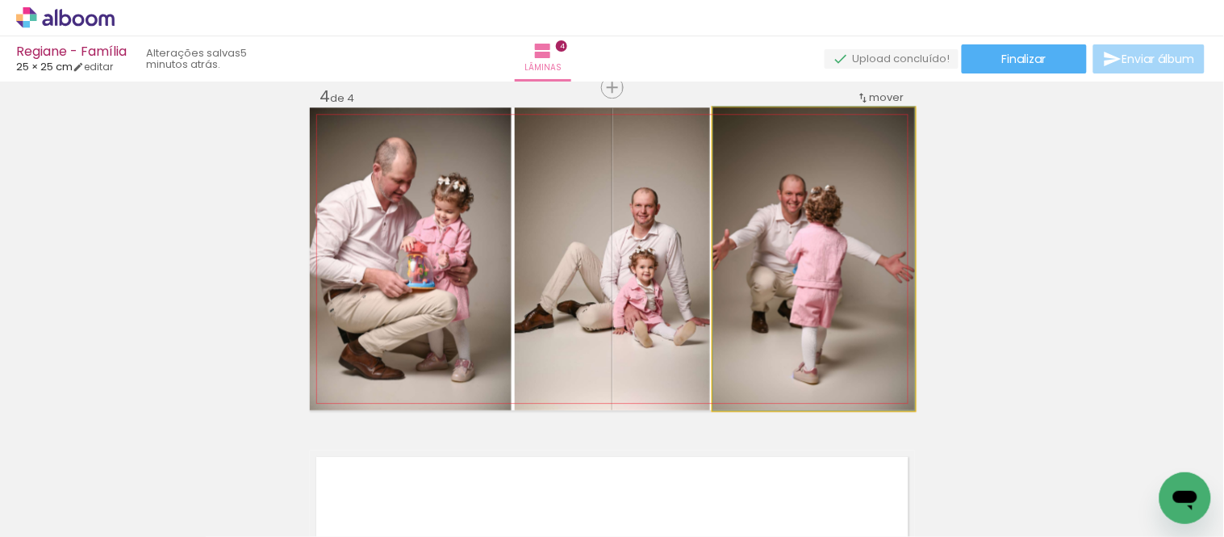
drag, startPoint x: 826, startPoint y: 311, endPoint x: 857, endPoint y: 302, distance: 31.9
drag, startPoint x: 854, startPoint y: 275, endPoint x: 850, endPoint y: 289, distance: 14.1
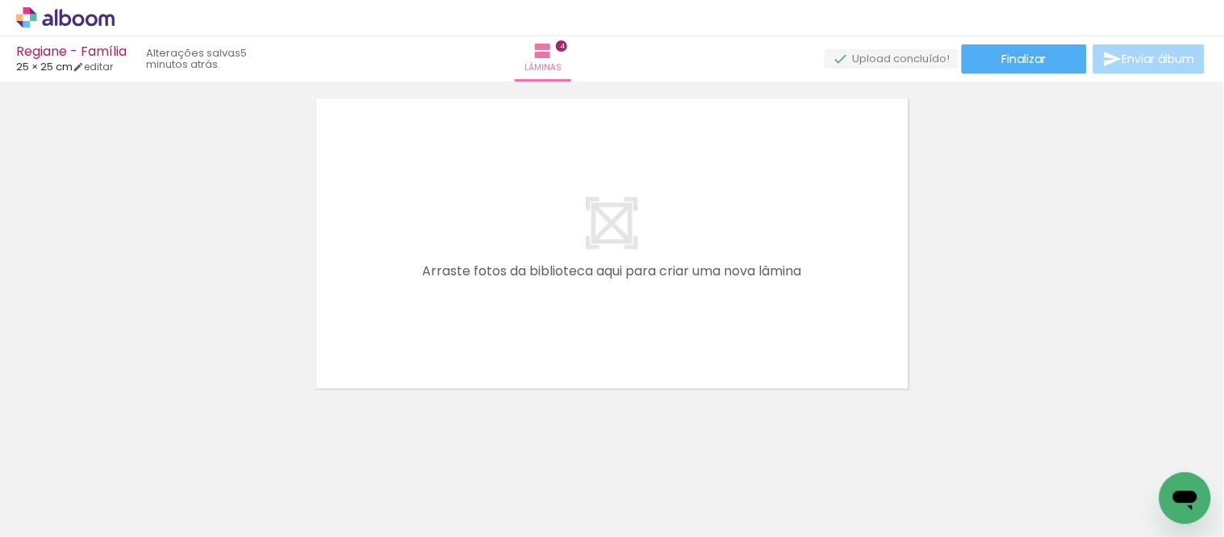
scroll to position [0, 0]
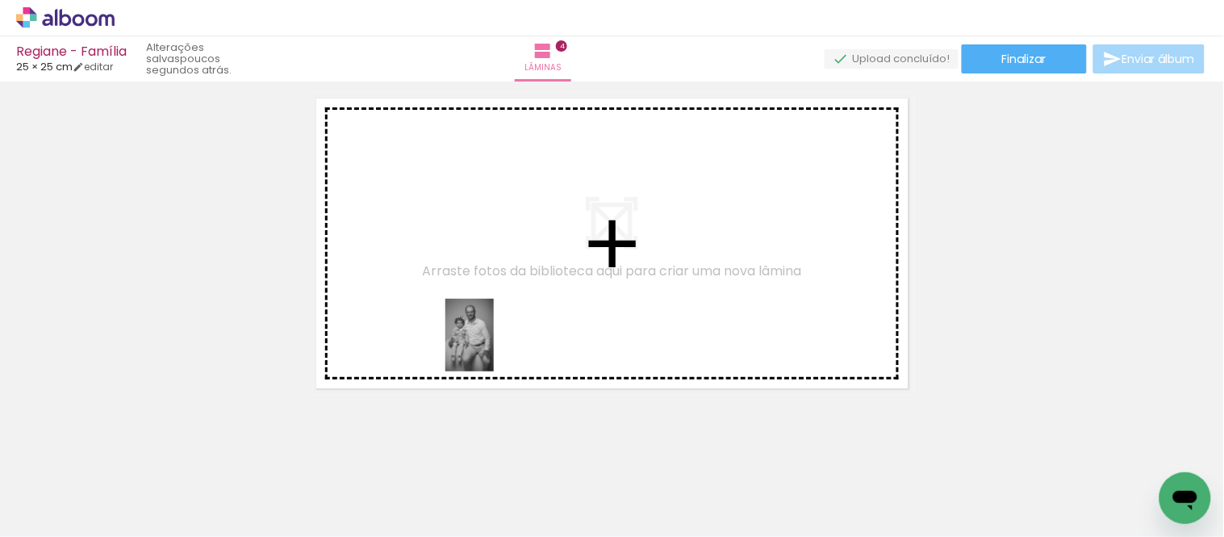
drag, startPoint x: 430, startPoint y: 479, endPoint x: 484, endPoint y: 462, distance: 56.9
click at [502, 341] on quentale-workspace at bounding box center [612, 268] width 1224 height 537
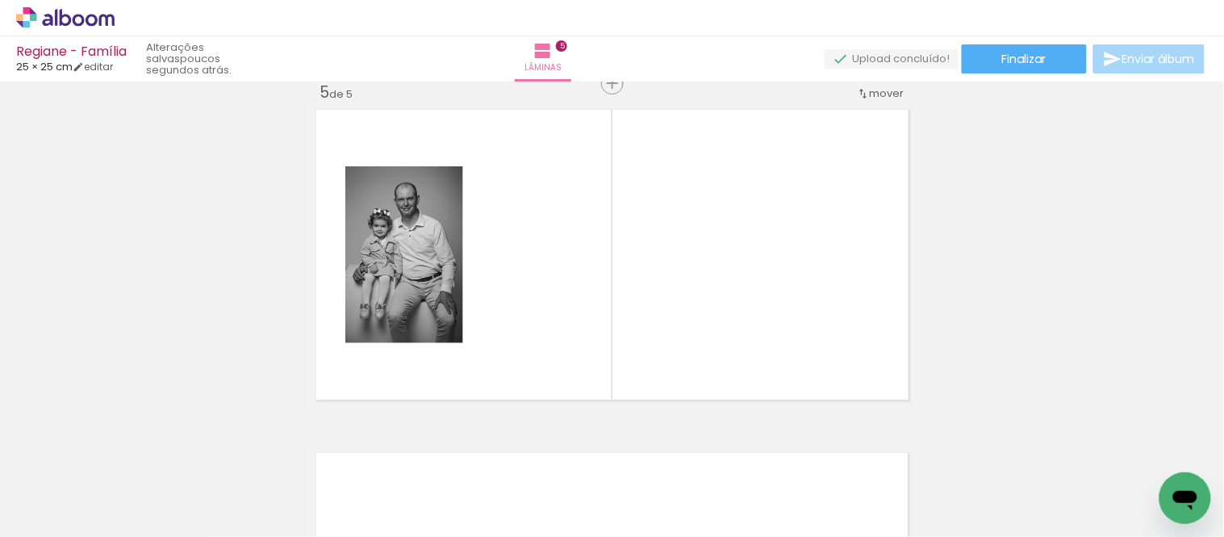
scroll to position [1392, 0]
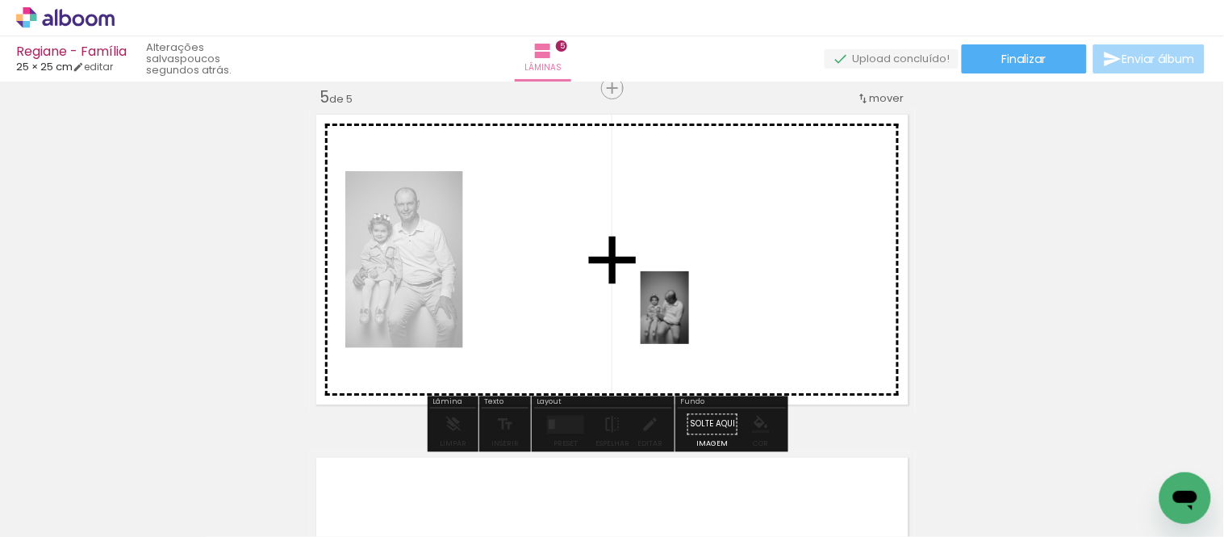
drag, startPoint x: 517, startPoint y: 474, endPoint x: 689, endPoint y: 320, distance: 230.8
click at [689, 320] on quentale-workspace at bounding box center [612, 268] width 1224 height 537
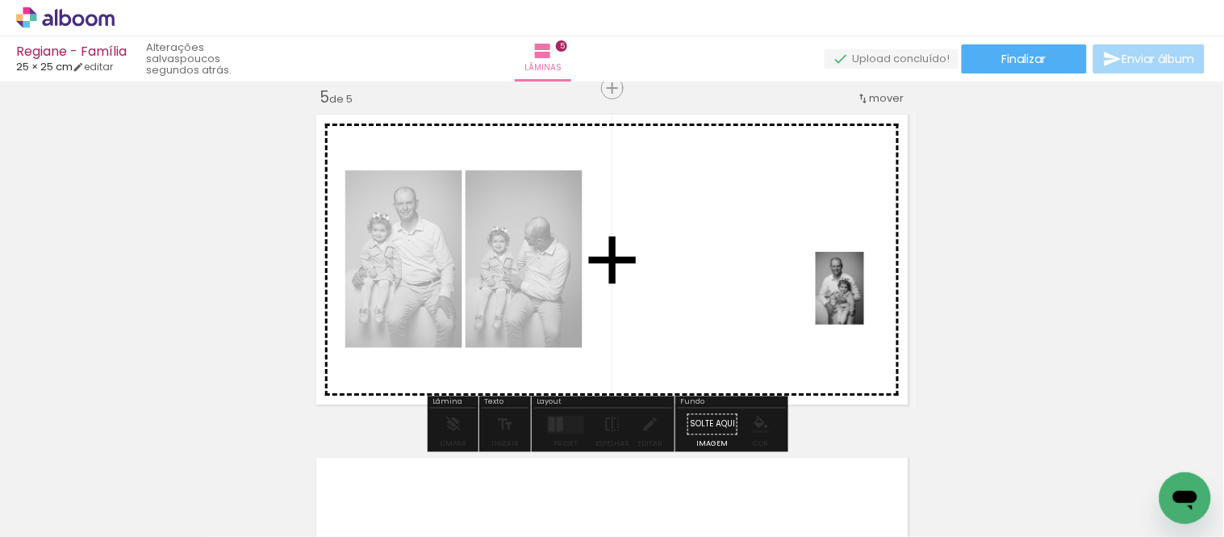
drag, startPoint x: 894, startPoint y: 492, endPoint x: 770, endPoint y: 442, distance: 134.0
click at [859, 281] on quentale-workspace at bounding box center [612, 268] width 1224 height 537
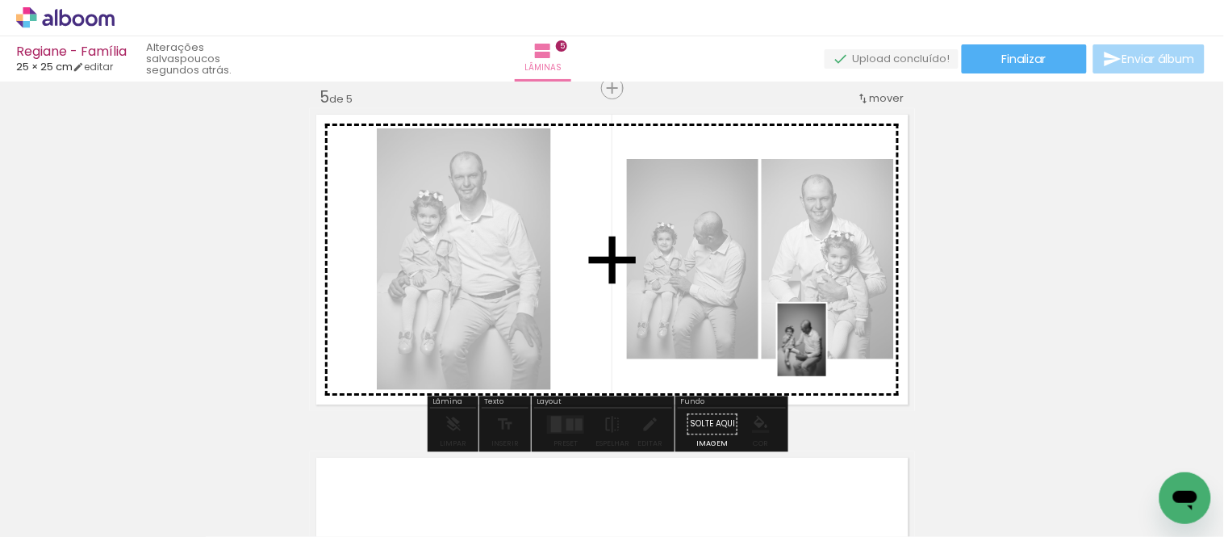
drag, startPoint x: 799, startPoint y: 501, endPoint x: 826, endPoint y: 352, distance: 151.8
click at [826, 352] on quentale-workspace at bounding box center [612, 268] width 1224 height 537
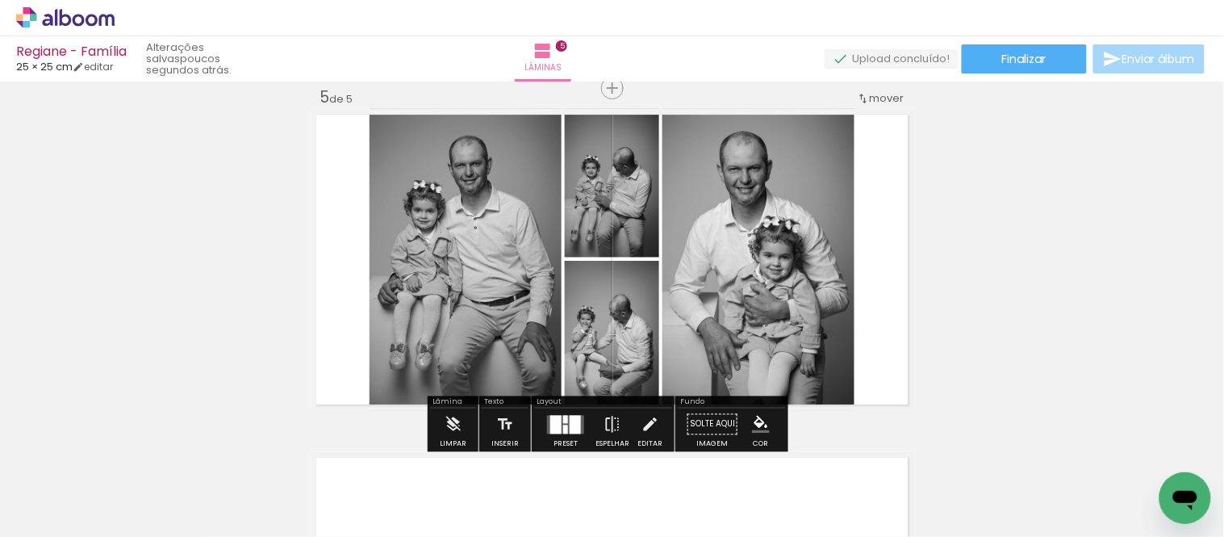
click at [570, 426] on div at bounding box center [575, 424] width 11 height 19
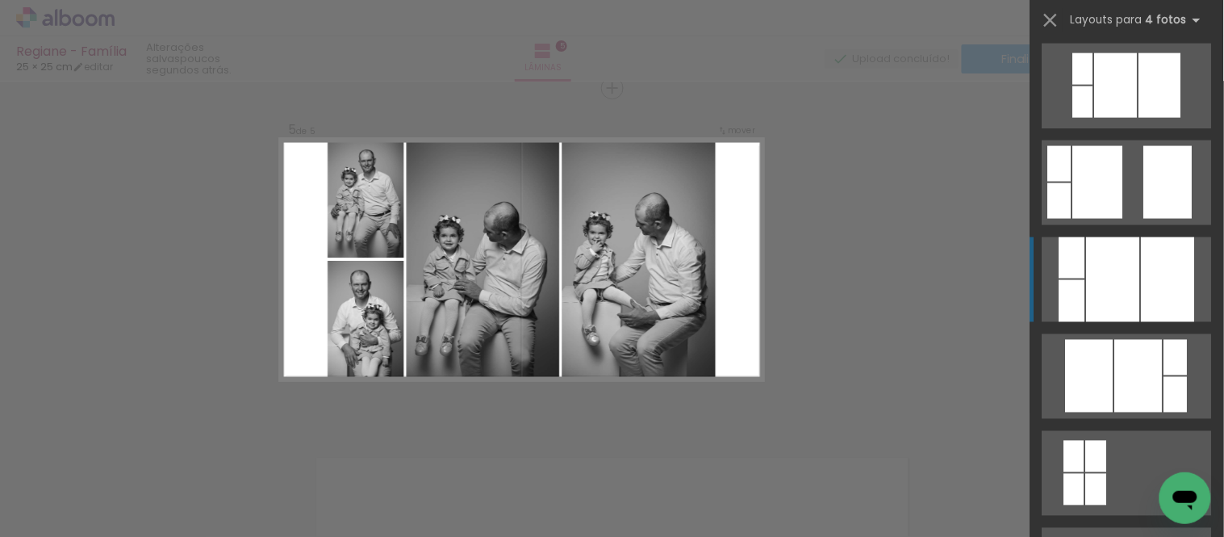
scroll to position [627, 0]
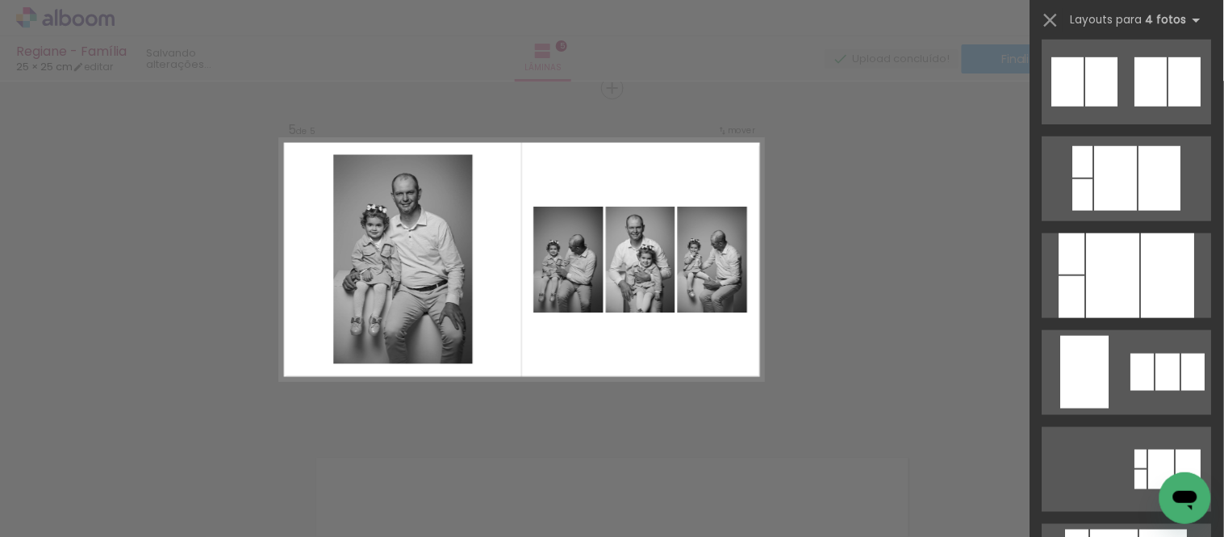
scroll to position [3496, 0]
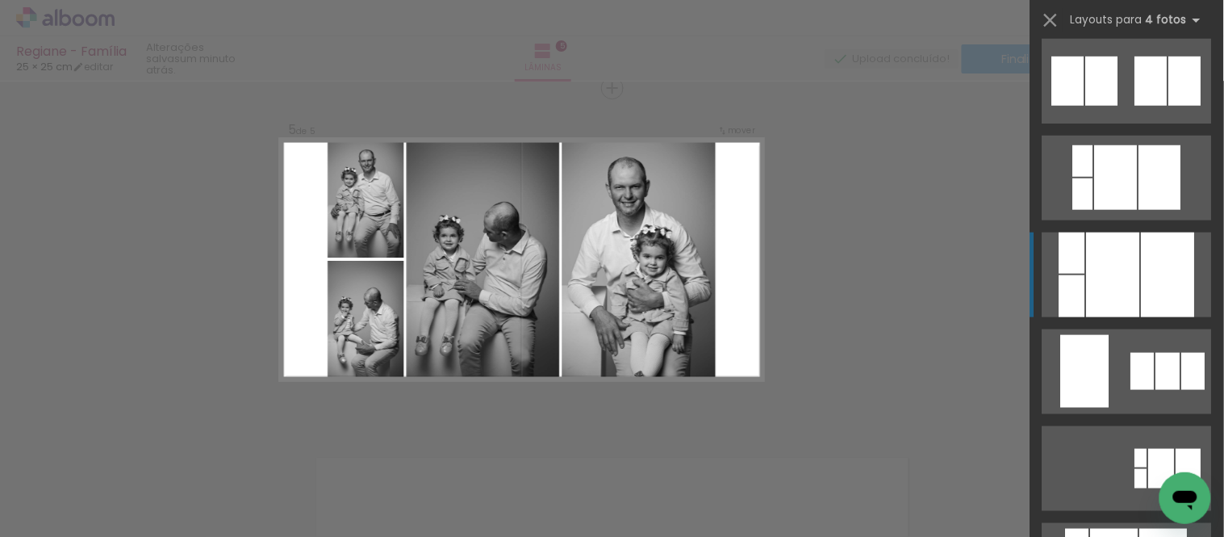
click at [1130, 286] on div at bounding box center [1113, 274] width 53 height 85
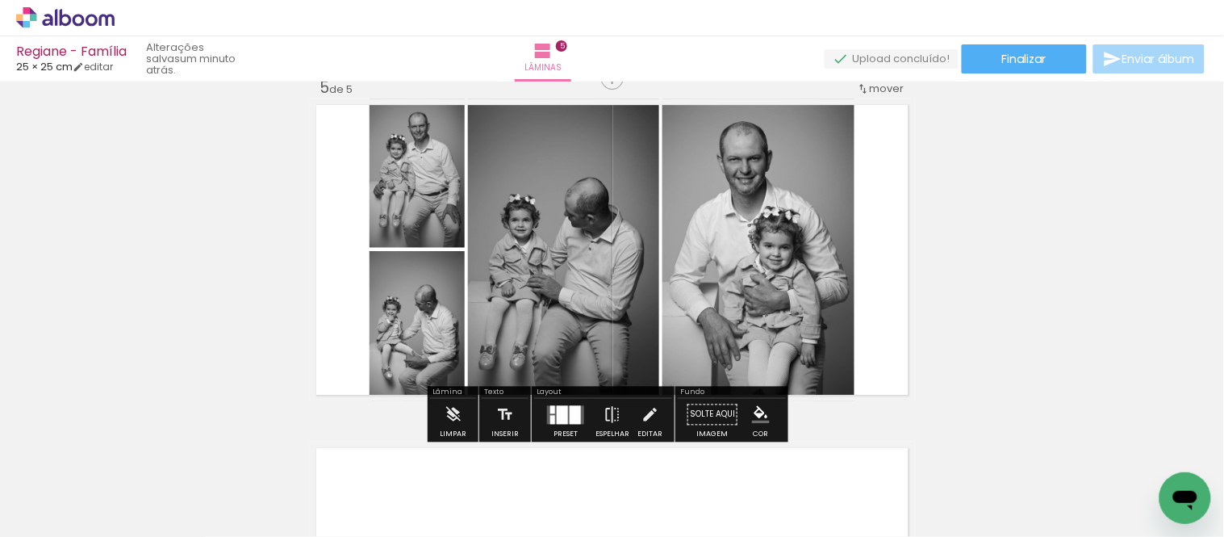
scroll to position [1434, 0]
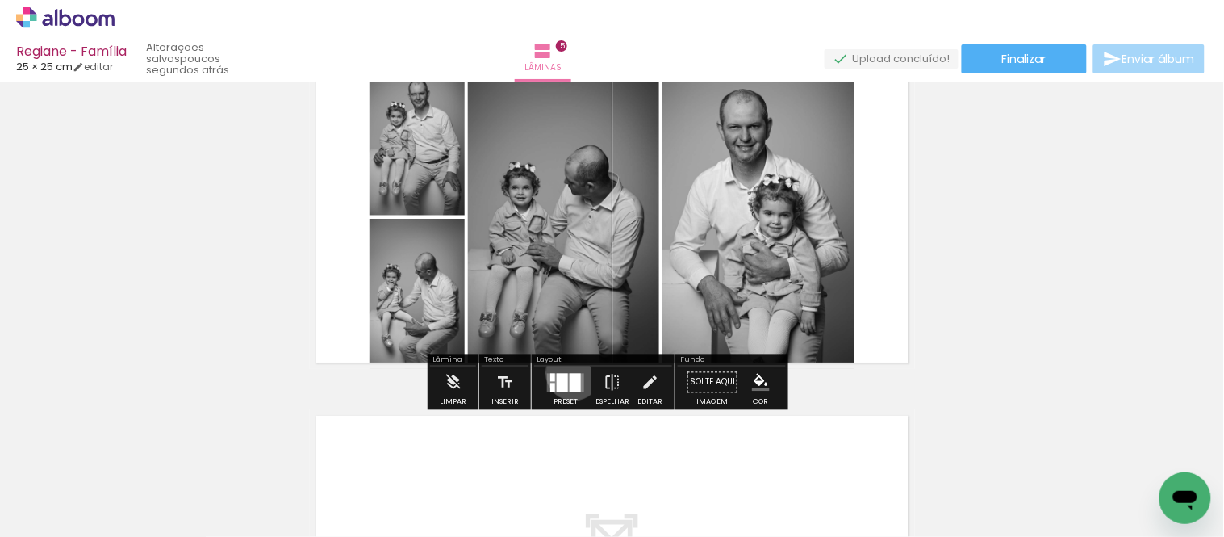
click at [570, 373] on div at bounding box center [575, 382] width 11 height 19
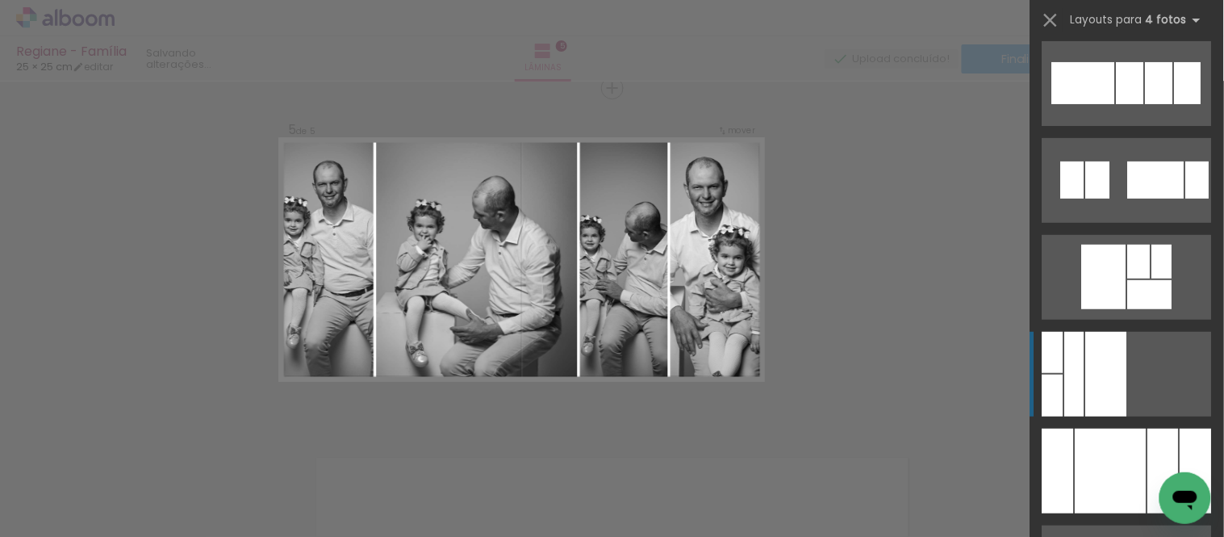
scroll to position [11210, 0]
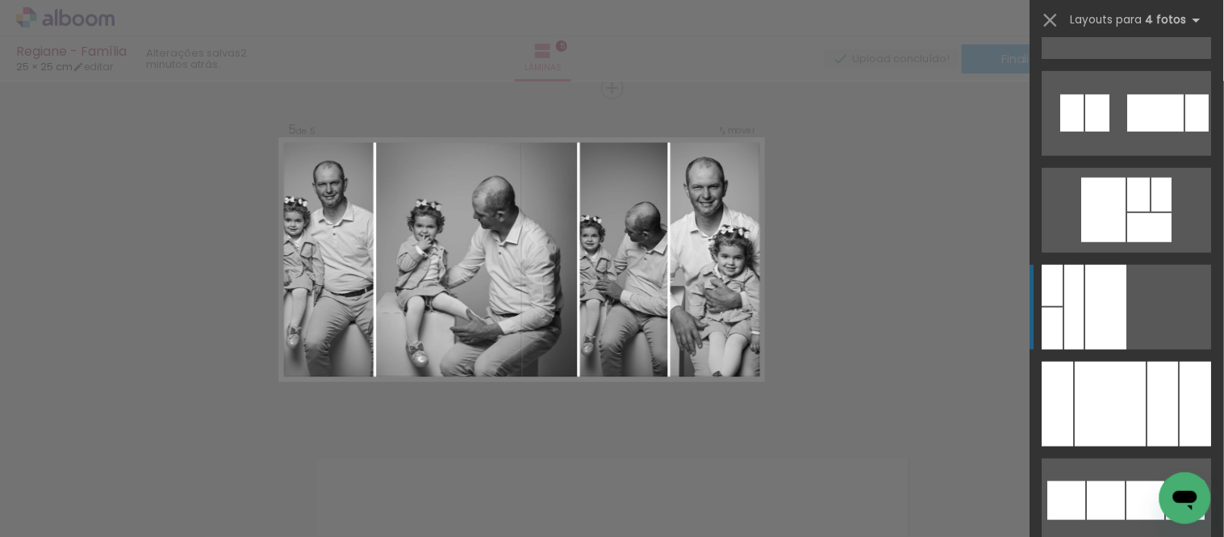
click at [1120, 415] on div at bounding box center [1111, 403] width 71 height 85
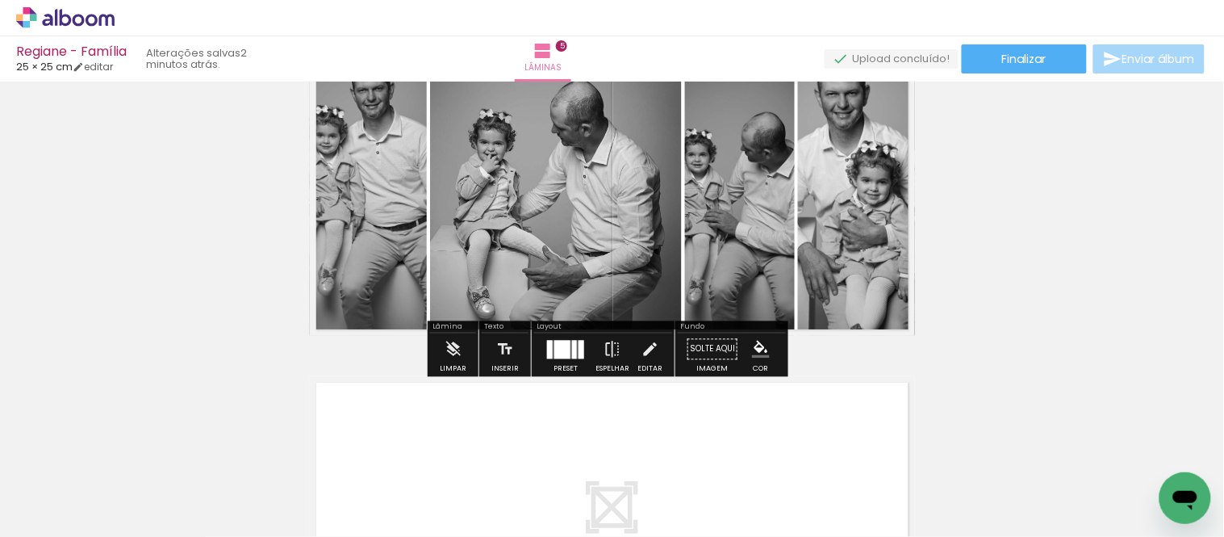
scroll to position [1481, 0]
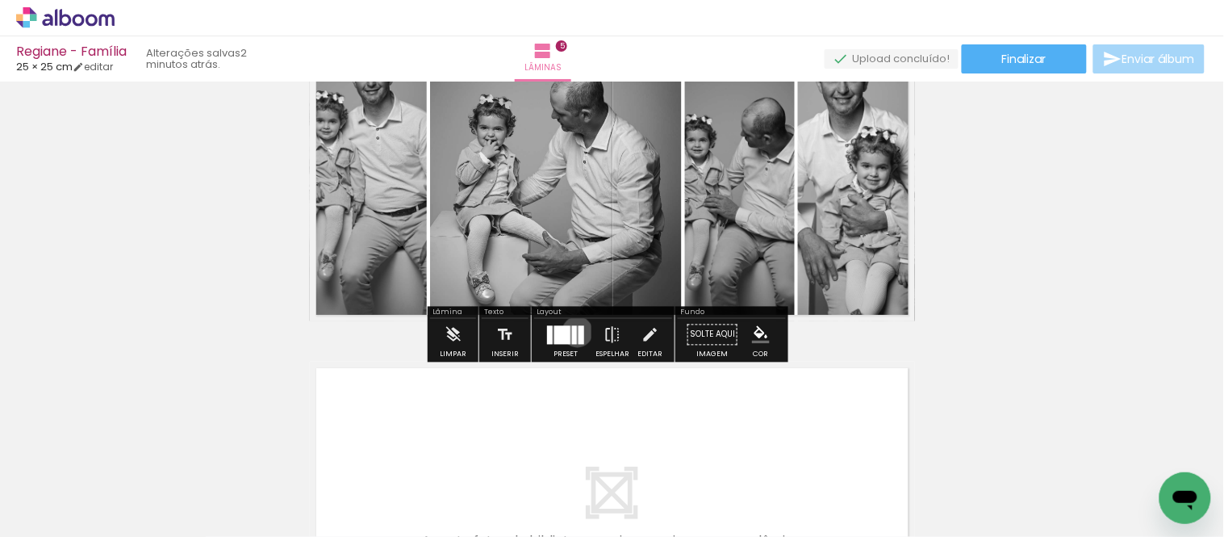
click at [579, 331] on div at bounding box center [582, 334] width 6 height 19
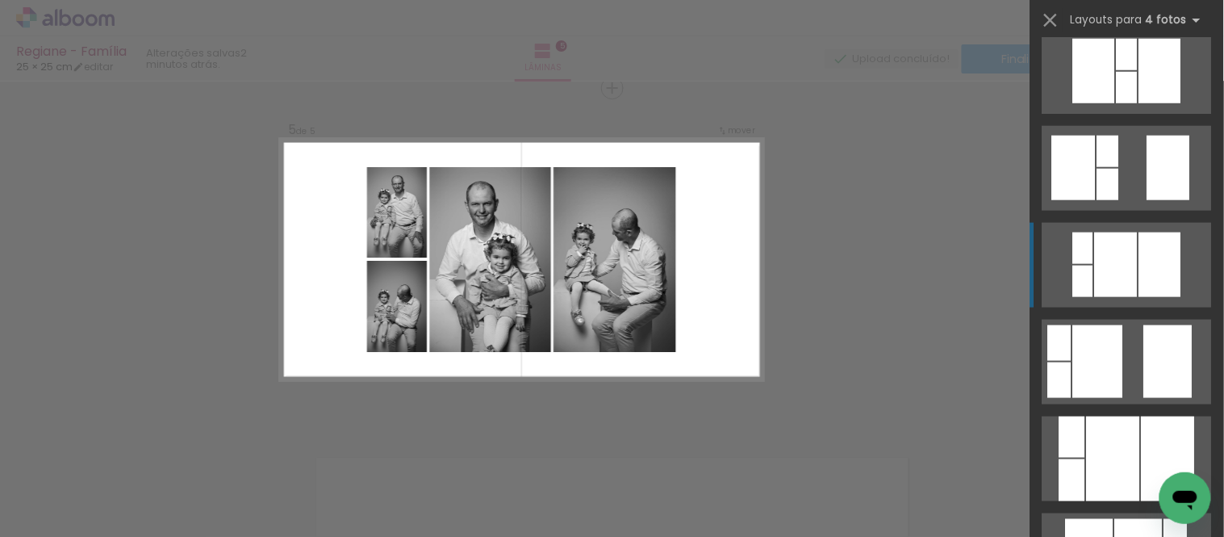
scroll to position [448, 0]
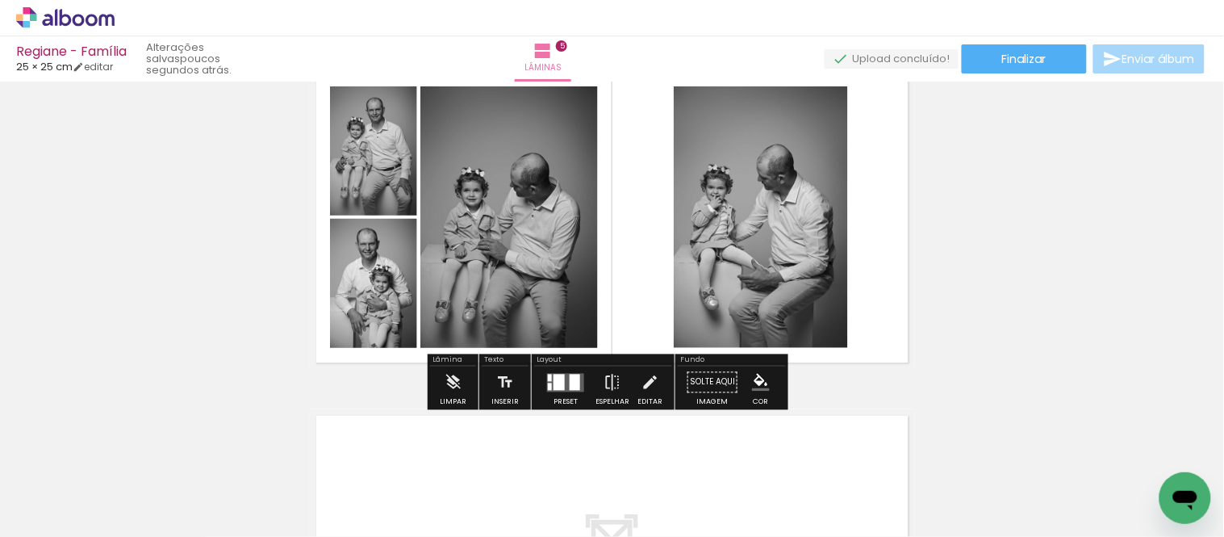
scroll to position [1344, 0]
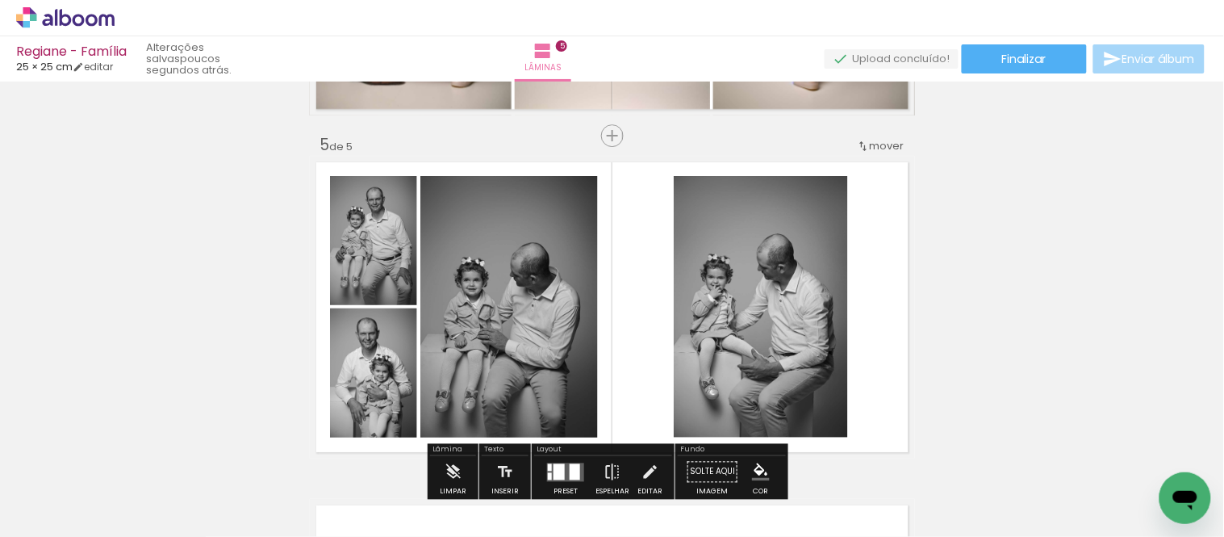
click at [370, 254] on paper-item at bounding box center [380, 255] width 29 height 11
click at [379, 243] on span at bounding box center [381, 244] width 16 height 3
click at [375, 262] on paper-item at bounding box center [380, 266] width 29 height 11
click at [371, 211] on div at bounding box center [380, 218] width 19 height 16
click at [373, 212] on div at bounding box center [380, 218] width 19 height 16
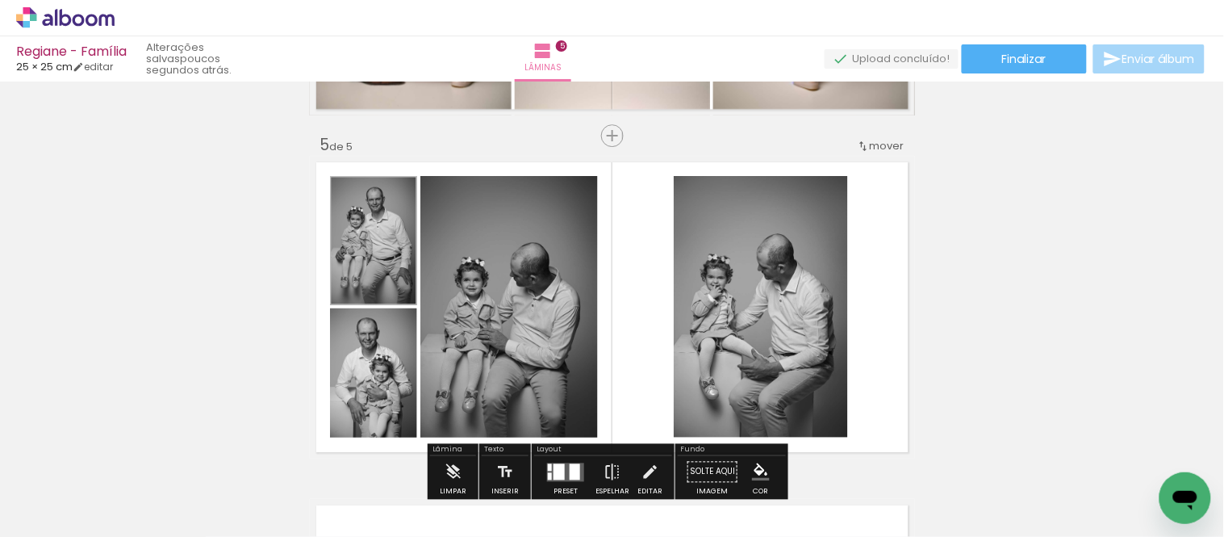
click at [374, 243] on span at bounding box center [381, 244] width 16 height 3
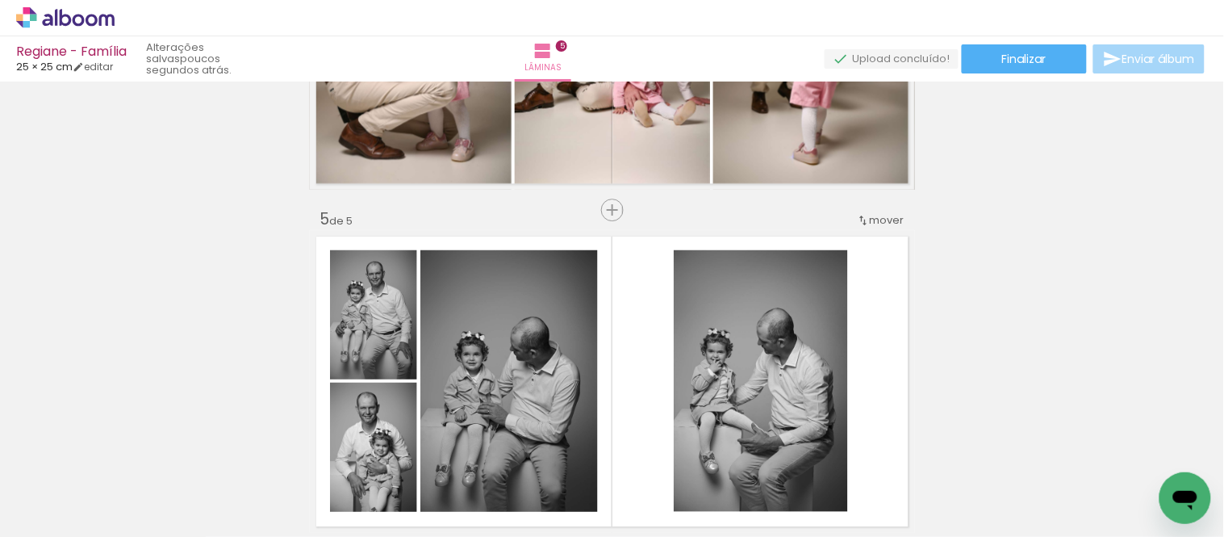
scroll to position [1434, 0]
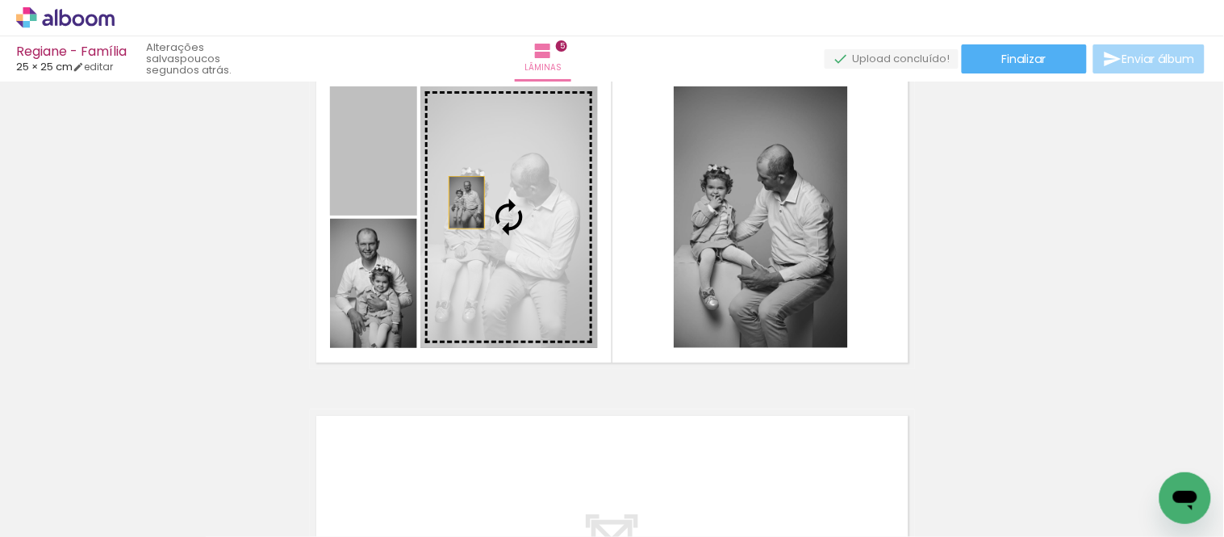
drag, startPoint x: 373, startPoint y: 180, endPoint x: 469, endPoint y: 210, distance: 100.6
click at [0, 0] on slot at bounding box center [0, 0] width 0 height 0
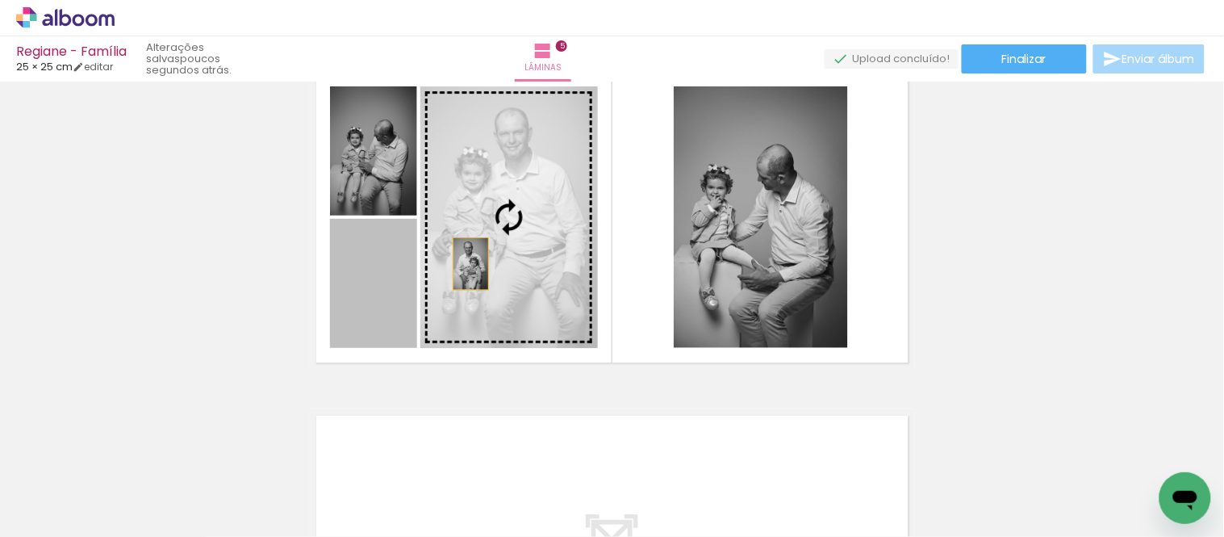
drag, startPoint x: 368, startPoint y: 320, endPoint x: 464, endPoint y: 261, distance: 112.2
click at [0, 0] on slot at bounding box center [0, 0] width 0 height 0
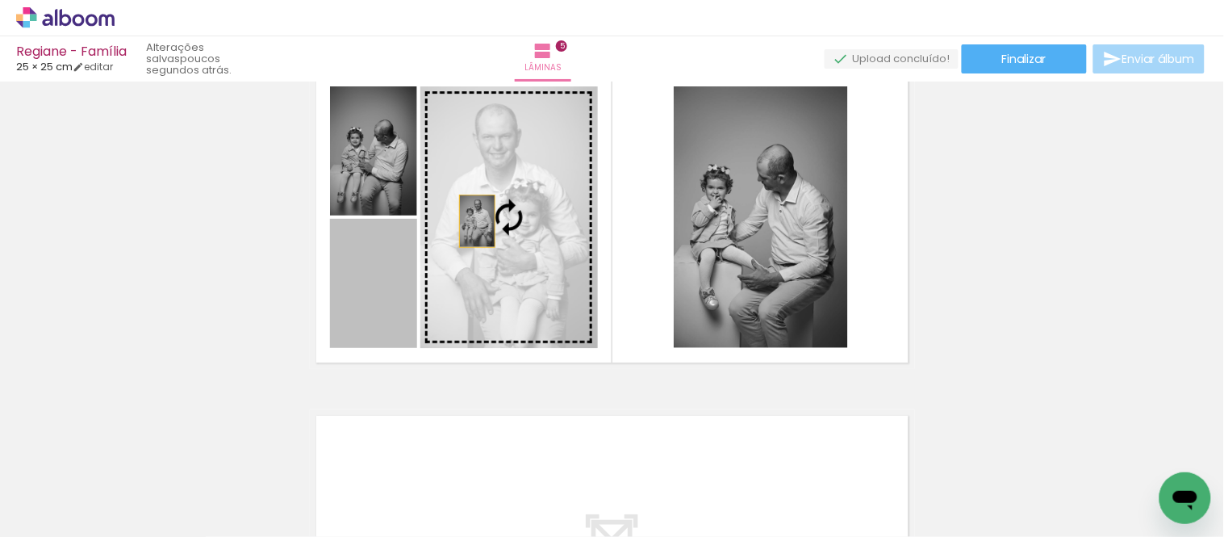
drag, startPoint x: 333, startPoint y: 299, endPoint x: 470, endPoint y: 220, distance: 157.9
click at [0, 0] on slot at bounding box center [0, 0] width 0 height 0
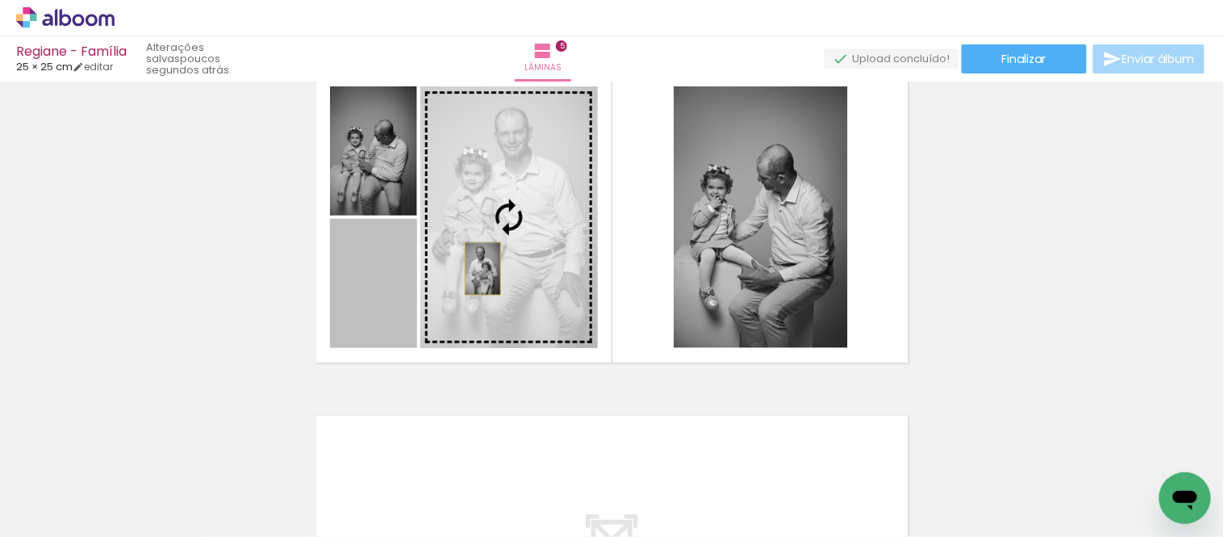
drag, startPoint x: 378, startPoint y: 294, endPoint x: 476, endPoint y: 268, distance: 101.8
click at [0, 0] on slot at bounding box center [0, 0] width 0 height 0
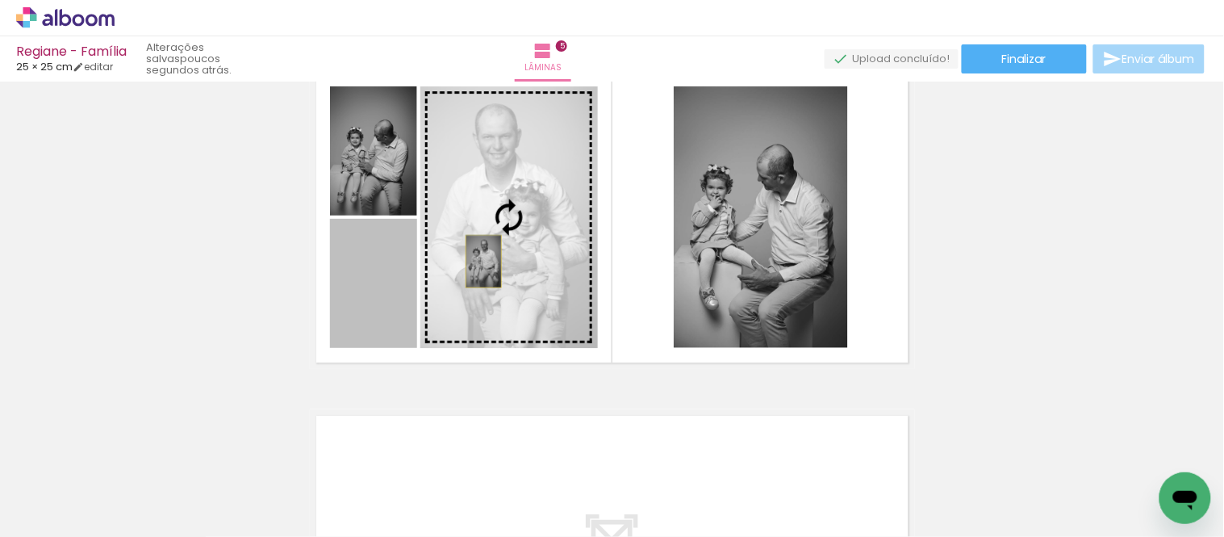
drag, startPoint x: 377, startPoint y: 309, endPoint x: 477, endPoint y: 261, distance: 111.2
click at [0, 0] on slot at bounding box center [0, 0] width 0 height 0
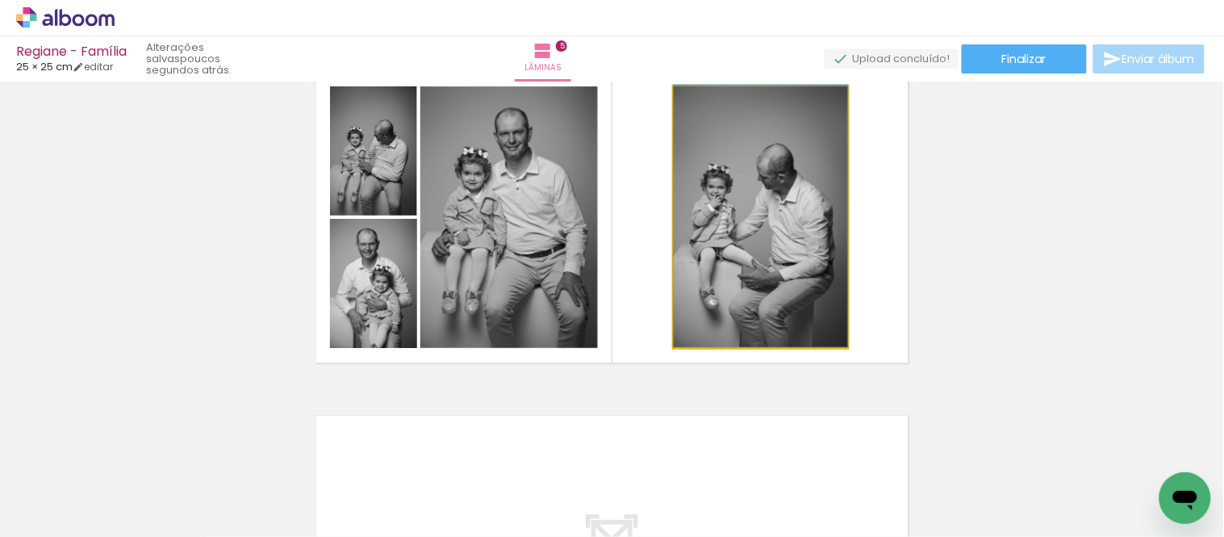
drag, startPoint x: 746, startPoint y: 218, endPoint x: 746, endPoint y: 184, distance: 33.9
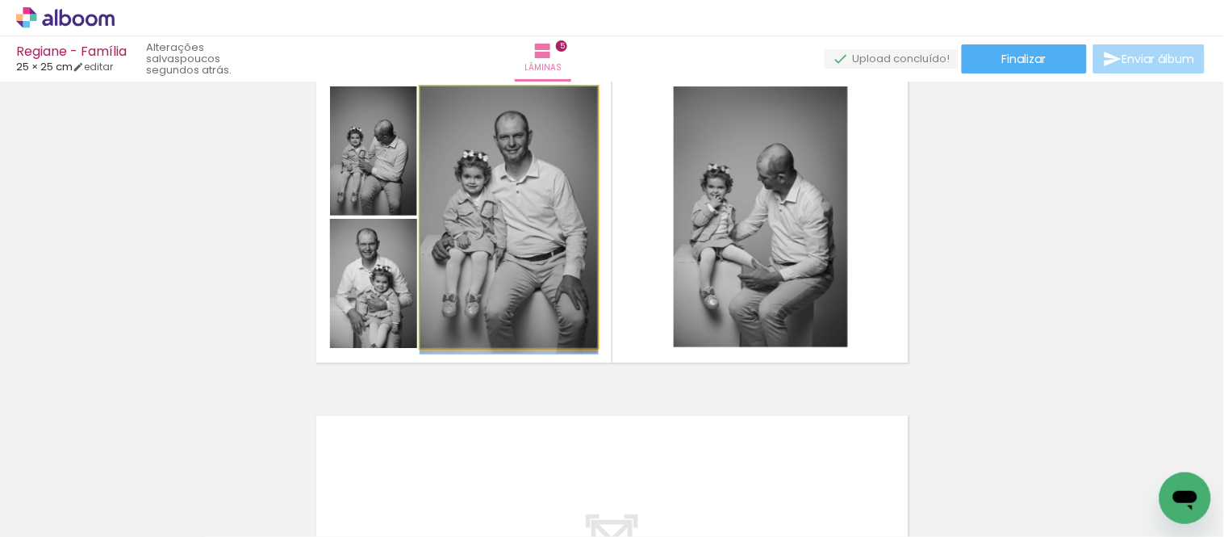
drag, startPoint x: 531, startPoint y: 206, endPoint x: 533, endPoint y: 244, distance: 38.0
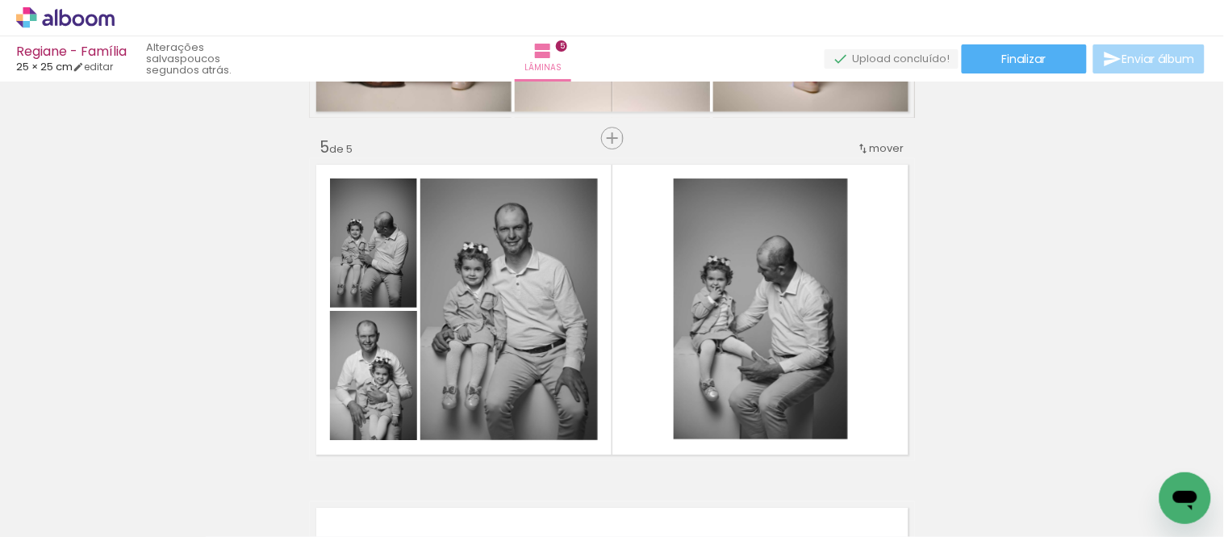
scroll to position [1344, 0]
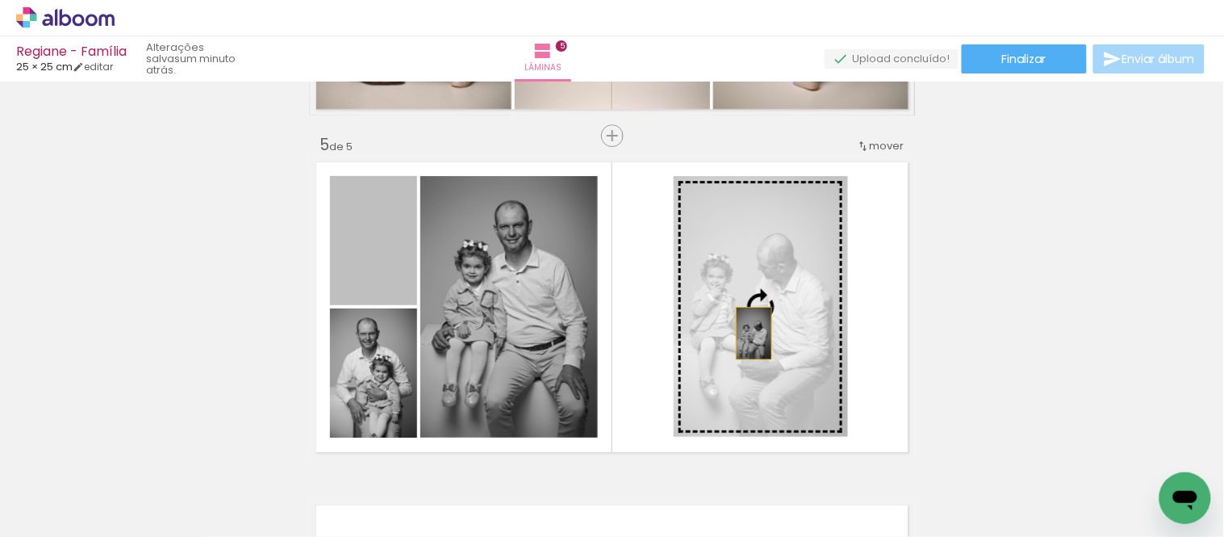
drag, startPoint x: 348, startPoint y: 248, endPoint x: 751, endPoint y: 332, distance: 412.2
click at [0, 0] on slot at bounding box center [0, 0] width 0 height 0
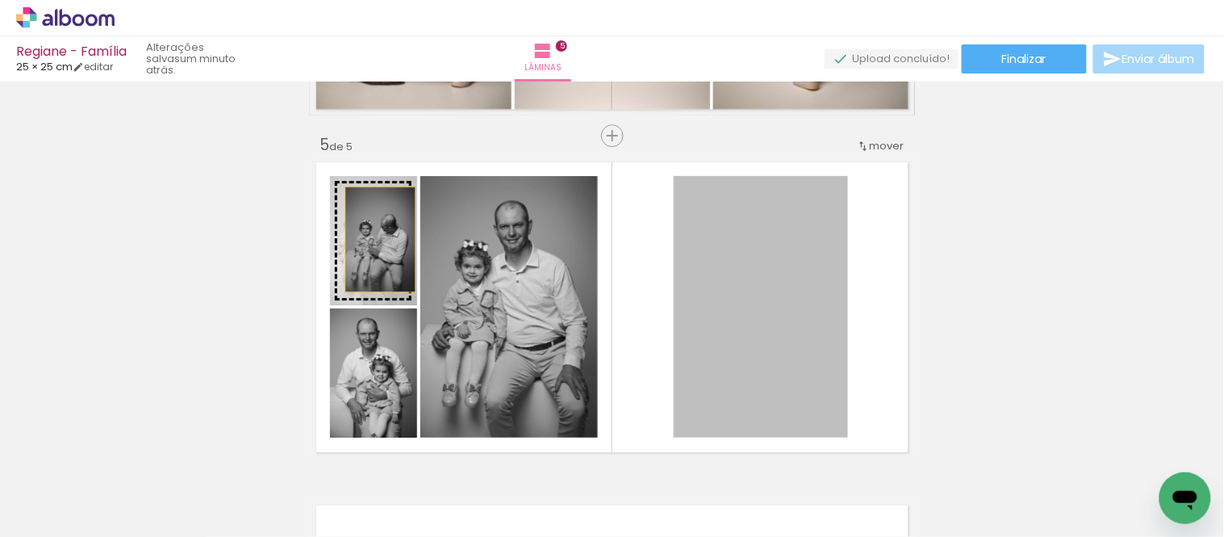
drag, startPoint x: 792, startPoint y: 282, endPoint x: 374, endPoint y: 239, distance: 420.2
click at [0, 0] on slot at bounding box center [0, 0] width 0 height 0
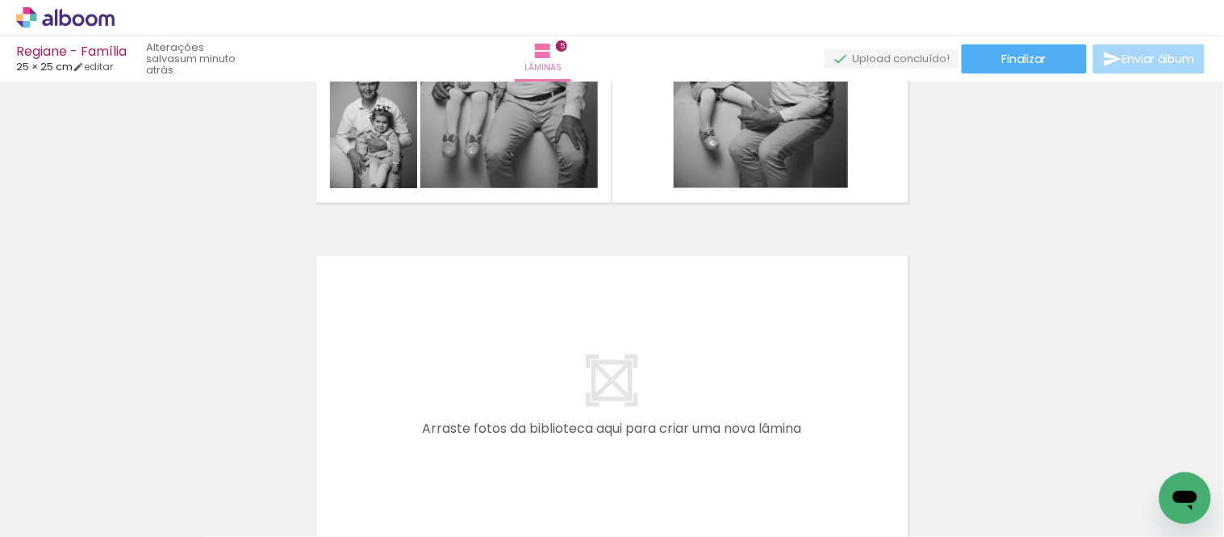
scroll to position [1614, 0]
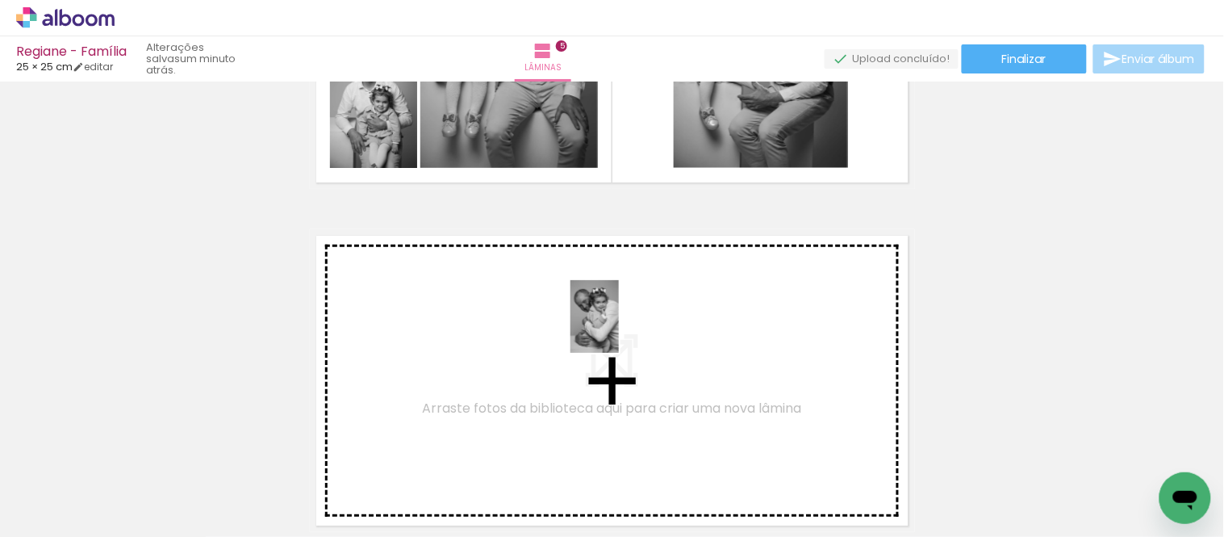
drag, startPoint x: 623, startPoint y: 481, endPoint x: 619, endPoint y: 328, distance: 152.6
click at [619, 328] on quentale-workspace at bounding box center [612, 268] width 1224 height 537
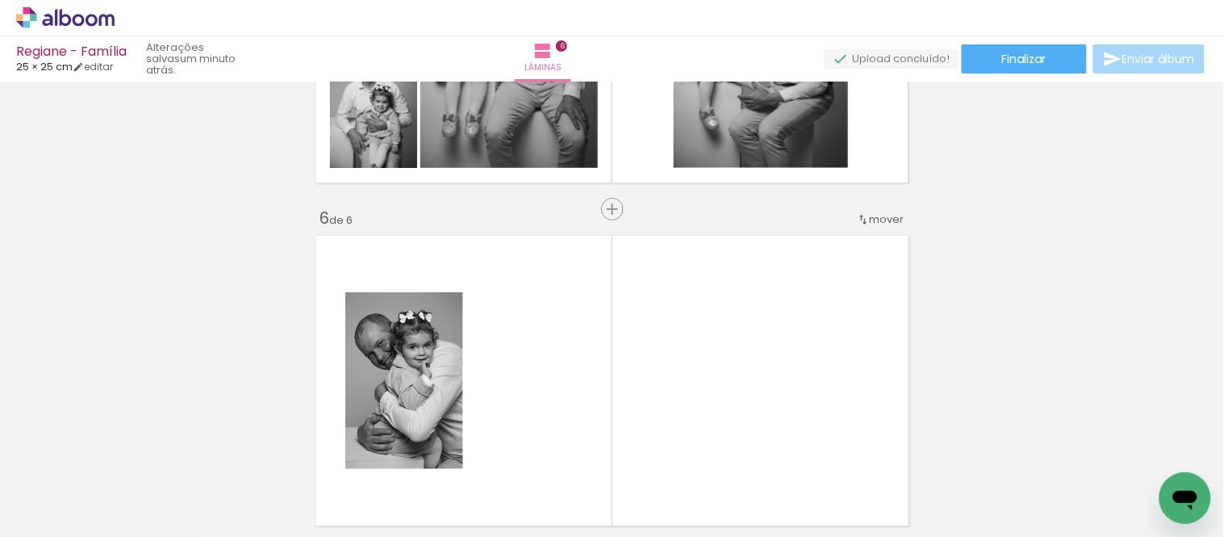
scroll to position [1736, 0]
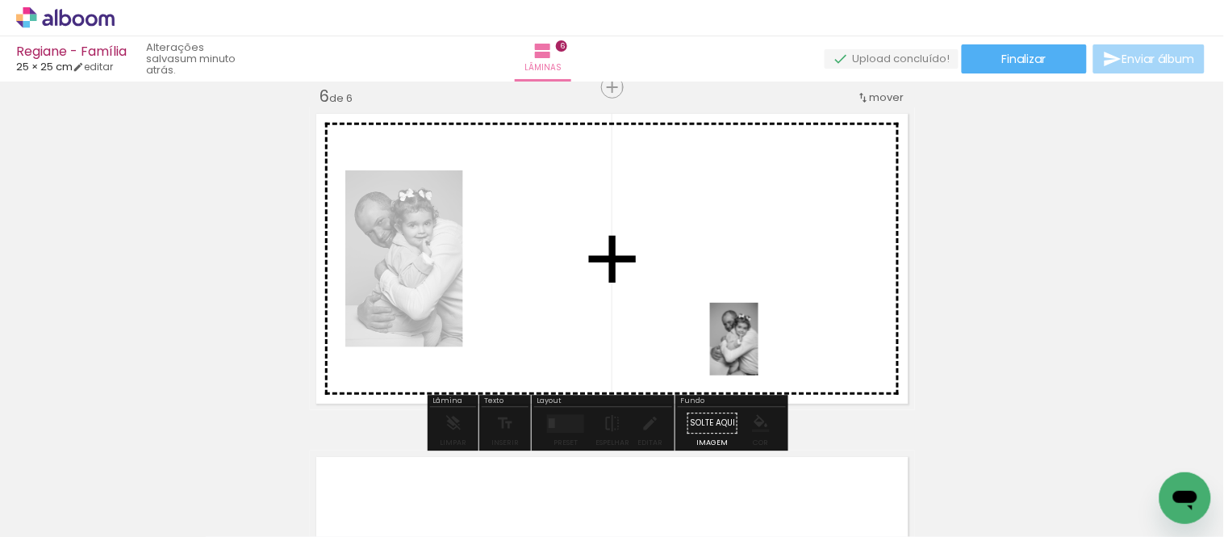
drag, startPoint x: 700, startPoint y: 472, endPoint x: 771, endPoint y: 300, distance: 185.7
click at [771, 300] on quentale-workspace at bounding box center [612, 268] width 1224 height 537
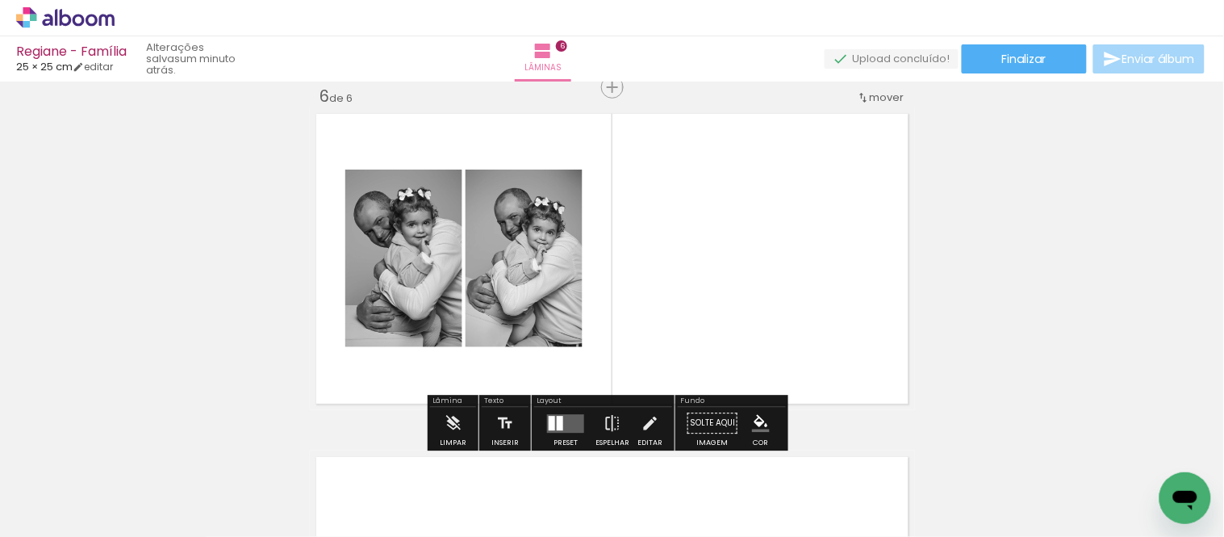
click at [567, 414] on quentale-layouter at bounding box center [565, 423] width 37 height 19
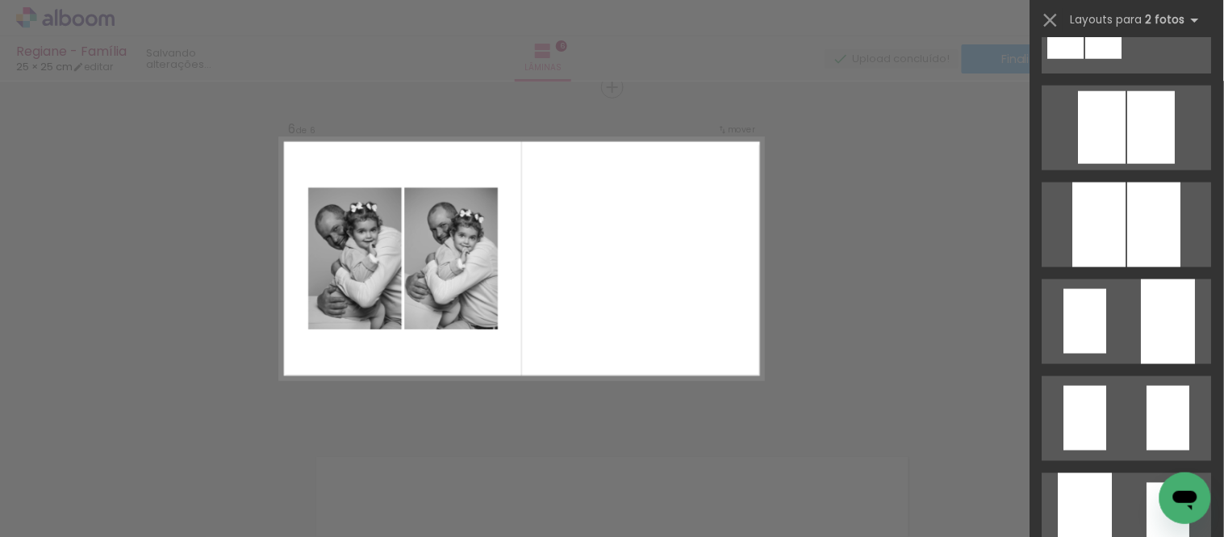
scroll to position [0, 0]
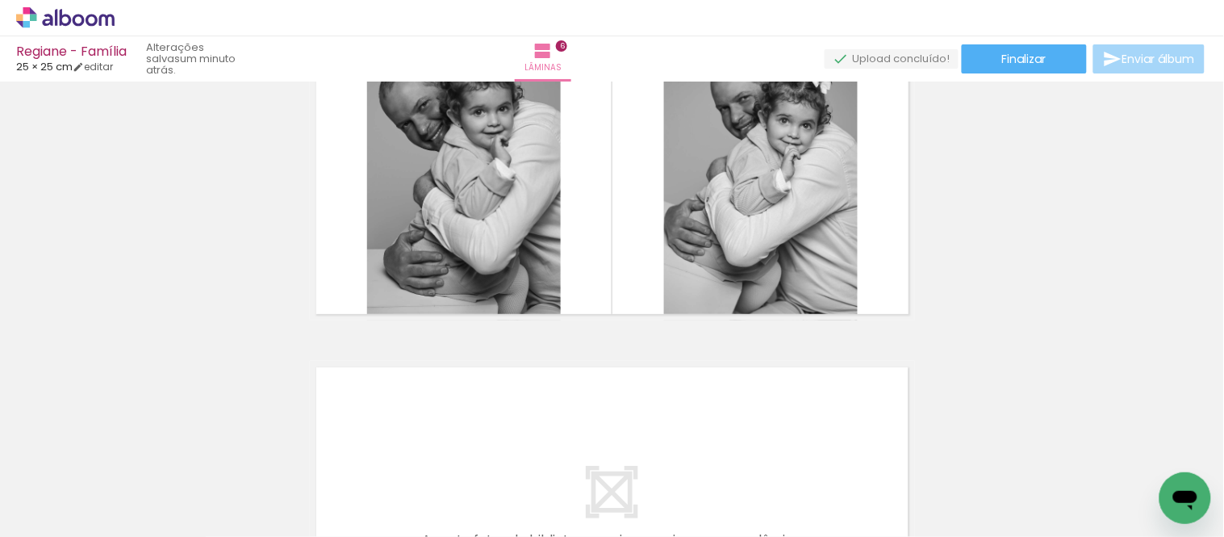
scroll to position [1736, 0]
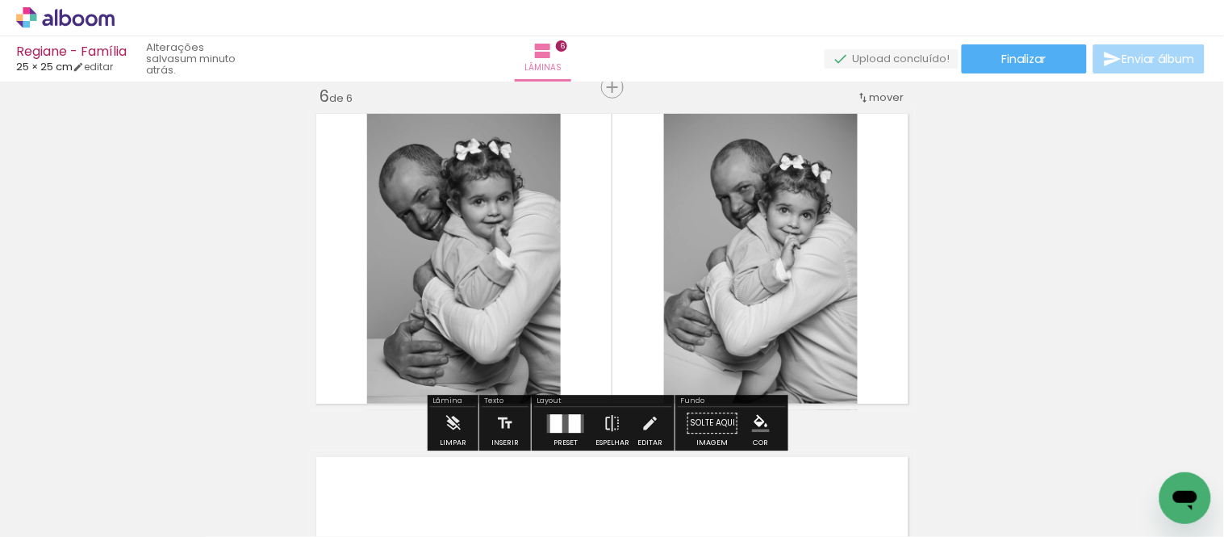
click at [562, 415] on quentale-layouter at bounding box center [565, 423] width 37 height 19
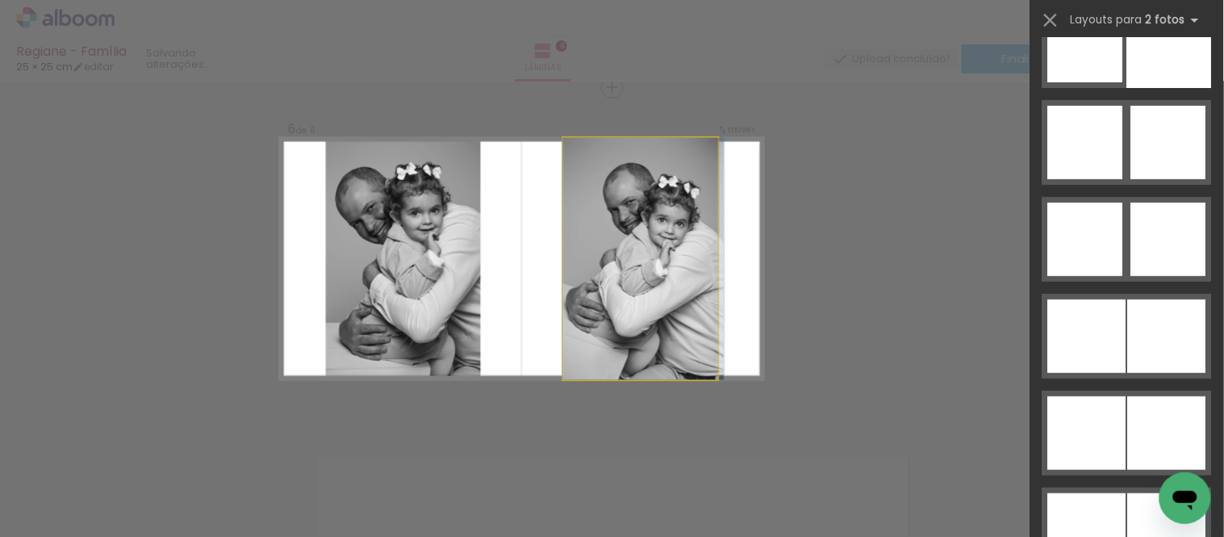
scroll to position [97, 0]
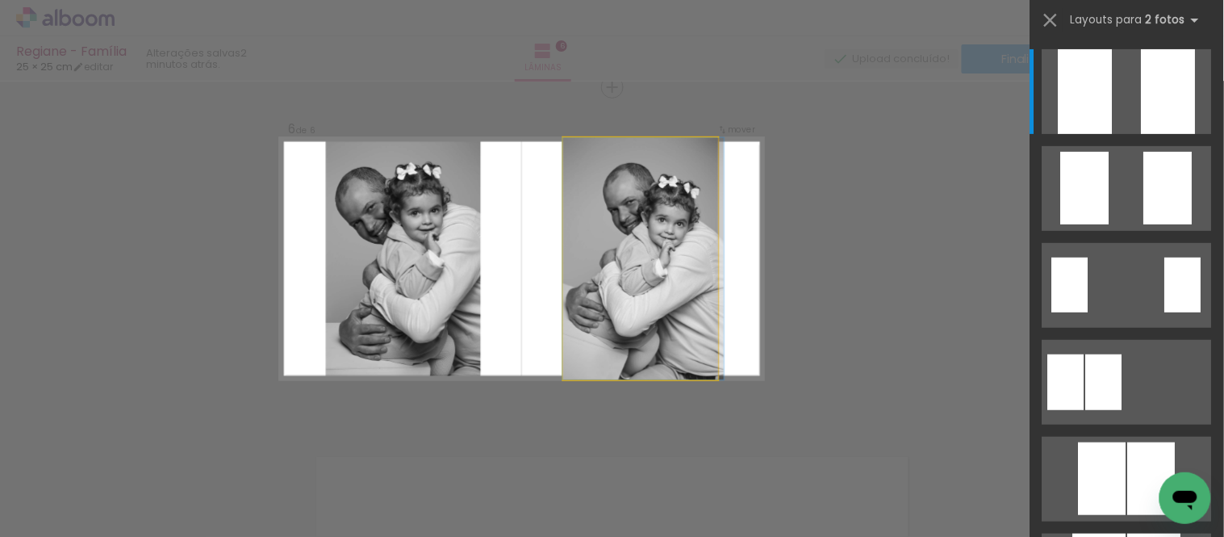
drag, startPoint x: 654, startPoint y: 235, endPoint x: 654, endPoint y: 284, distance: 49.2
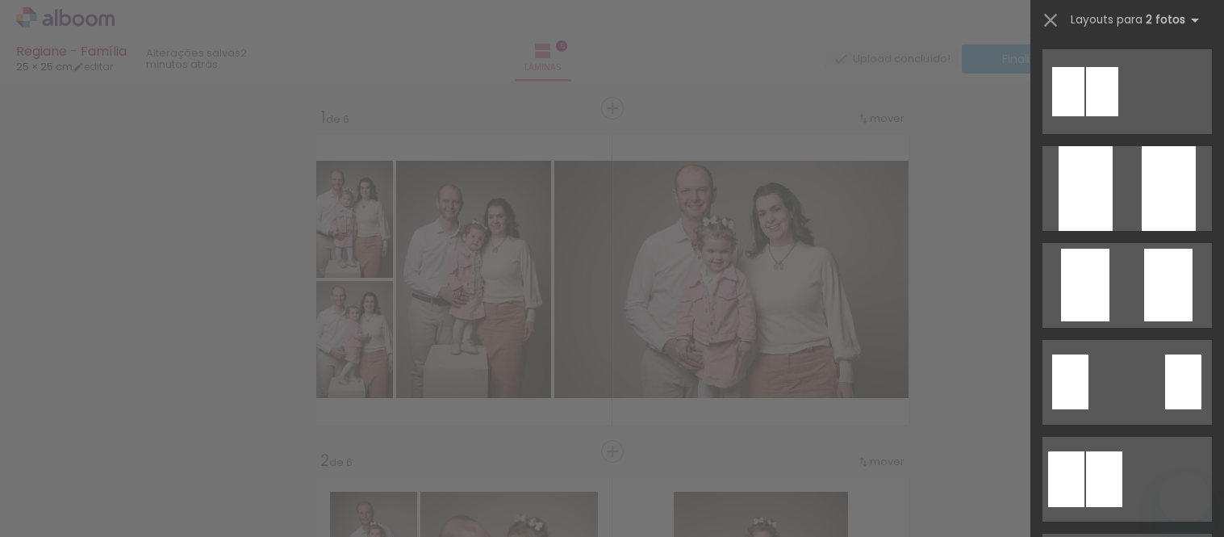
click at [1156, 146] on div at bounding box center [1169, 188] width 54 height 85
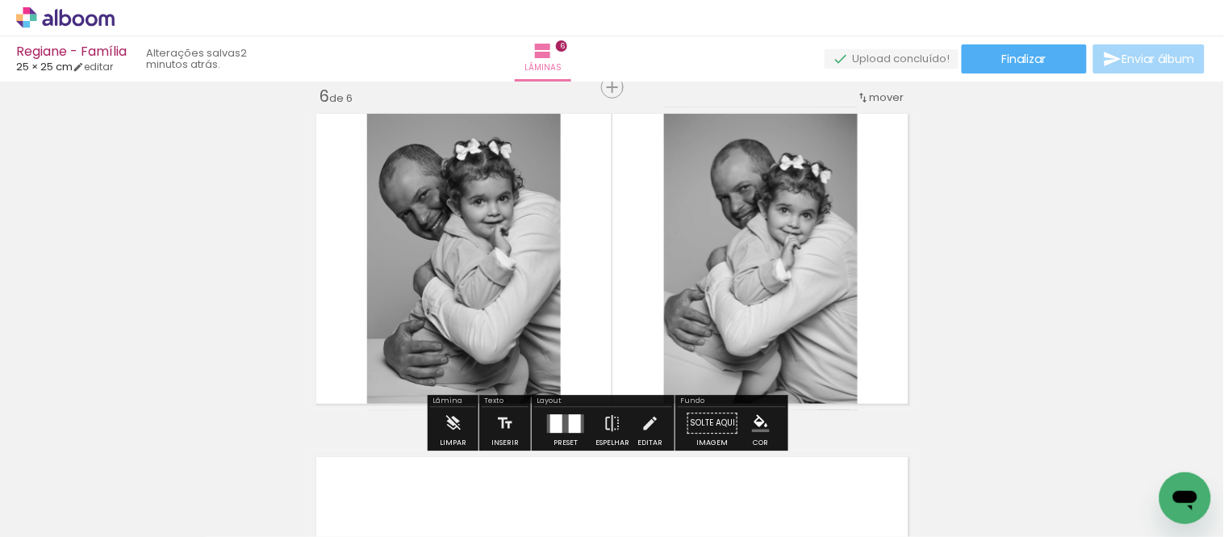
scroll to position [97, 0]
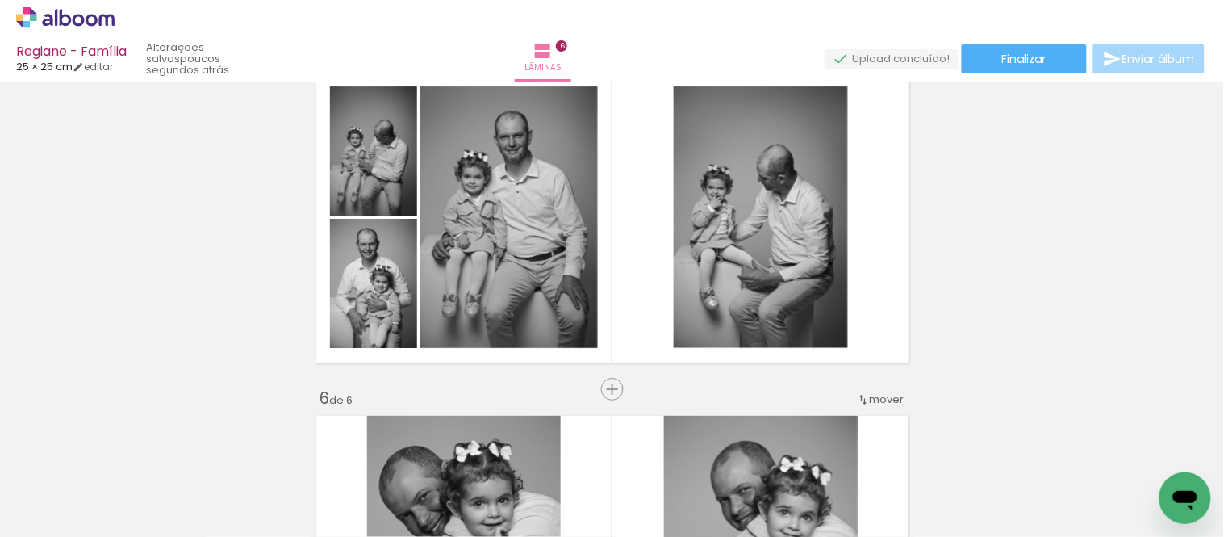
scroll to position [1466, 0]
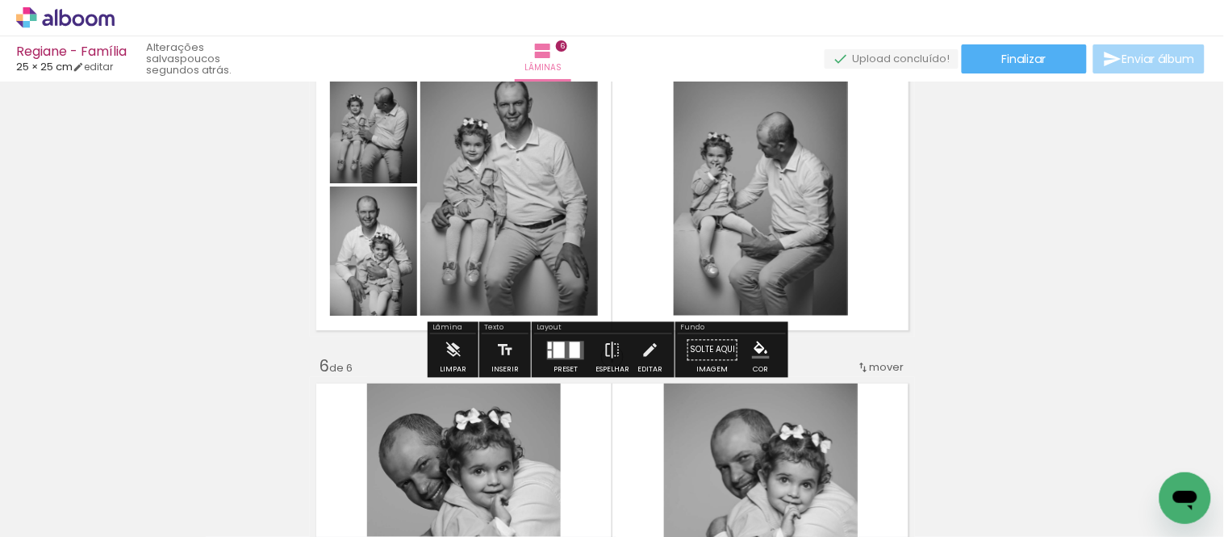
click at [571, 355] on div at bounding box center [575, 349] width 10 height 16
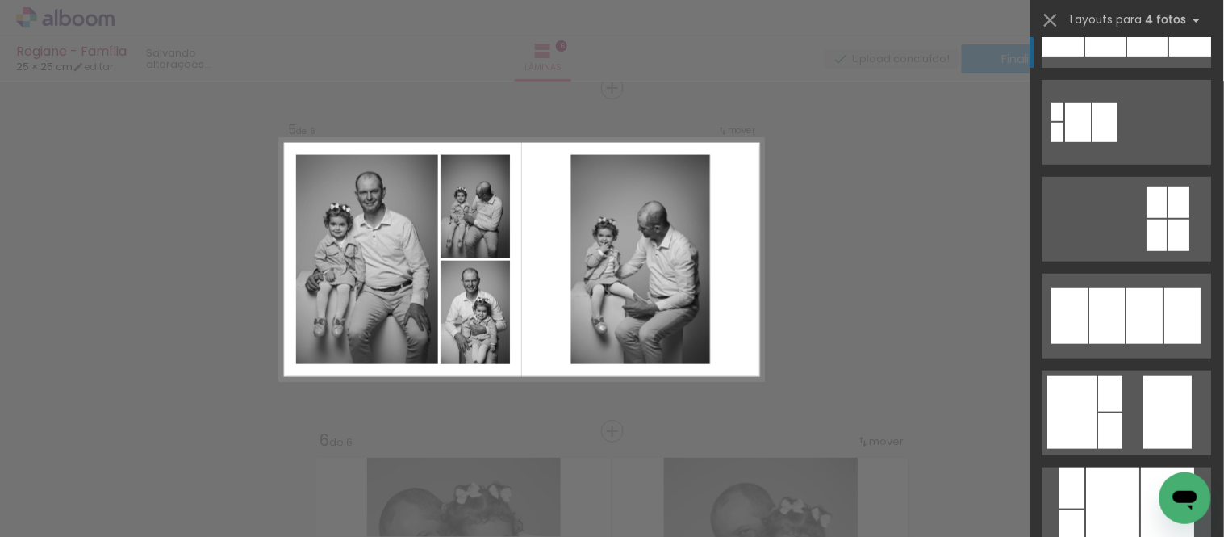
scroll to position [1843, 0]
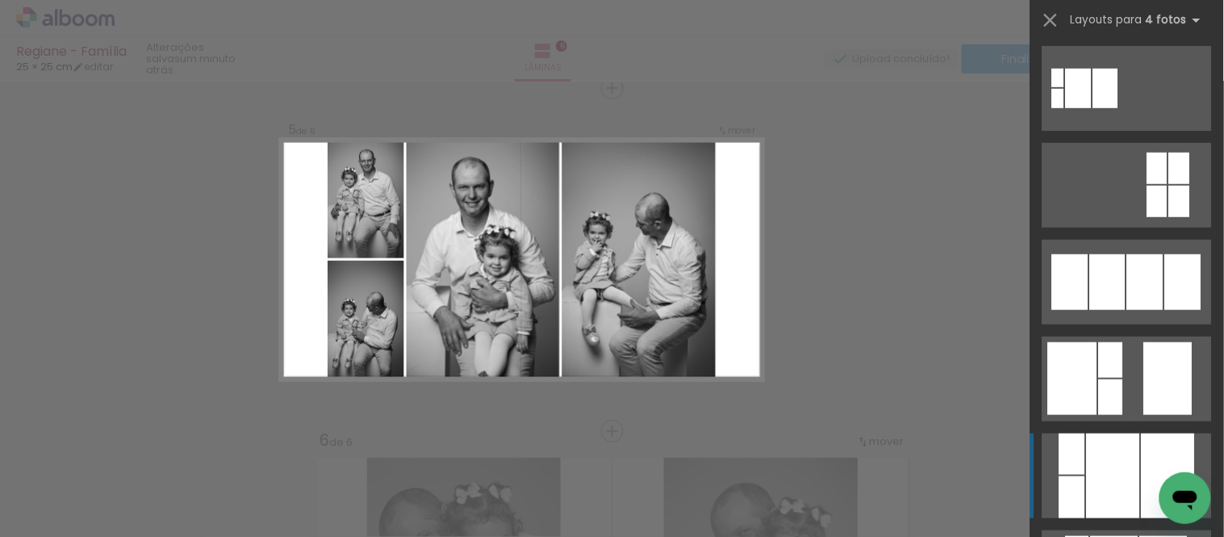
click at [1087, 460] on div at bounding box center [1113, 475] width 53 height 85
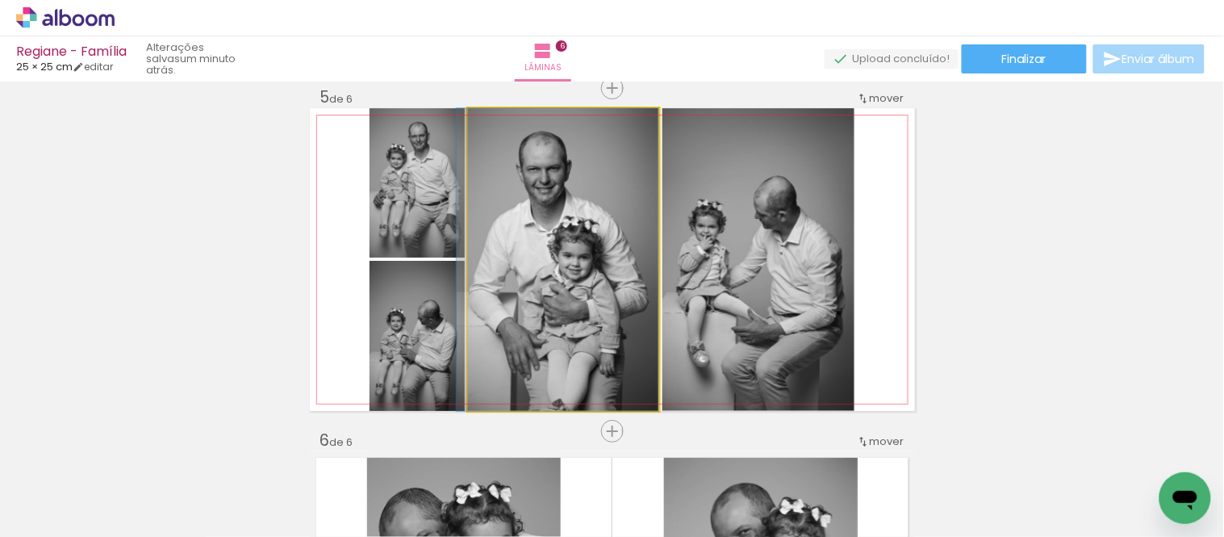
drag, startPoint x: 587, startPoint y: 281, endPoint x: 559, endPoint y: 274, distance: 28.2
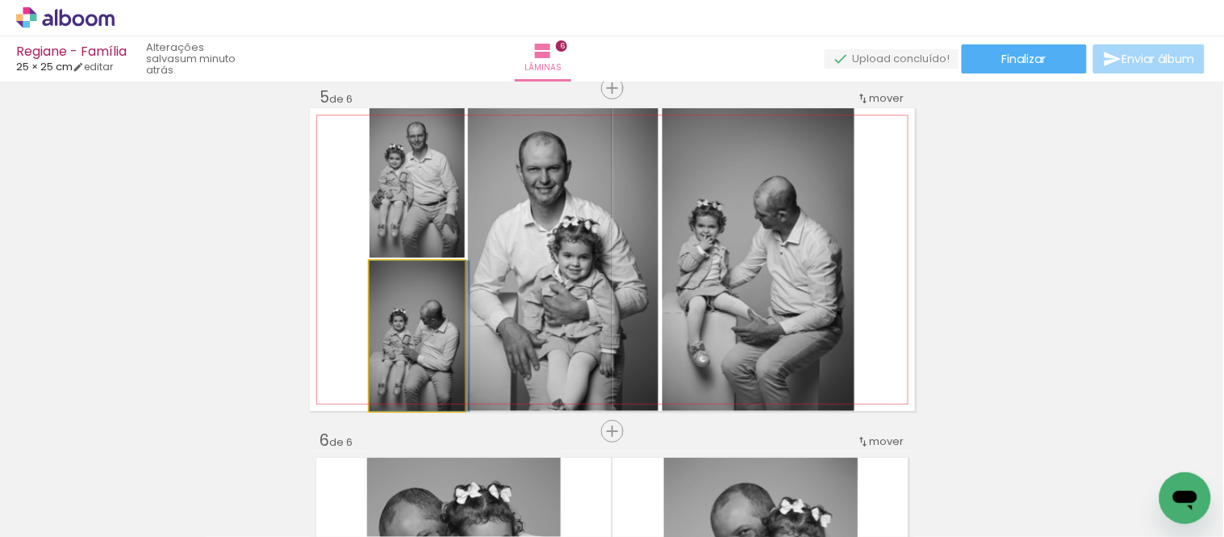
drag, startPoint x: 404, startPoint y: 345, endPoint x: 407, endPoint y: 317, distance: 28.4
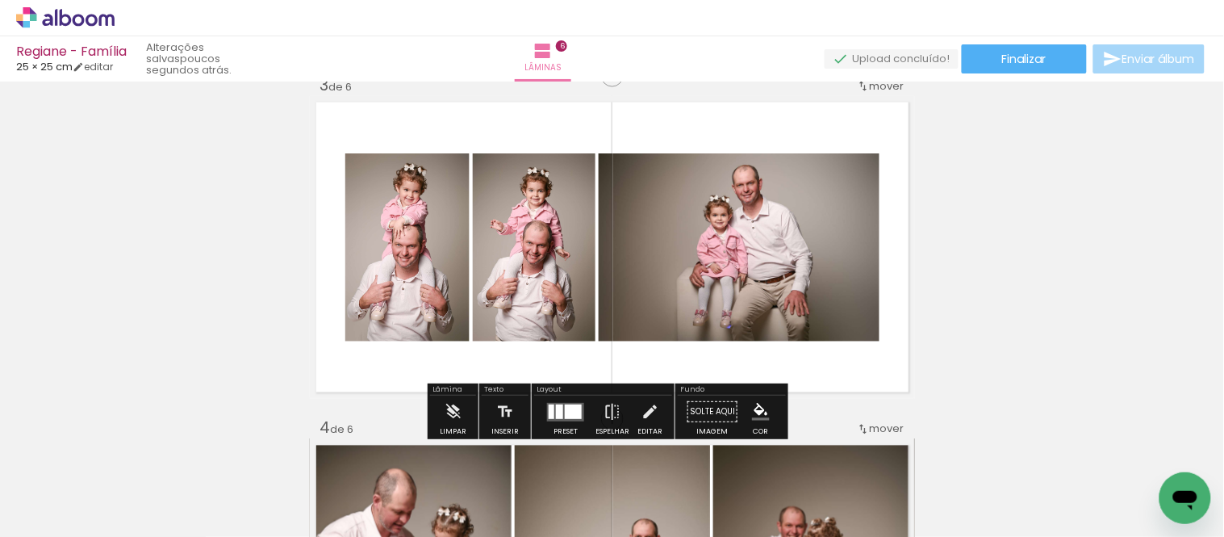
scroll to position [807, 0]
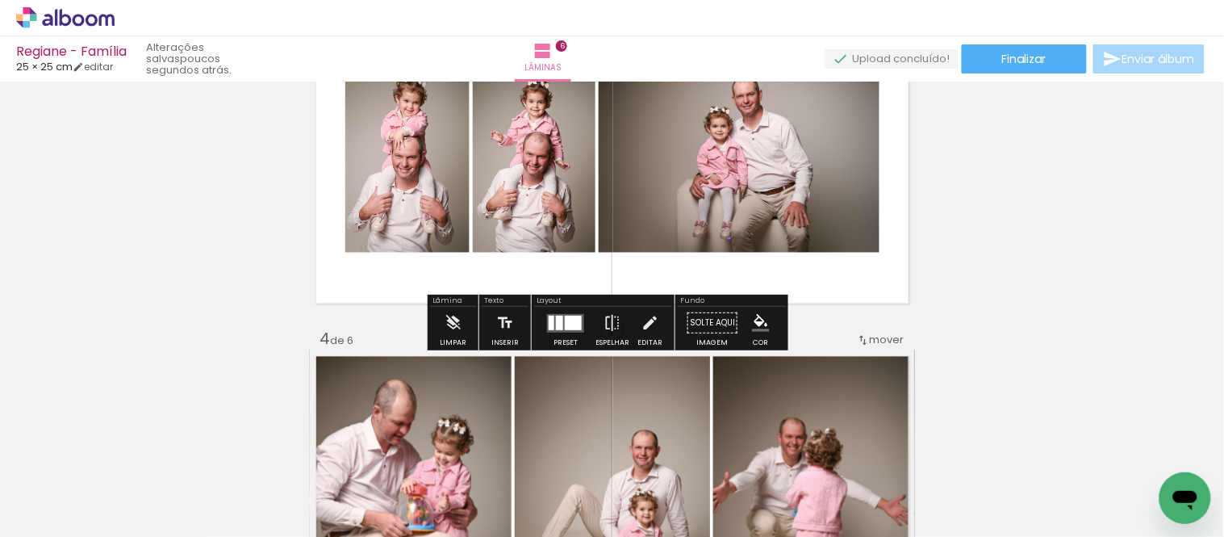
click at [573, 319] on div at bounding box center [573, 322] width 17 height 15
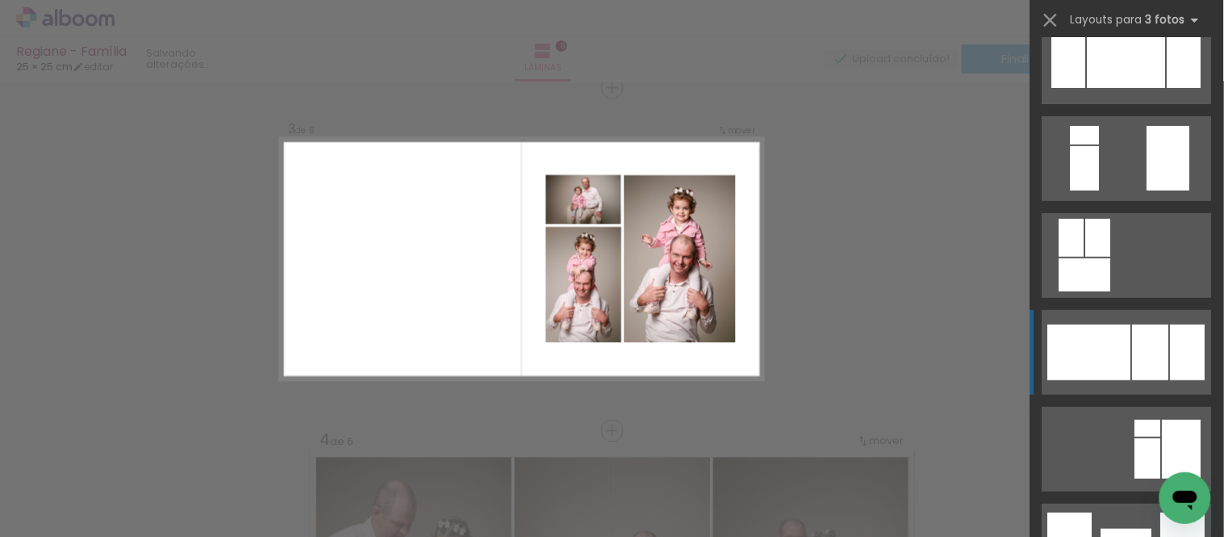
scroll to position [1703, 0]
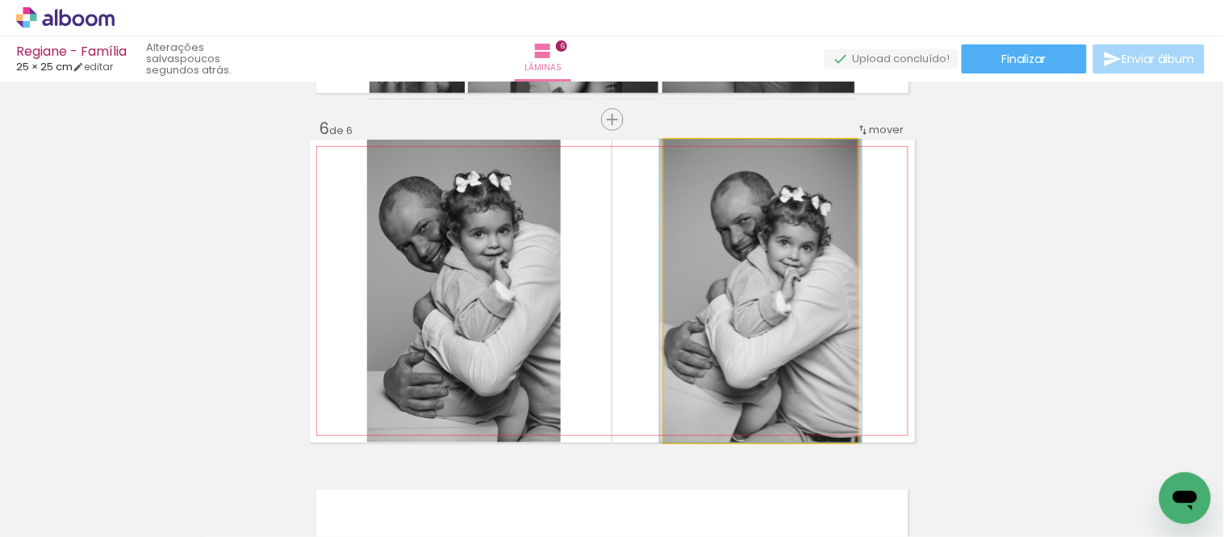
drag, startPoint x: 792, startPoint y: 286, endPoint x: 792, endPoint y: 272, distance: 14.5
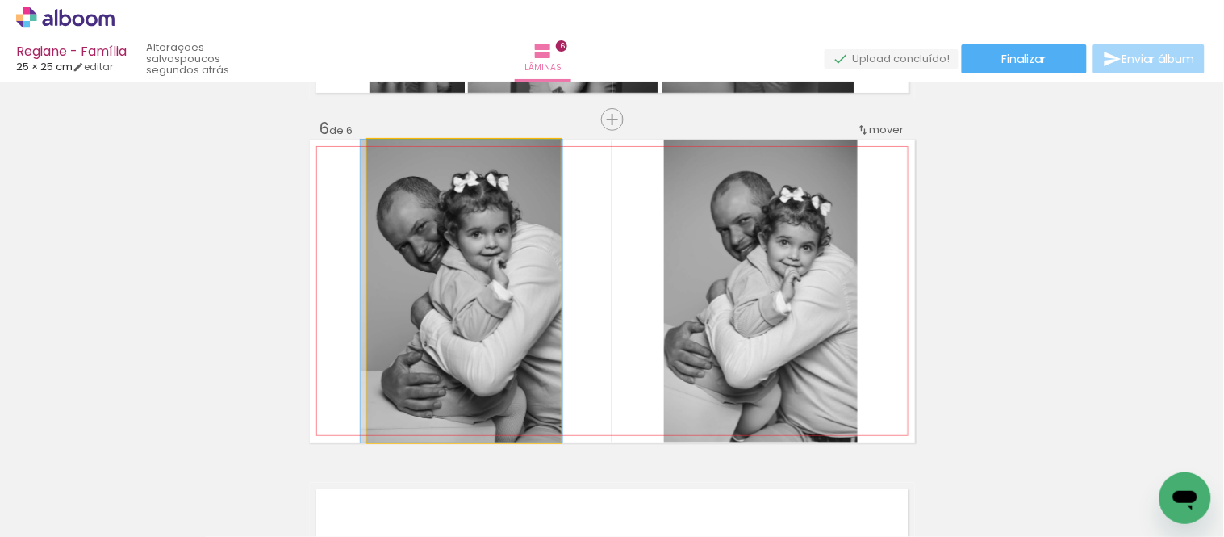
drag, startPoint x: 485, startPoint y: 283, endPoint x: 483, endPoint y: 323, distance: 39.6
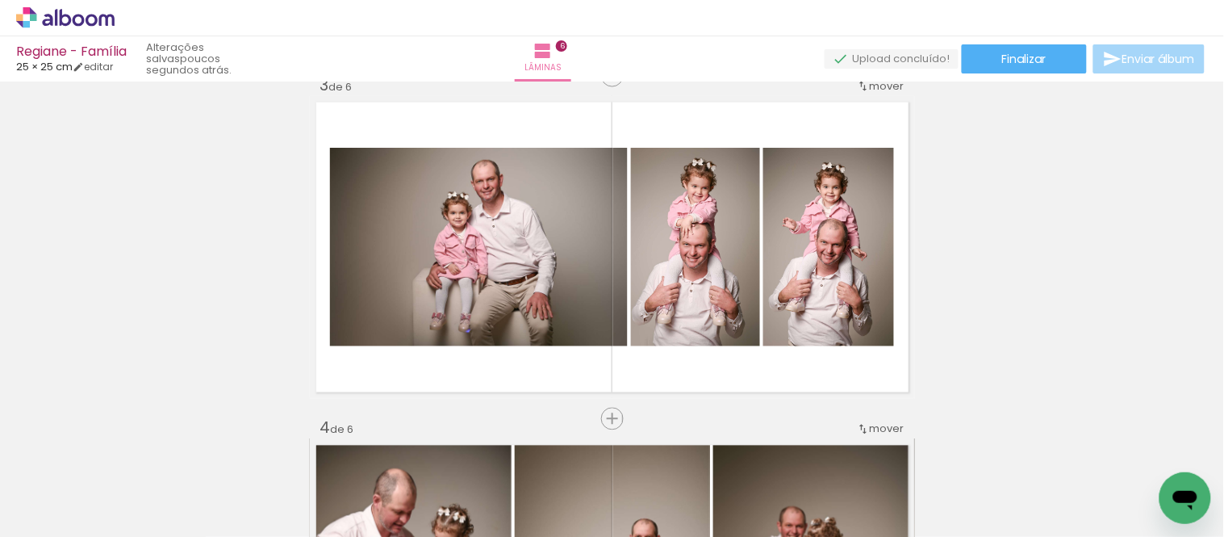
scroll to position [717, 0]
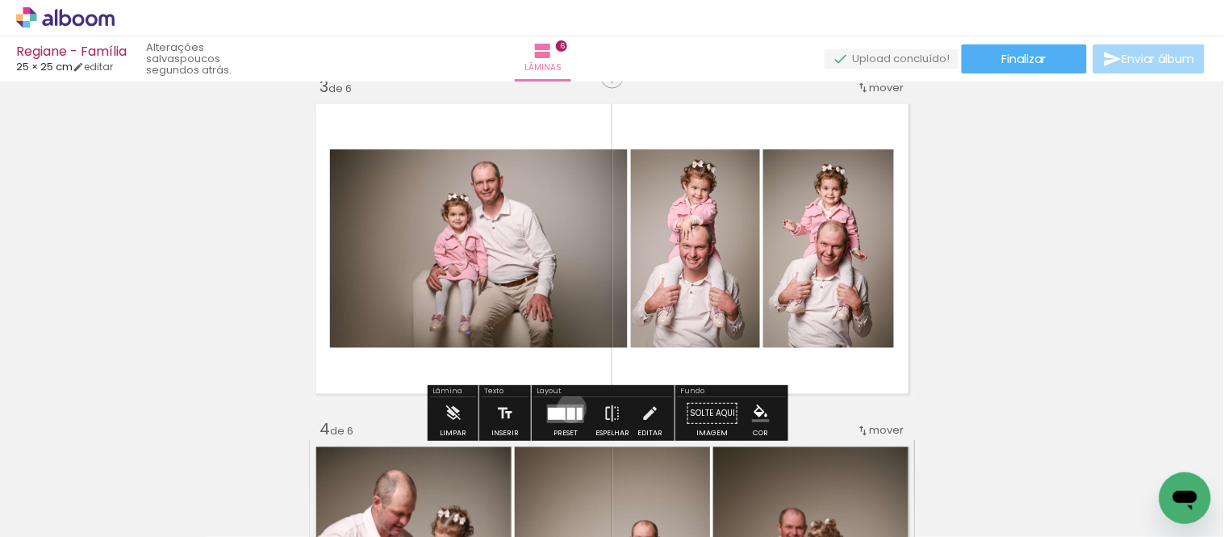
click at [568, 407] on div at bounding box center [571, 413] width 8 height 12
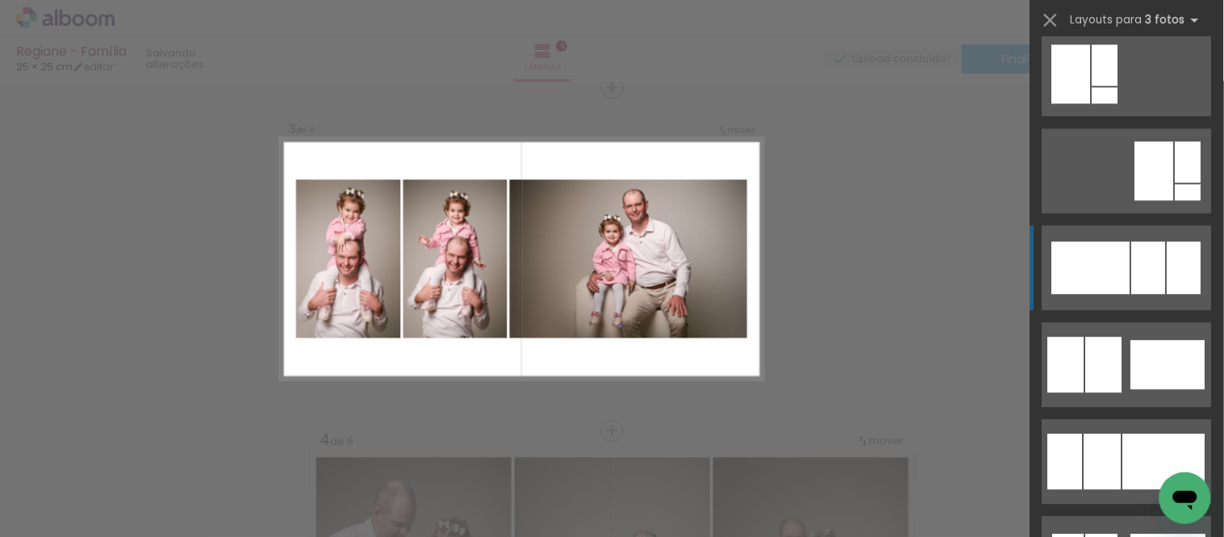
scroll to position [1076, 0]
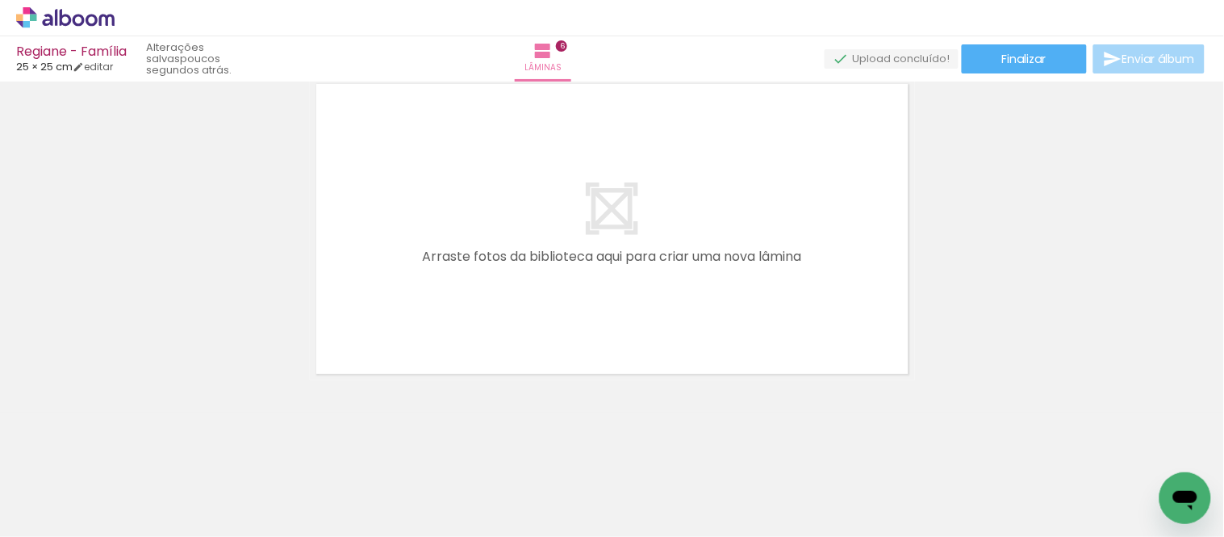
scroll to position [0, 1894]
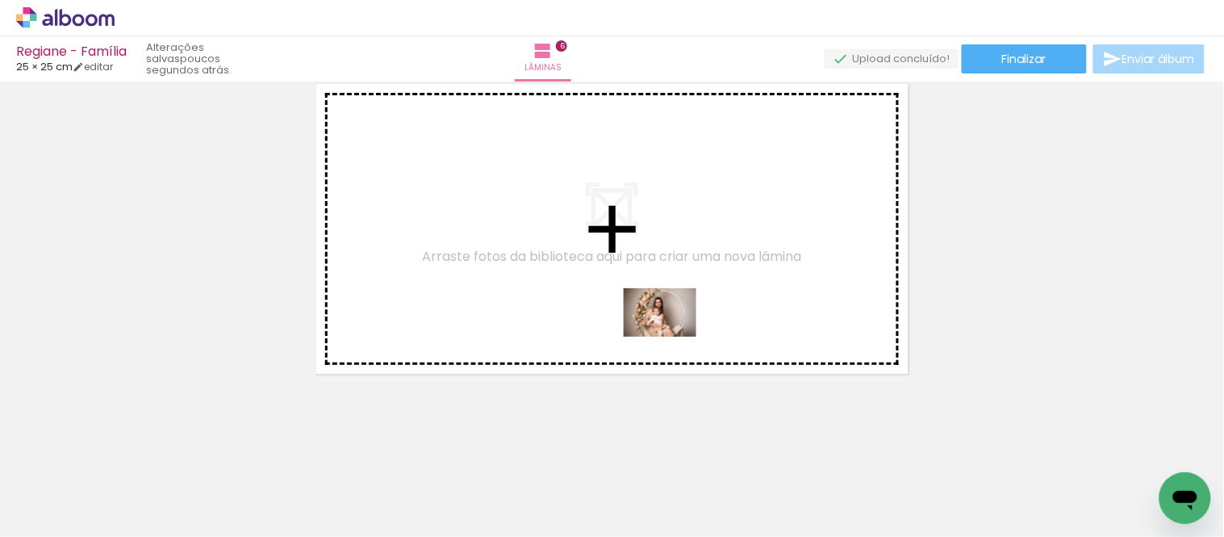
drag, startPoint x: 622, startPoint y: 486, endPoint x: 672, endPoint y: 336, distance: 157.4
click at [672, 336] on quentale-workspace at bounding box center [612, 268] width 1224 height 537
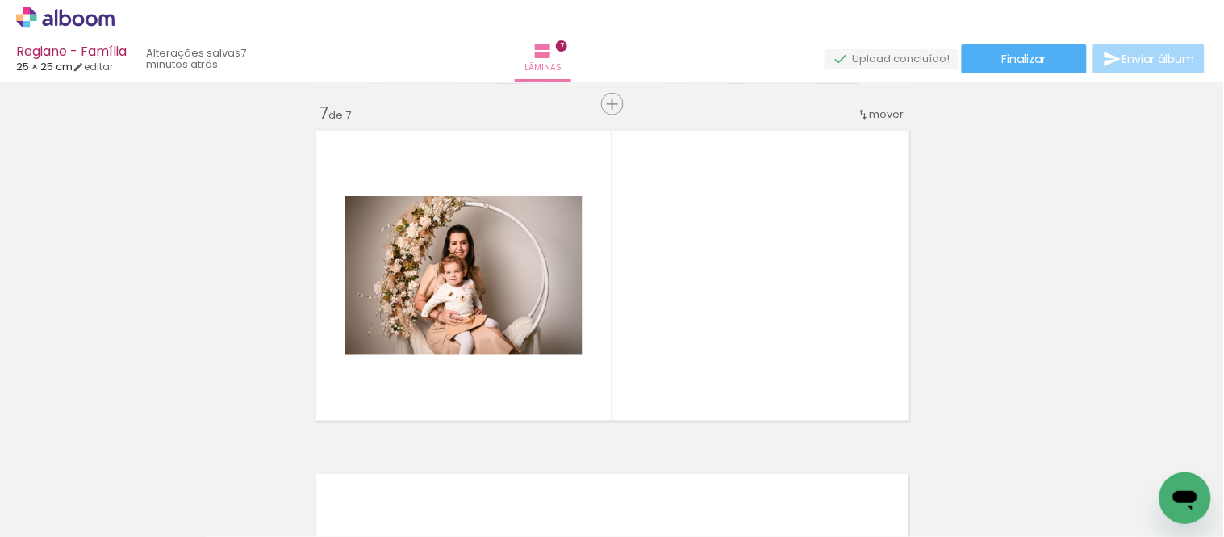
scroll to position [0, 1854]
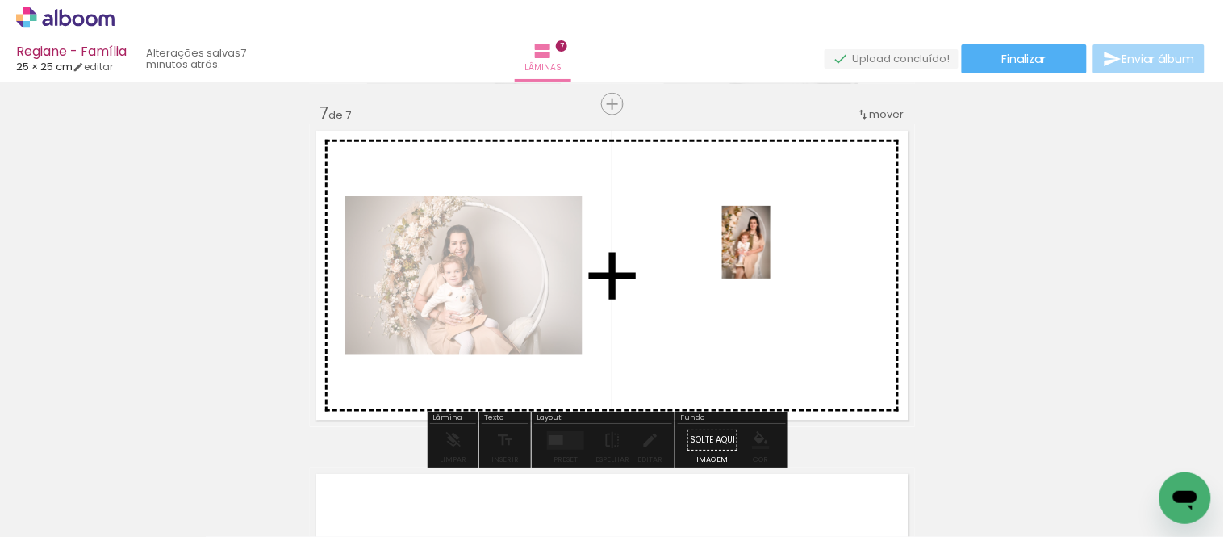
drag, startPoint x: 754, startPoint y: 481, endPoint x: 771, endPoint y: 253, distance: 228.2
click at [771, 253] on quentale-workspace at bounding box center [612, 268] width 1224 height 537
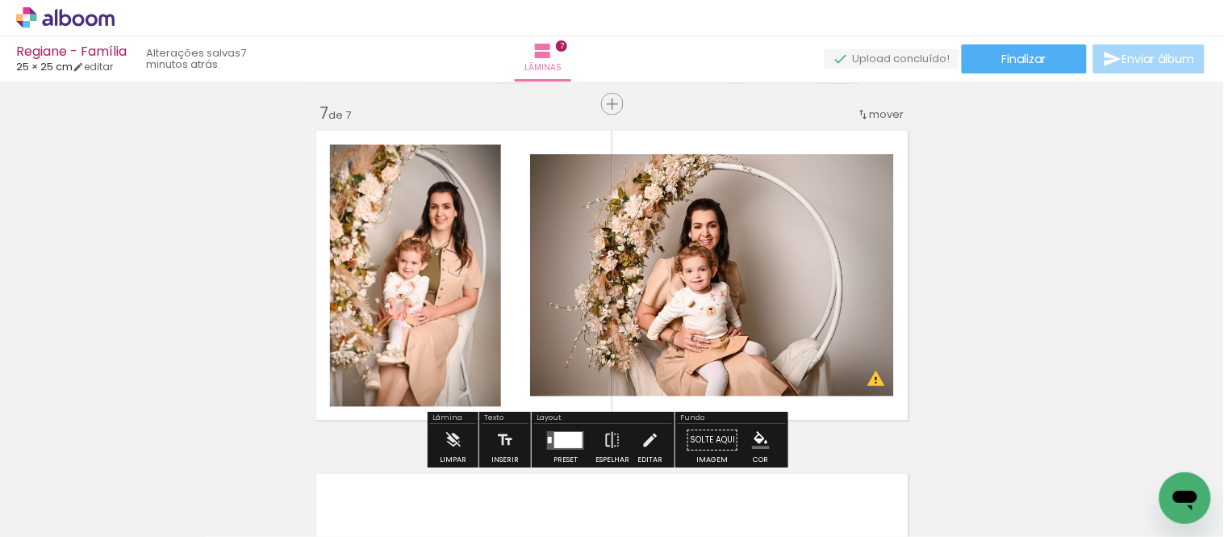
click at [568, 429] on div at bounding box center [566, 440] width 44 height 32
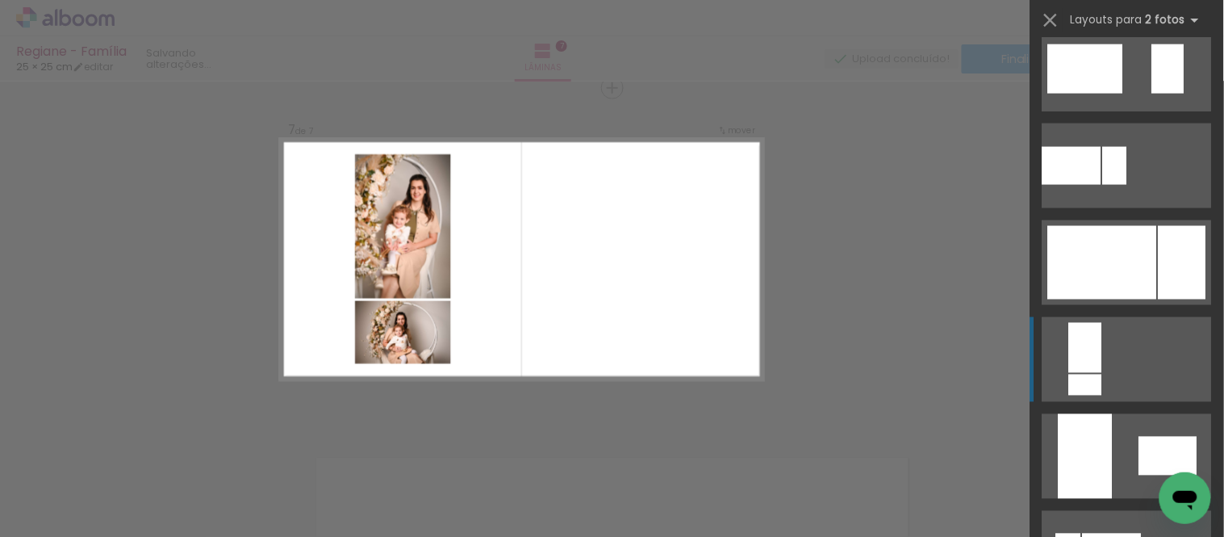
scroll to position [627, 0]
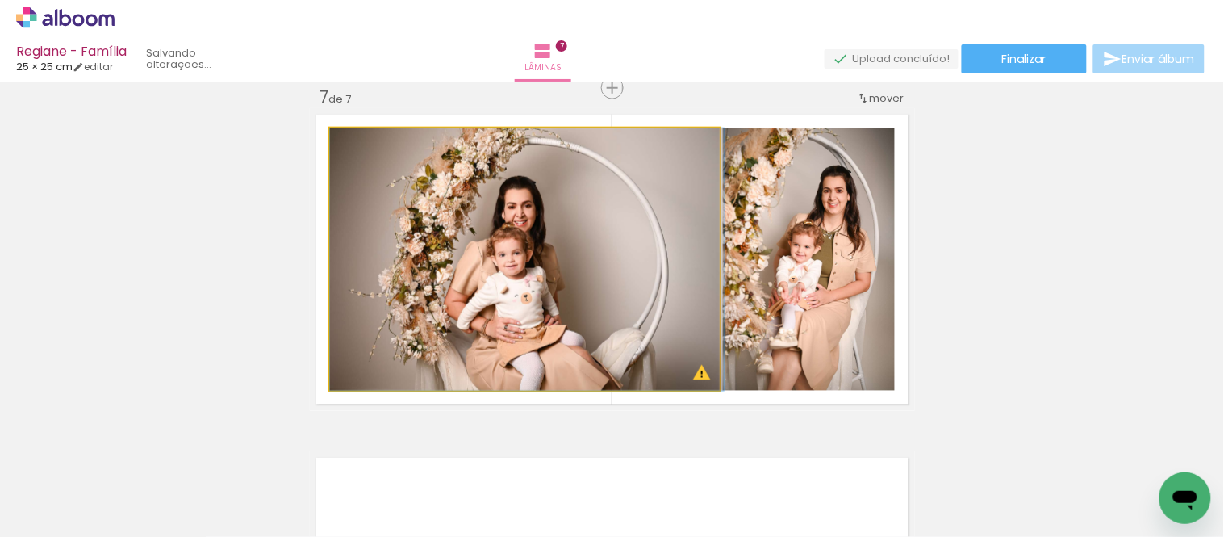
drag, startPoint x: 591, startPoint y: 288, endPoint x: 614, endPoint y: 258, distance: 37.9
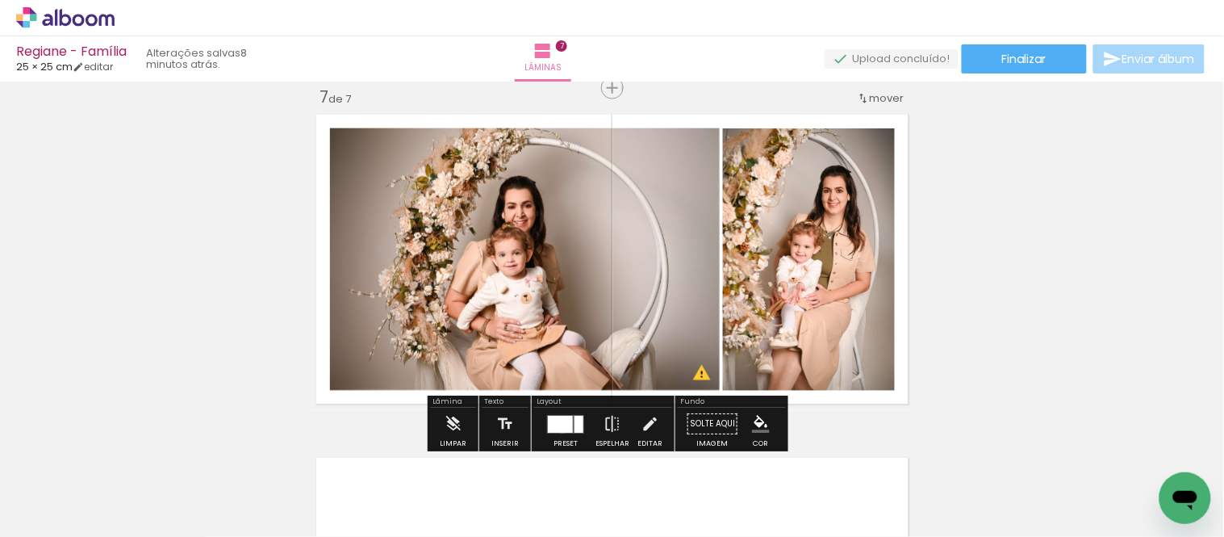
click at [558, 424] on div at bounding box center [560, 424] width 25 height 17
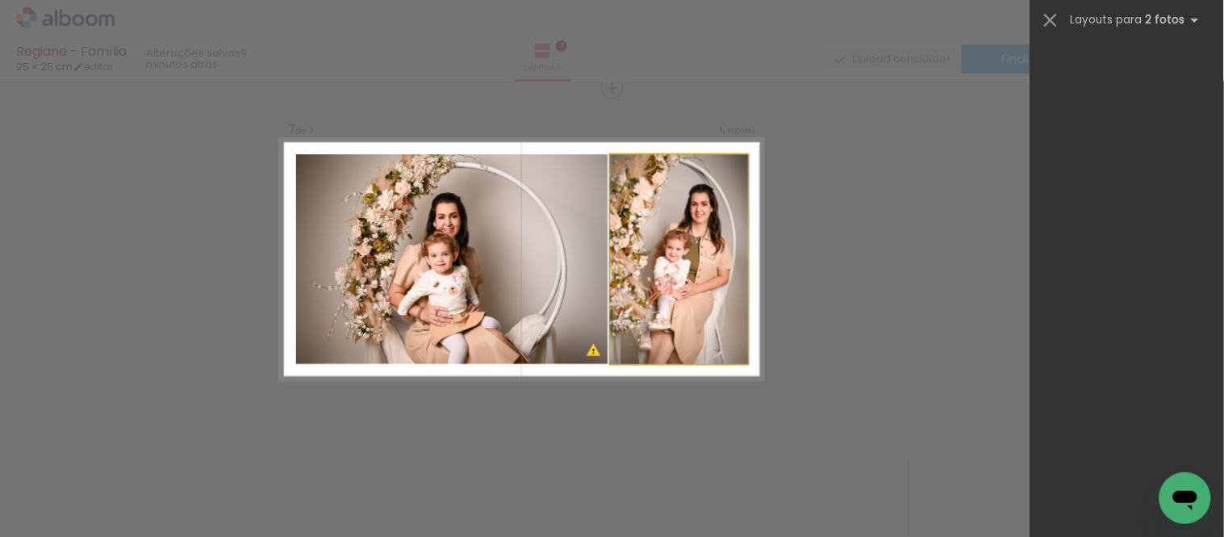
scroll to position [775, 0]
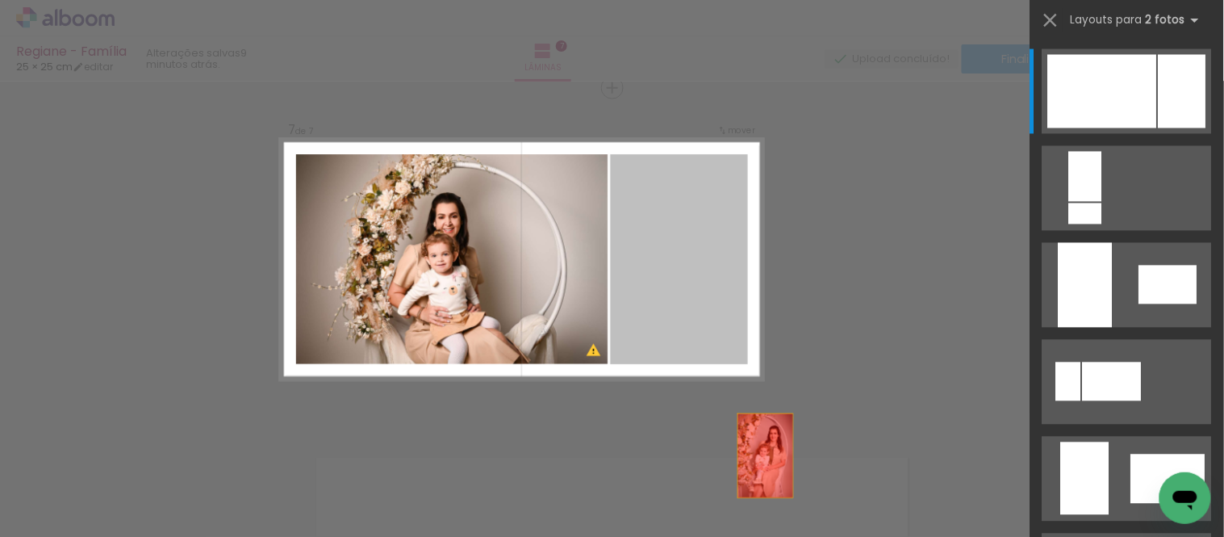
drag, startPoint x: 678, startPoint y: 224, endPoint x: 780, endPoint y: 504, distance: 298.2
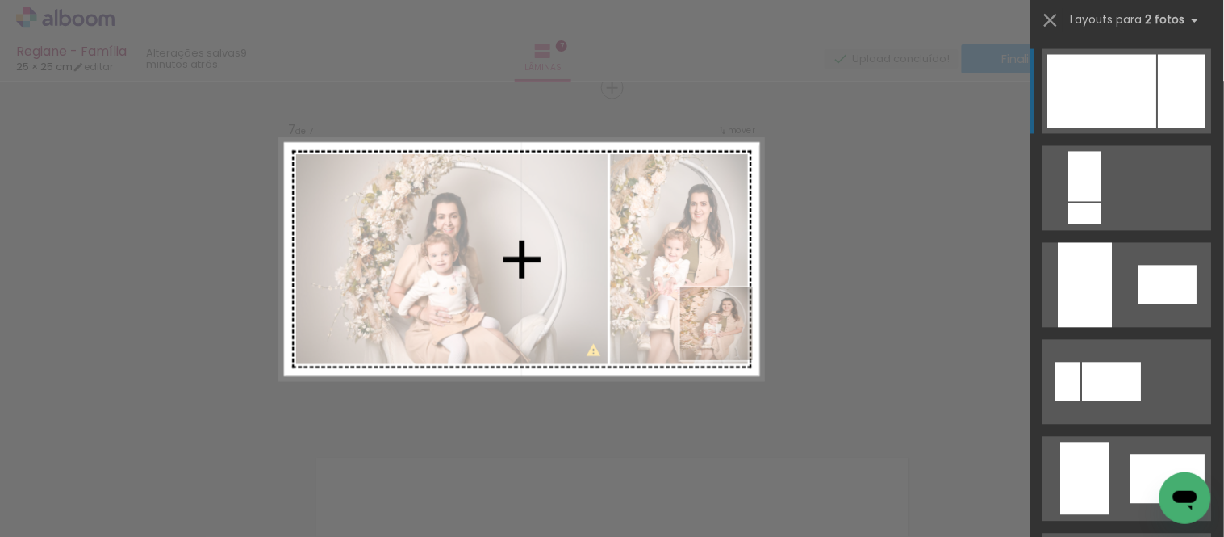
drag, startPoint x: 762, startPoint y: 463, endPoint x: 707, endPoint y: 227, distance: 242.7
click at [707, 227] on quentale-workspace at bounding box center [612, 268] width 1224 height 537
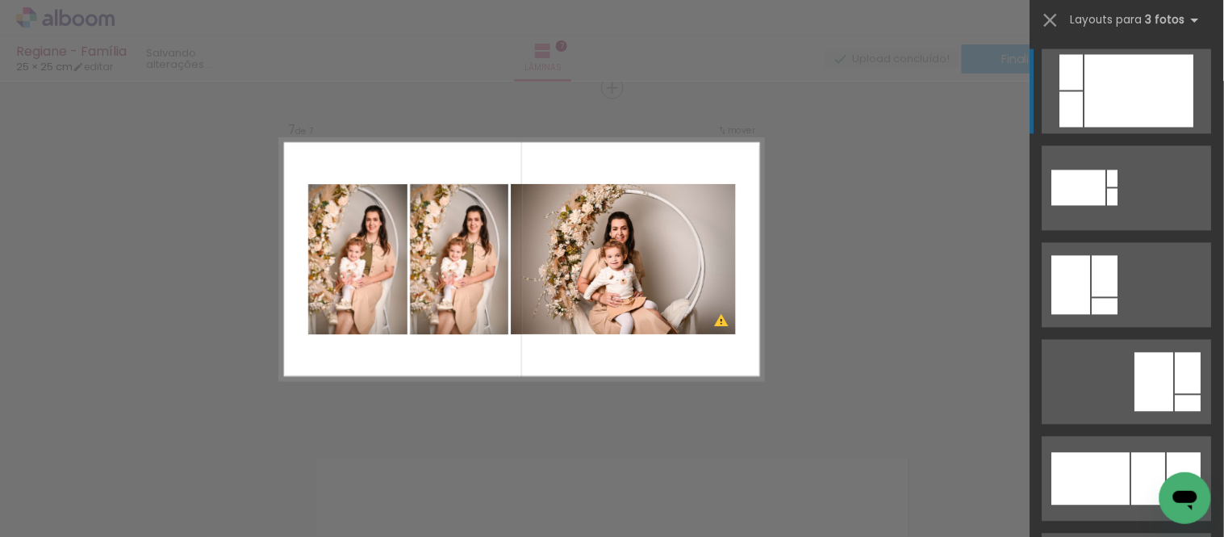
scroll to position [0, 0]
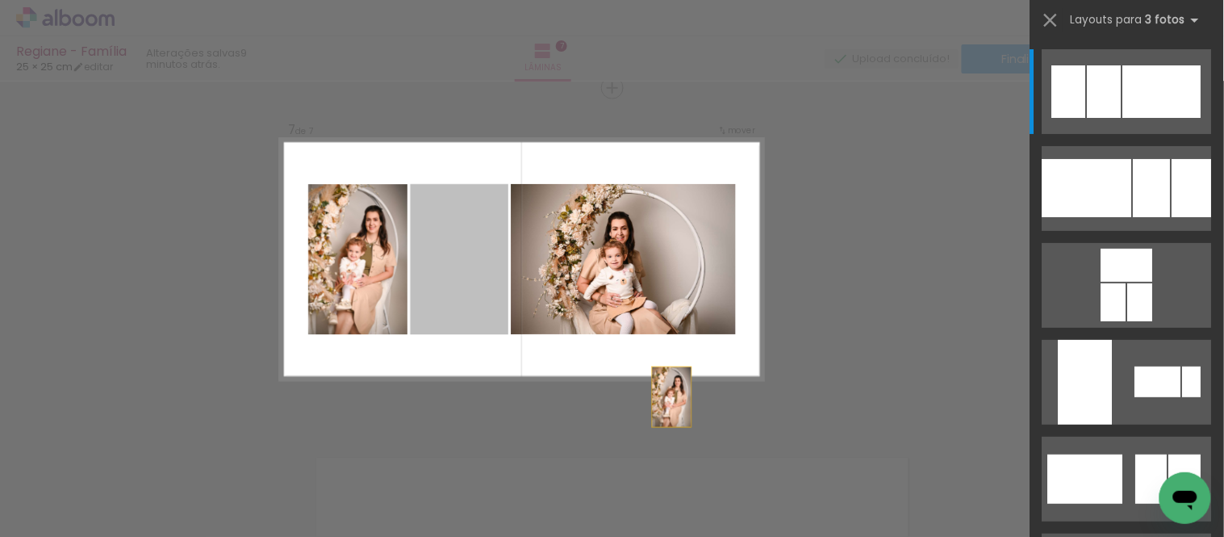
drag, startPoint x: 464, startPoint y: 257, endPoint x: 718, endPoint y: 431, distance: 308.2
drag, startPoint x: 457, startPoint y: 256, endPoint x: 785, endPoint y: 516, distance: 419.3
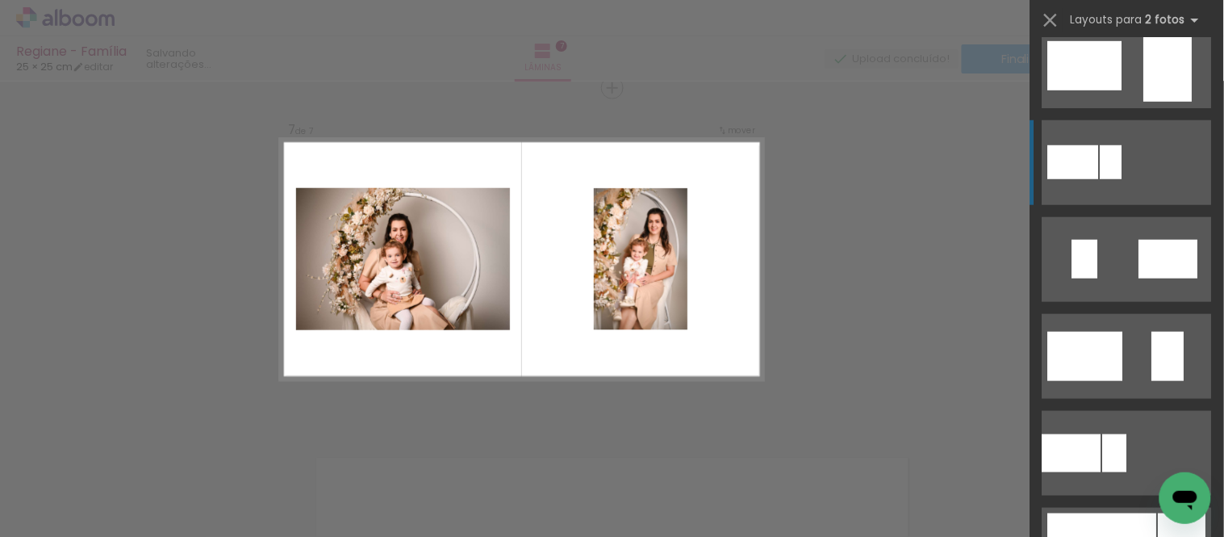
scroll to position [537, 0]
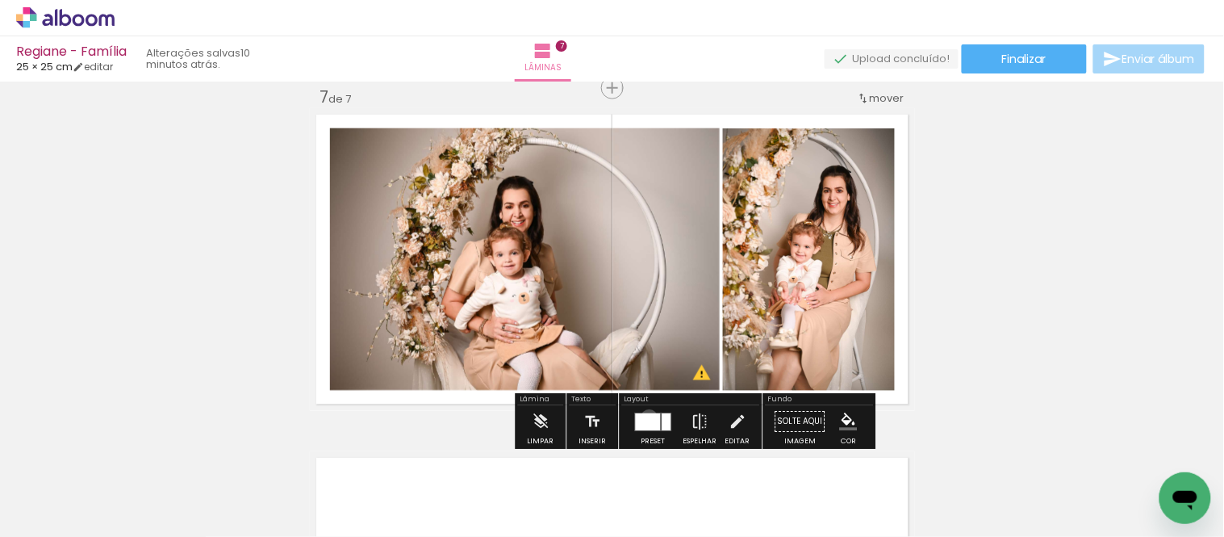
click at [646, 417] on div at bounding box center [648, 421] width 25 height 17
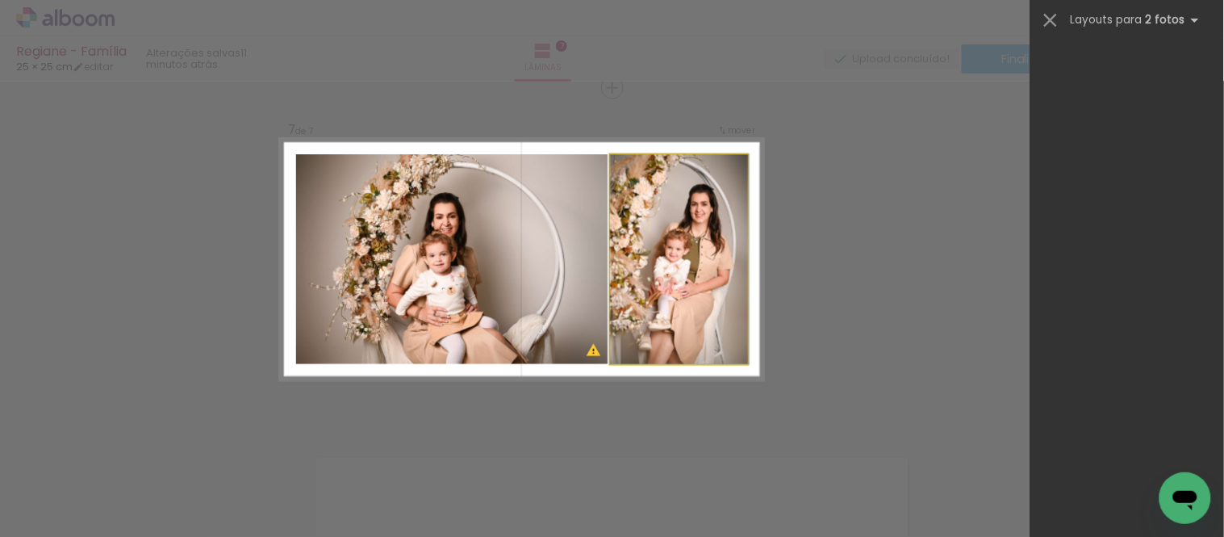
scroll to position [775, 0]
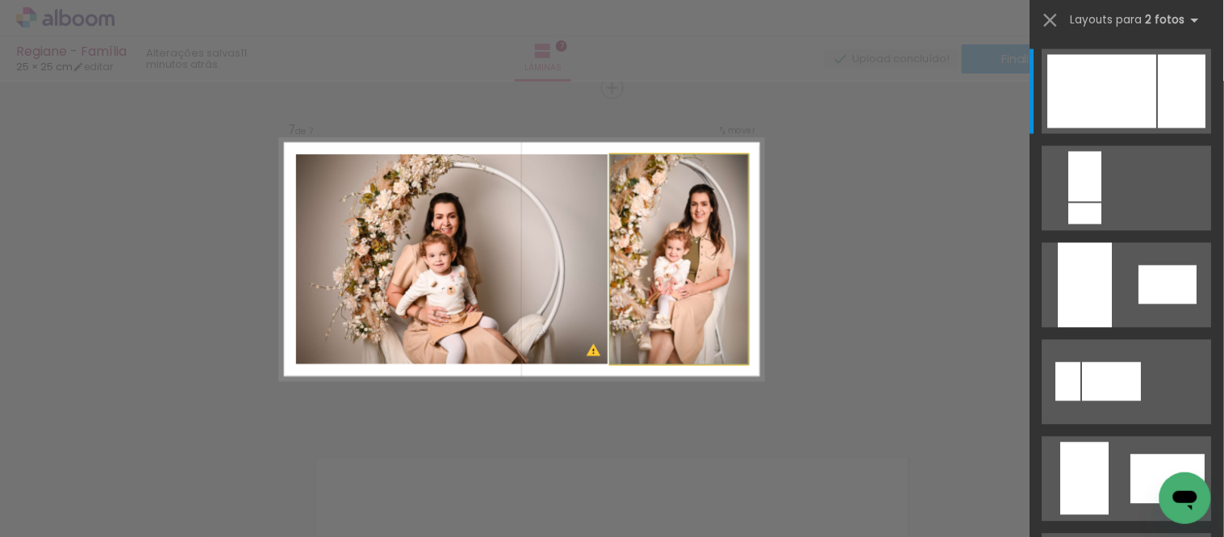
drag, startPoint x: 618, startPoint y: 246, endPoint x: 606, endPoint y: 273, distance: 29.2
click at [610, 273] on quentale-photo at bounding box center [678, 260] width 137 height 210
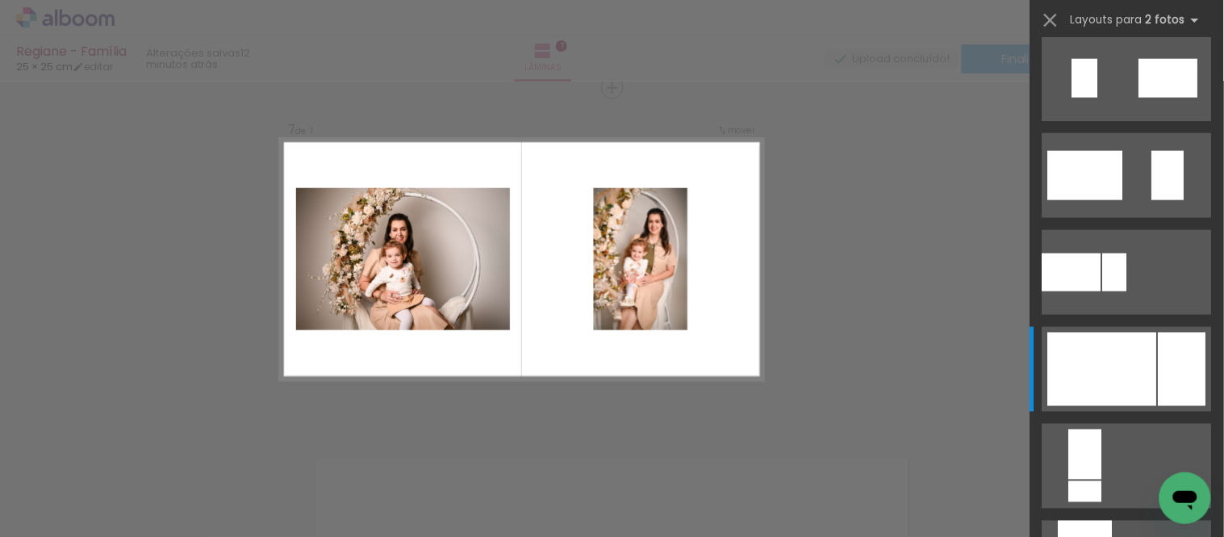
scroll to position [537, 0]
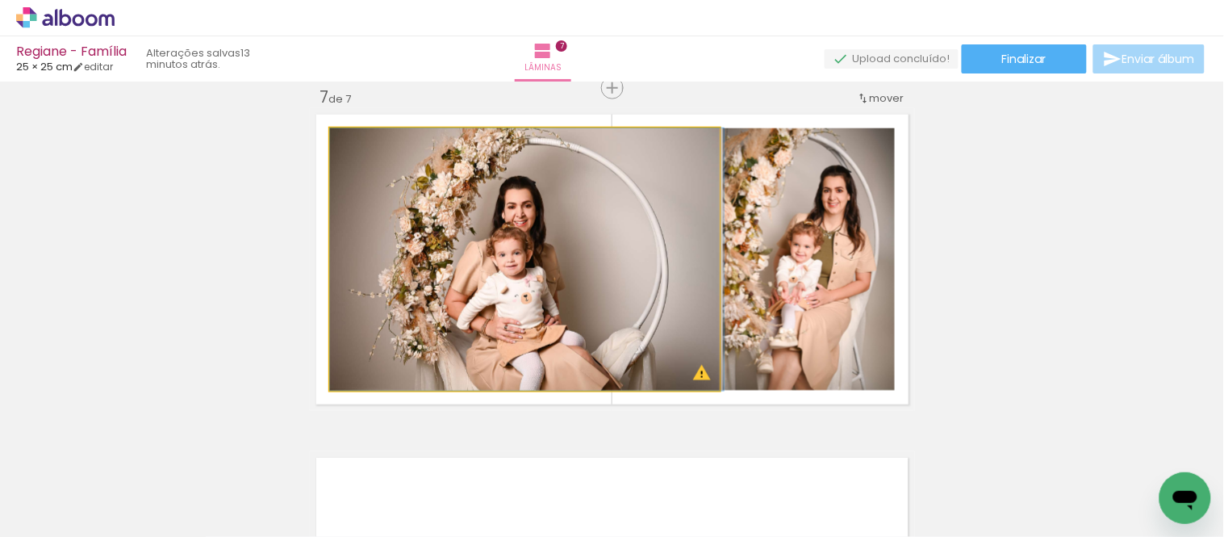
drag, startPoint x: 633, startPoint y: 254, endPoint x: 636, endPoint y: 202, distance: 52.5
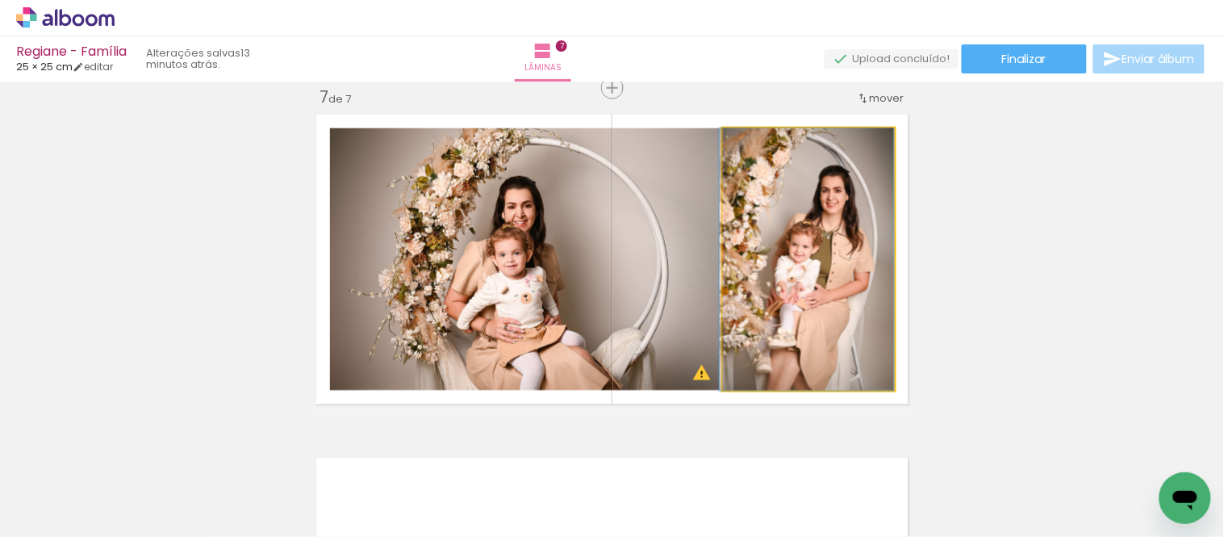
drag, startPoint x: 842, startPoint y: 263, endPoint x: 837, endPoint y: 299, distance: 36.7
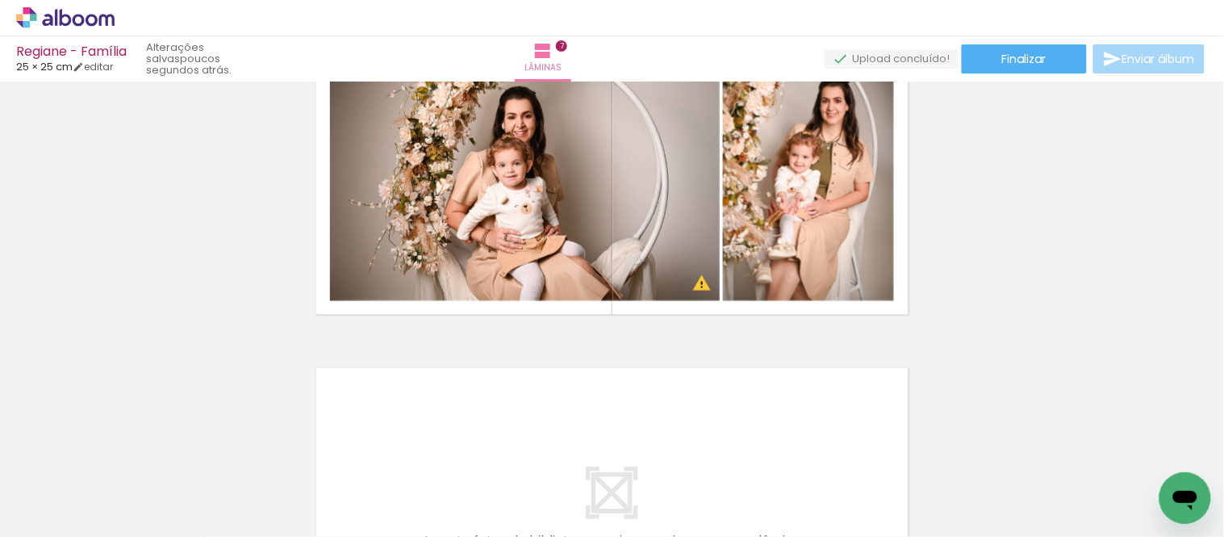
scroll to position [0, 1894]
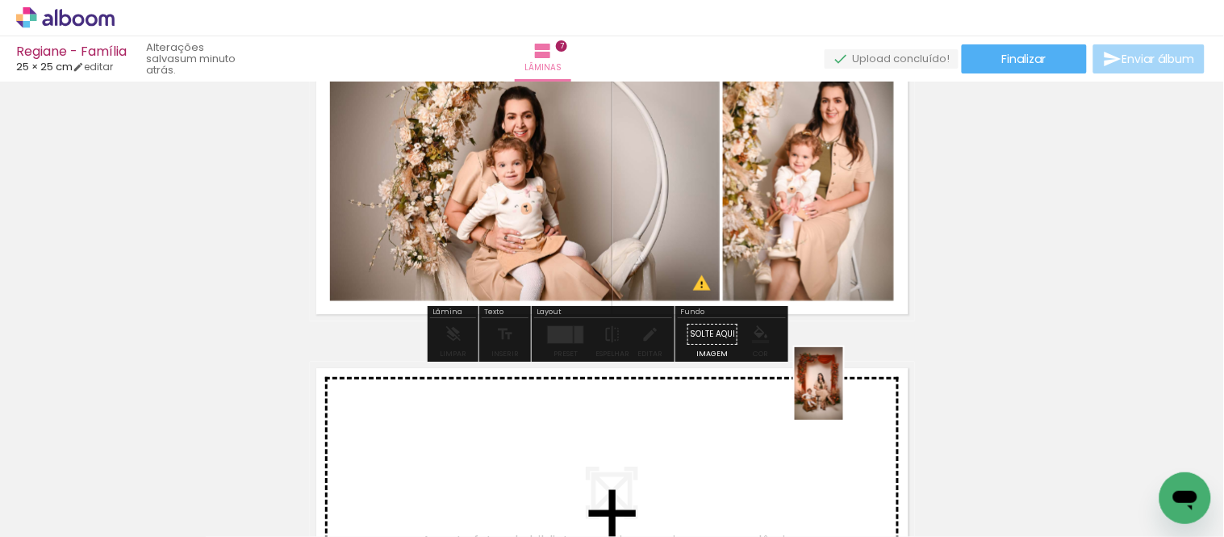
drag, startPoint x: 1166, startPoint y: 469, endPoint x: 843, endPoint y: 395, distance: 331.0
click at [843, 395] on quentale-workspace at bounding box center [612, 268] width 1224 height 537
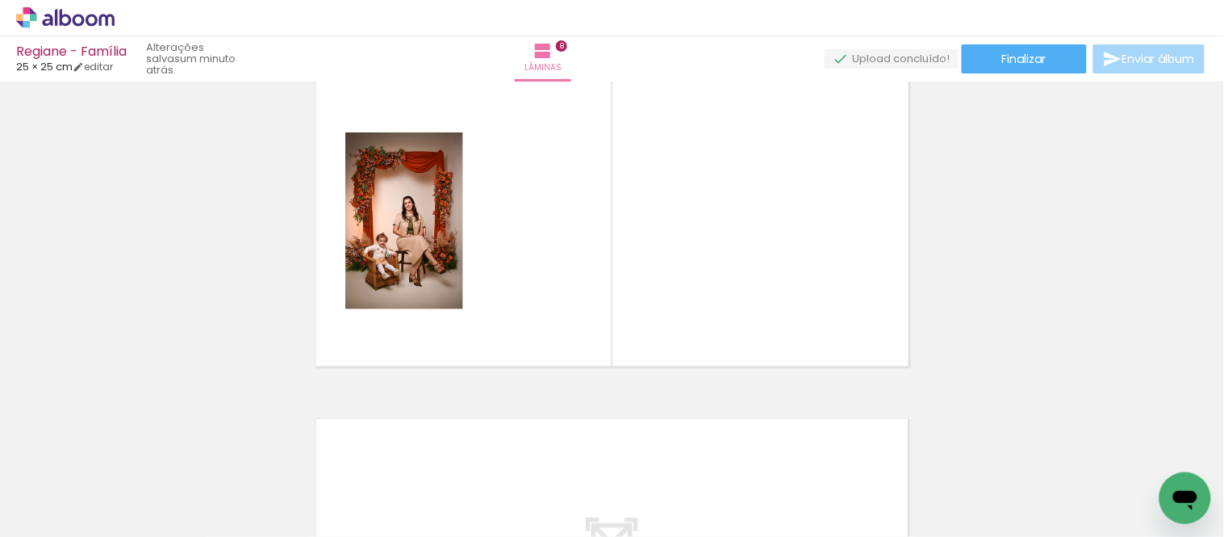
scroll to position [2421, 0]
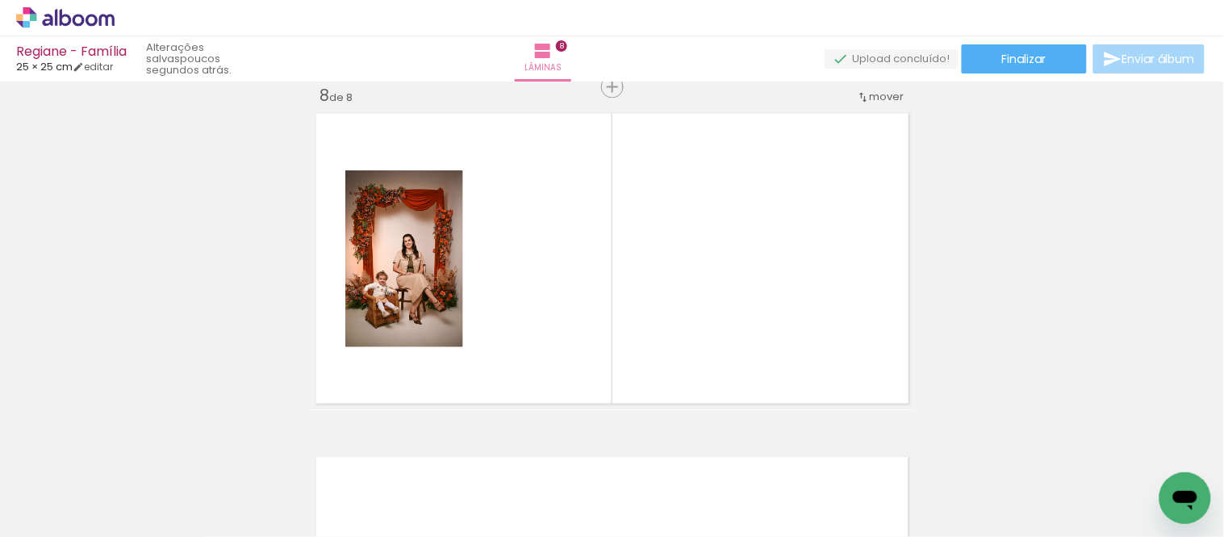
scroll to position [0, 1466]
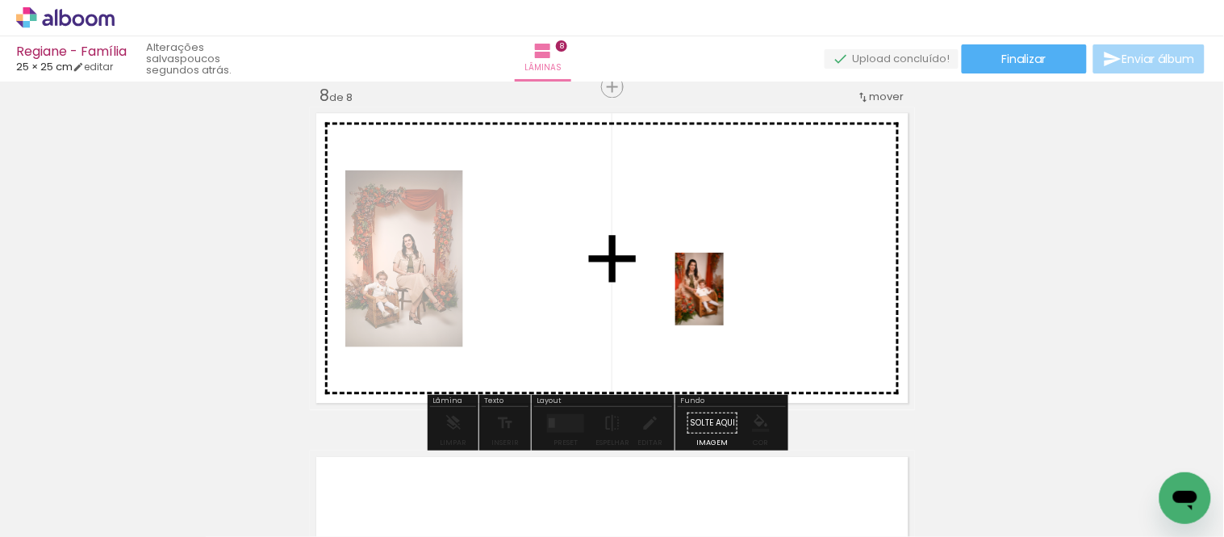
drag, startPoint x: 511, startPoint y: 472, endPoint x: 724, endPoint y: 301, distance: 273.2
click at [724, 301] on quentale-workspace at bounding box center [612, 268] width 1224 height 537
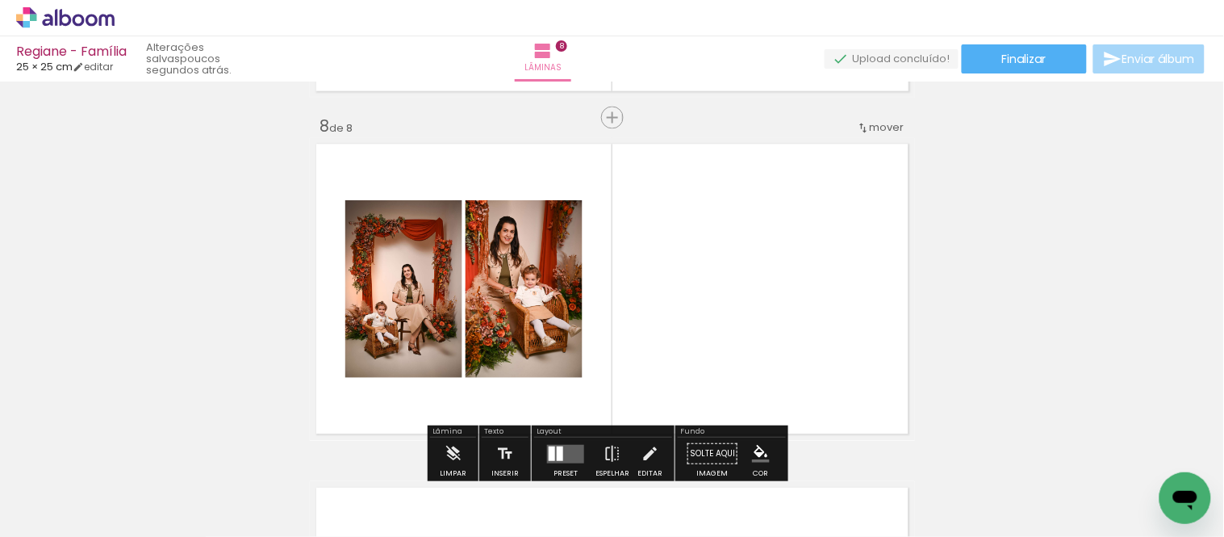
scroll to position [2421, 0]
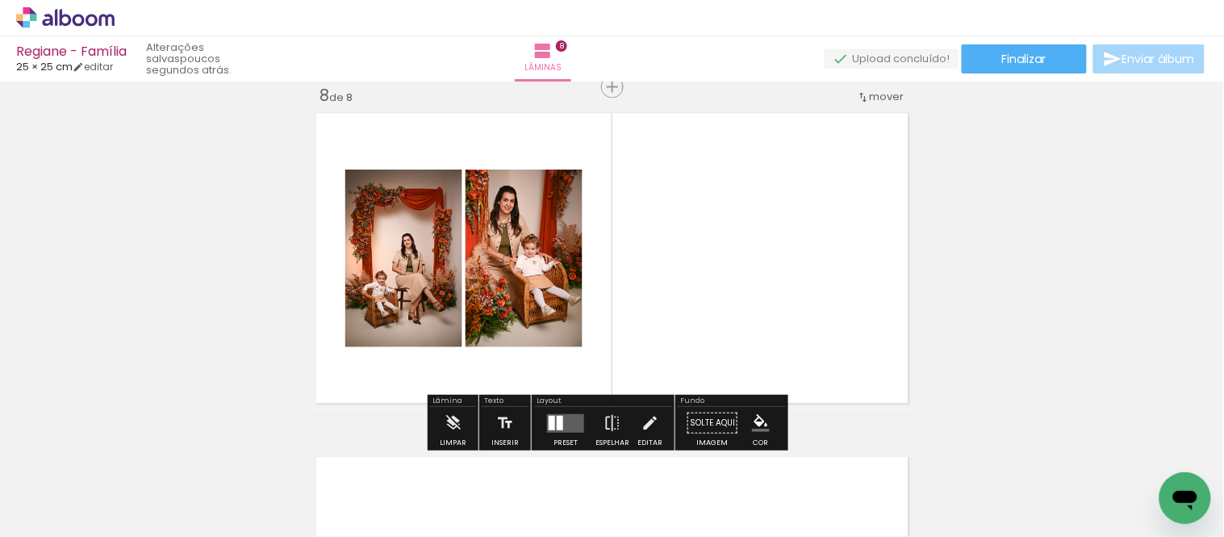
click at [567, 416] on quentale-layouter at bounding box center [565, 423] width 37 height 19
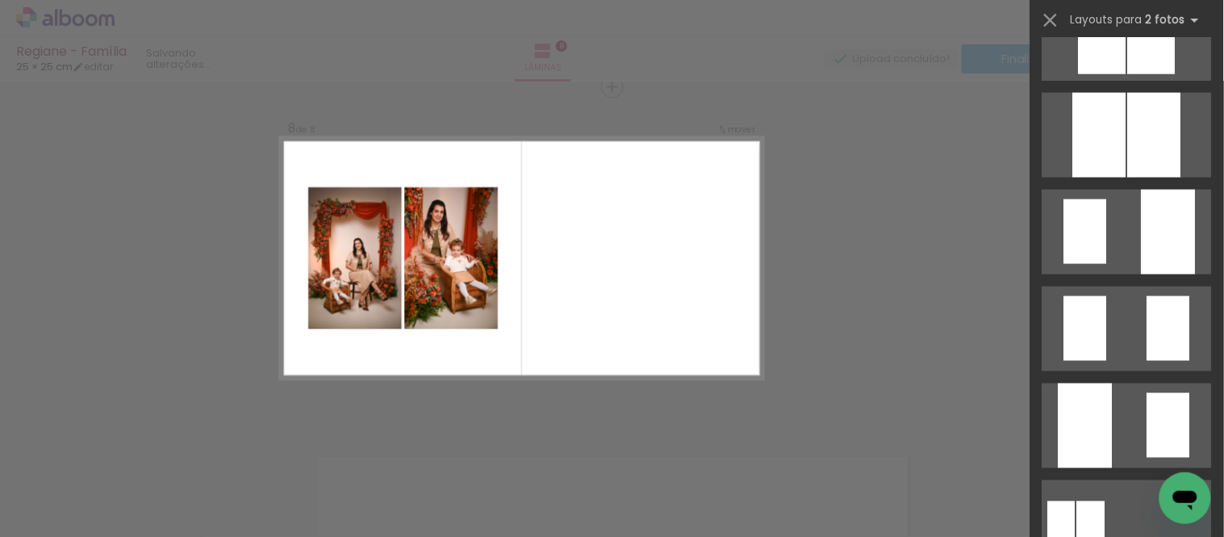
scroll to position [0, 0]
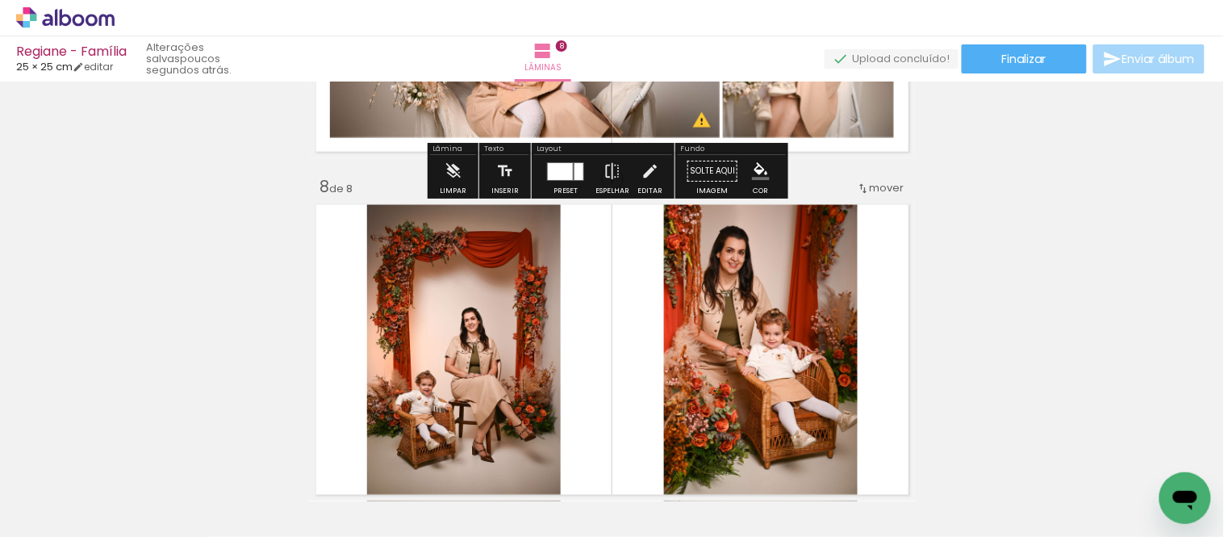
scroll to position [2332, 0]
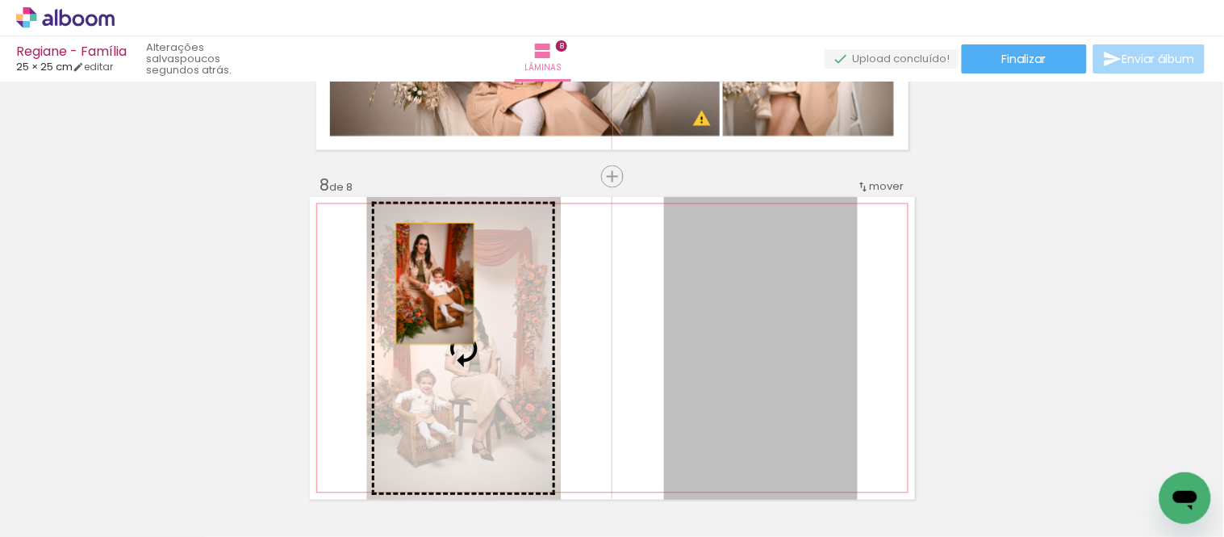
drag, startPoint x: 771, startPoint y: 311, endPoint x: 428, endPoint y: 284, distance: 343.2
click at [0, 0] on slot at bounding box center [0, 0] width 0 height 0
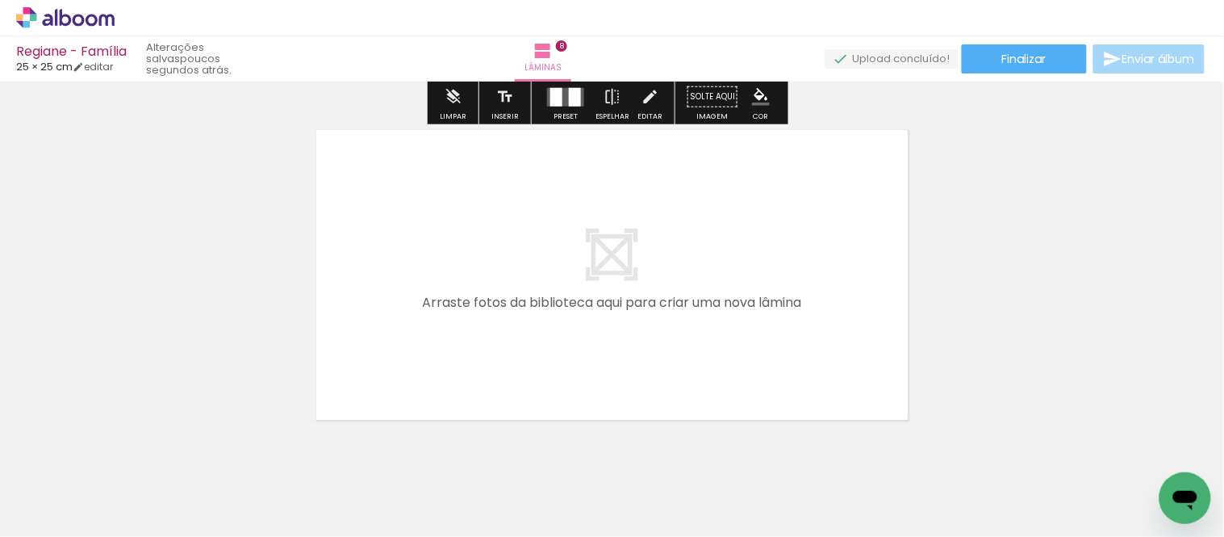
scroll to position [2780, 0]
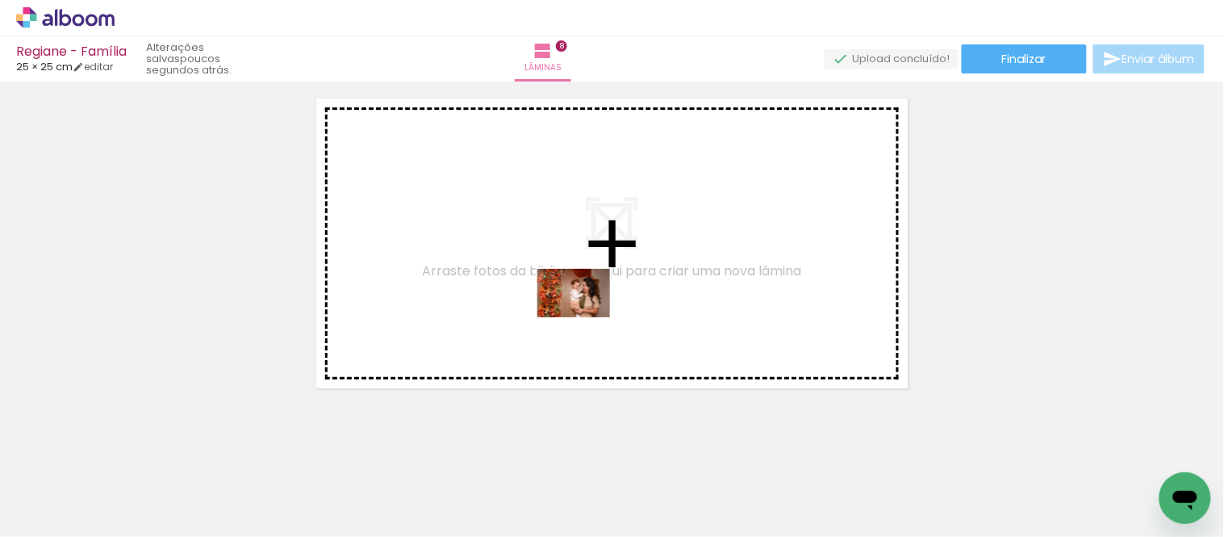
drag, startPoint x: 375, startPoint y: 493, endPoint x: 591, endPoint y: 313, distance: 280.7
click at [591, 313] on quentale-workspace at bounding box center [612, 268] width 1224 height 537
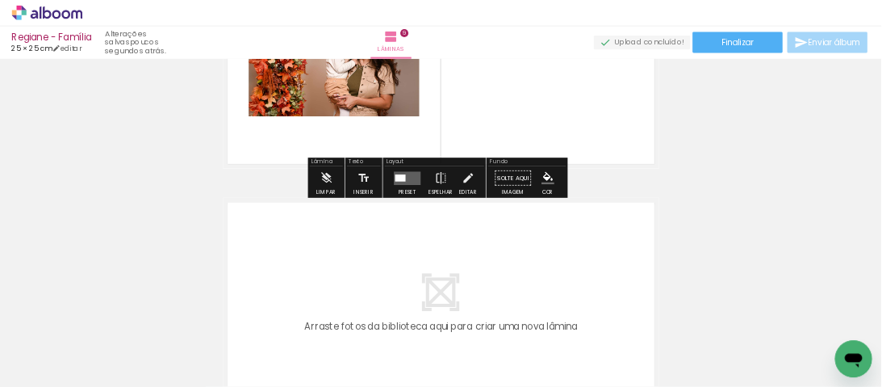
scroll to position [2943, 0]
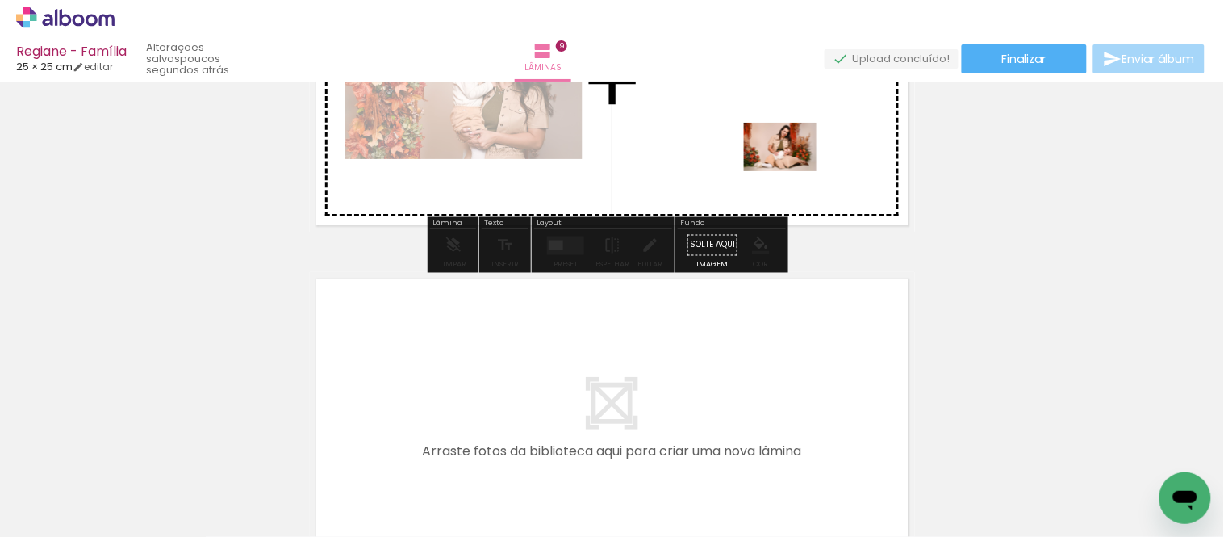
drag, startPoint x: 650, startPoint y: 490, endPoint x: 792, endPoint y: 171, distance: 349.3
click at [792, 171] on quentale-workspace at bounding box center [612, 268] width 1224 height 537
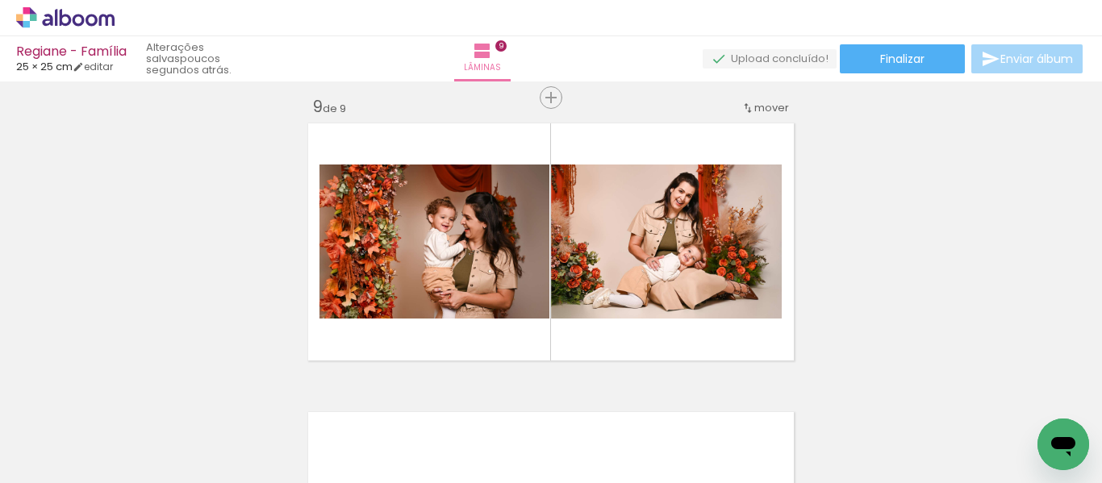
scroll to position [2328, 0]
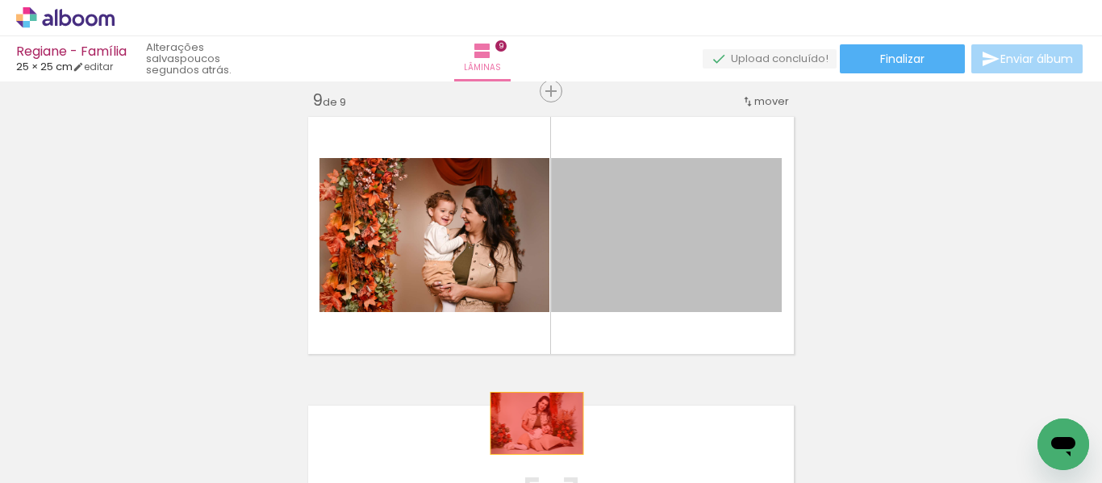
drag, startPoint x: 677, startPoint y: 253, endPoint x: 529, endPoint y: 428, distance: 228.4
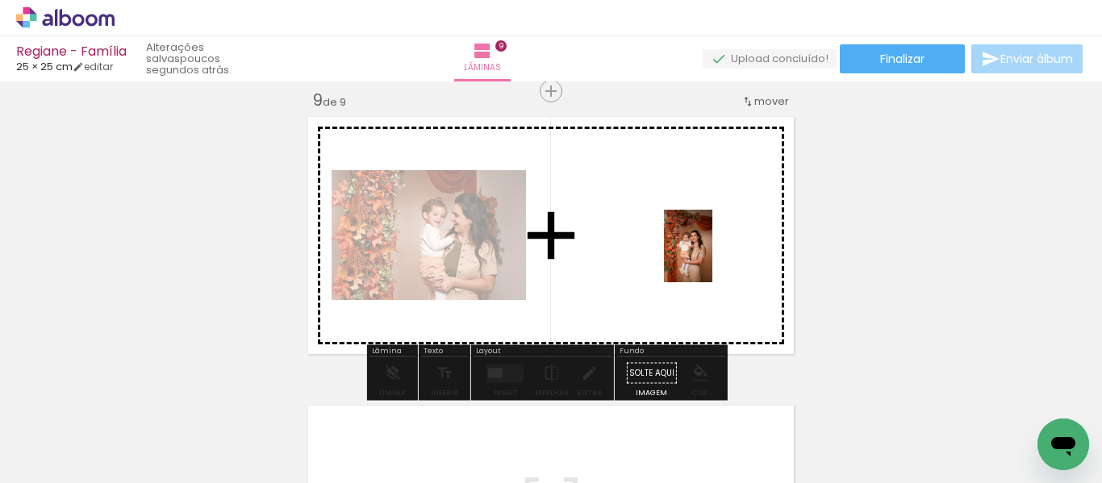
drag, startPoint x: 475, startPoint y: 423, endPoint x: 712, endPoint y: 258, distance: 288.7
click at [712, 258] on quentale-workspace at bounding box center [551, 241] width 1102 height 483
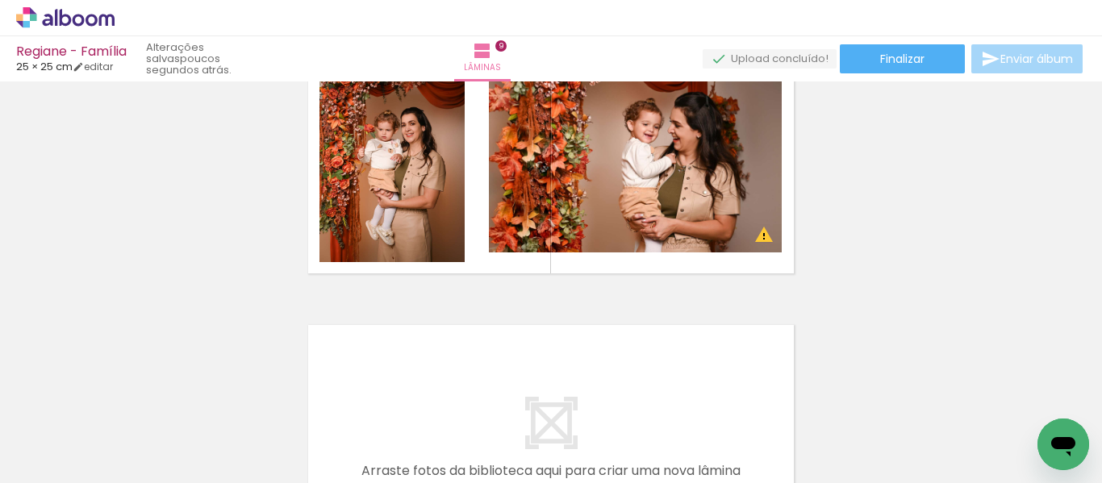
scroll to position [0, 1852]
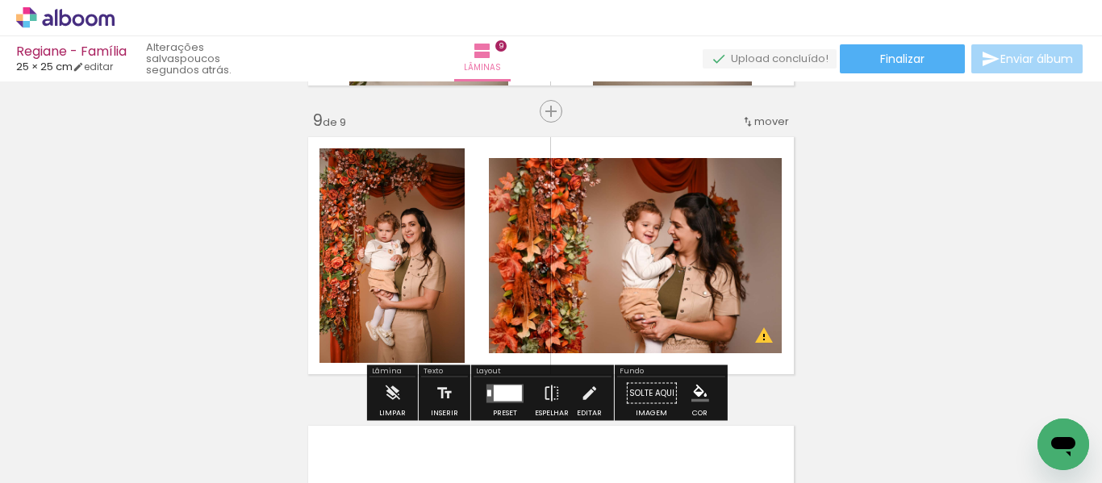
scroll to position [2328, 0]
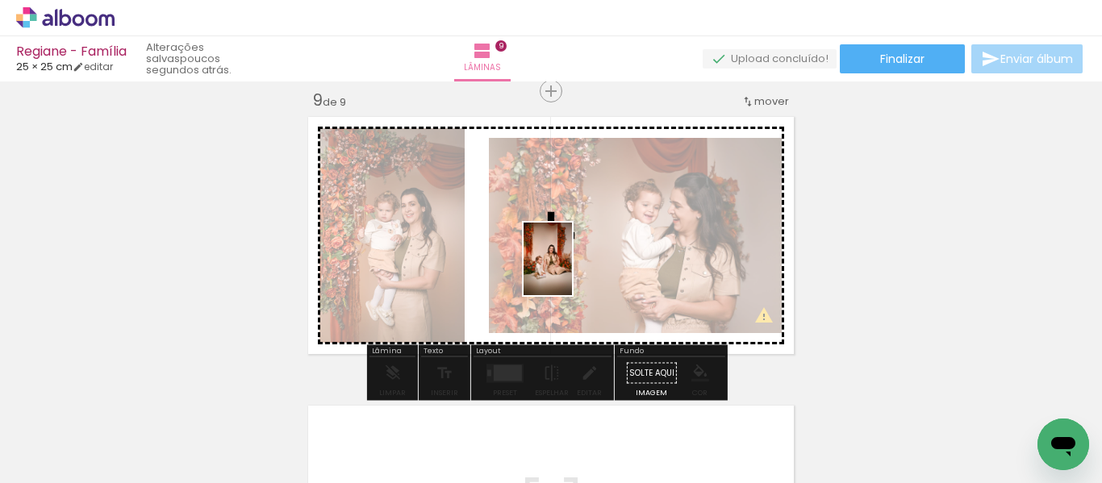
drag, startPoint x: 395, startPoint y: 420, endPoint x: 585, endPoint y: 378, distance: 195.0
click at [597, 251] on quentale-workspace at bounding box center [551, 241] width 1102 height 483
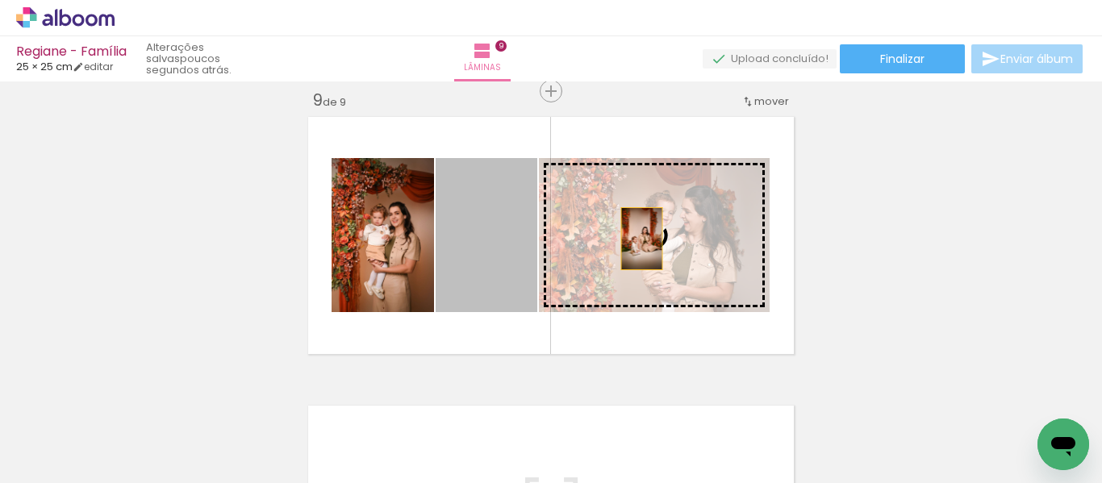
drag, startPoint x: 468, startPoint y: 240, endPoint x: 636, endPoint y: 239, distance: 167.8
click at [0, 0] on slot at bounding box center [0, 0] width 0 height 0
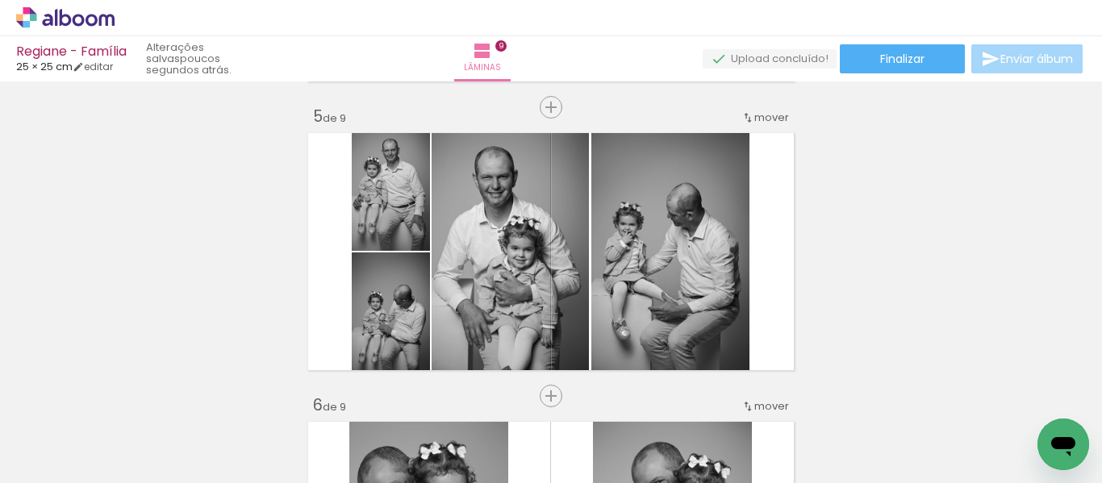
scroll to position [1037, 0]
